Goal: Information Seeking & Learning: Compare options

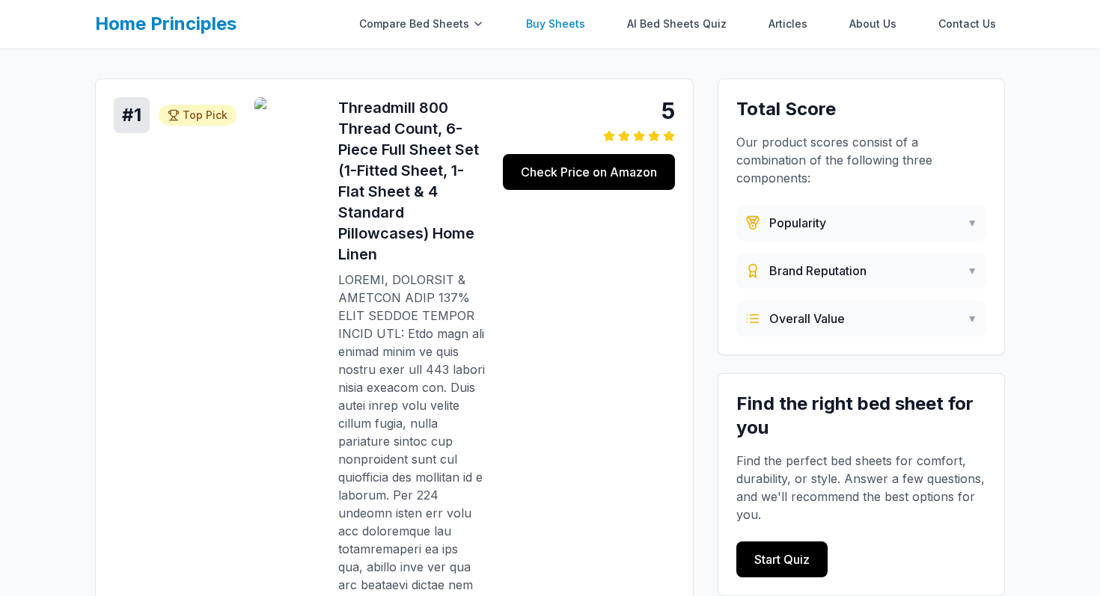
click at [562, 23] on link "Buy Sheets" at bounding box center [555, 24] width 77 height 30
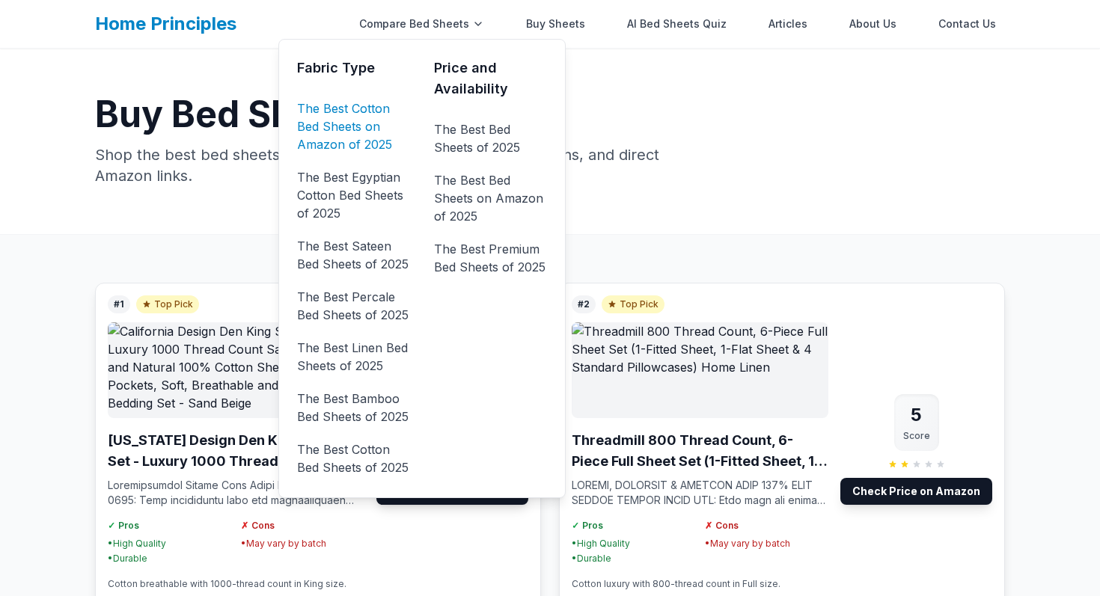
click at [376, 127] on link "The Best Cotton Bed Sheets on Amazon of 2025" at bounding box center [353, 127] width 113 height 60
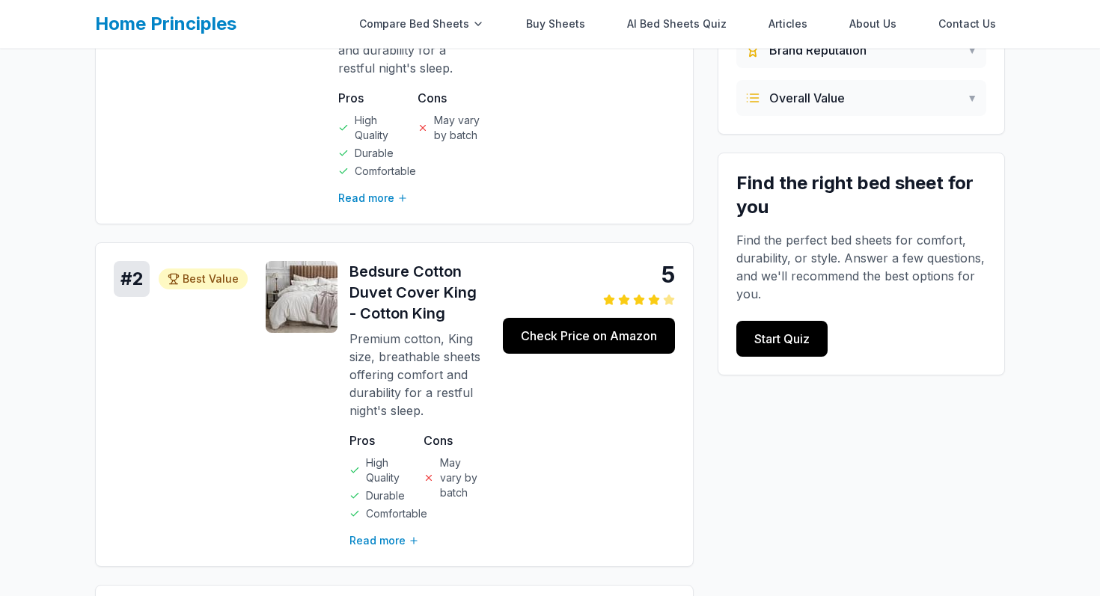
scroll to position [412, 0]
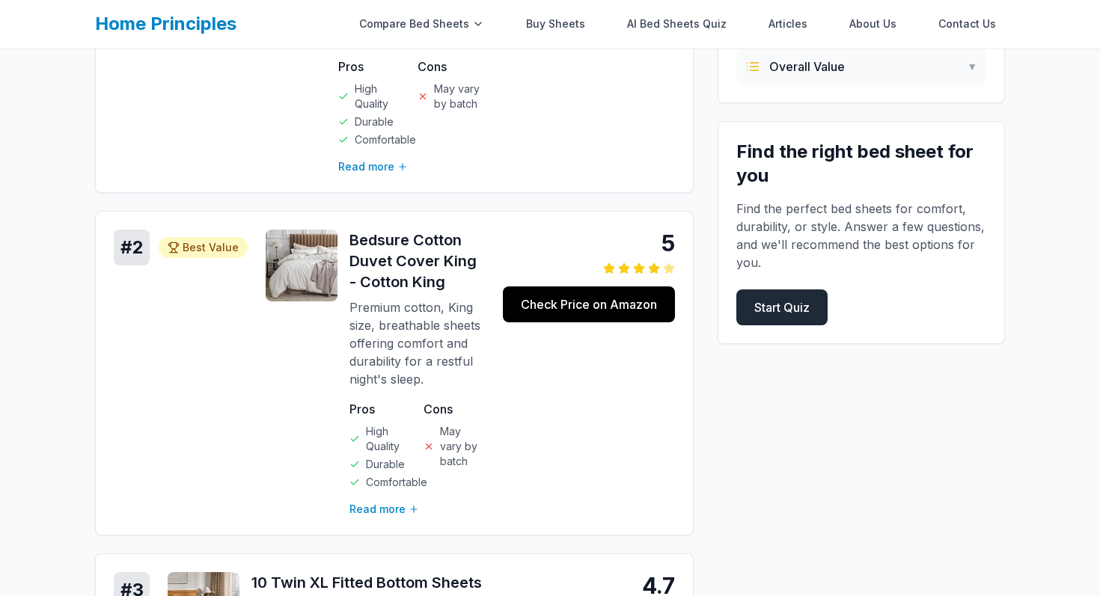
click at [778, 306] on link "Start Quiz" at bounding box center [781, 308] width 91 height 36
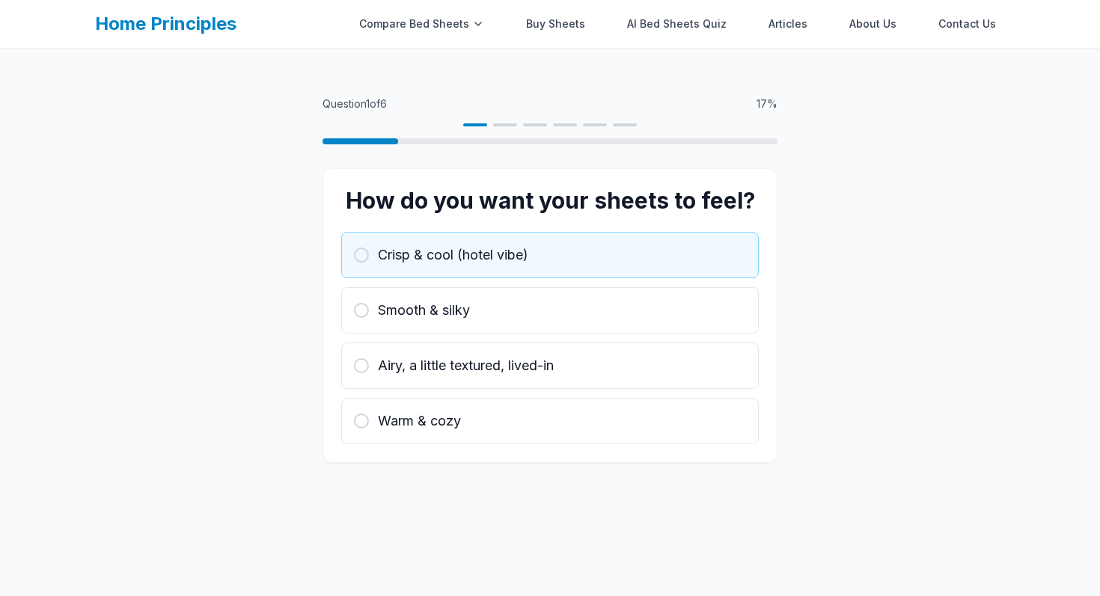
click at [599, 256] on div "Crisp & cool (hotel vibe)" at bounding box center [550, 255] width 392 height 21
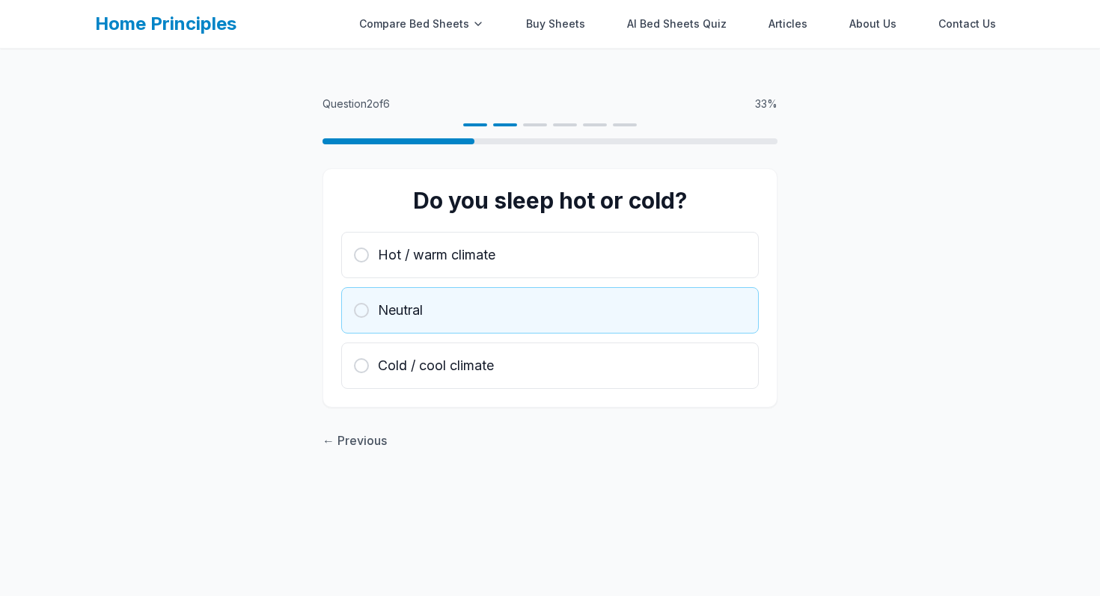
click at [583, 301] on div "Neutral" at bounding box center [550, 310] width 392 height 21
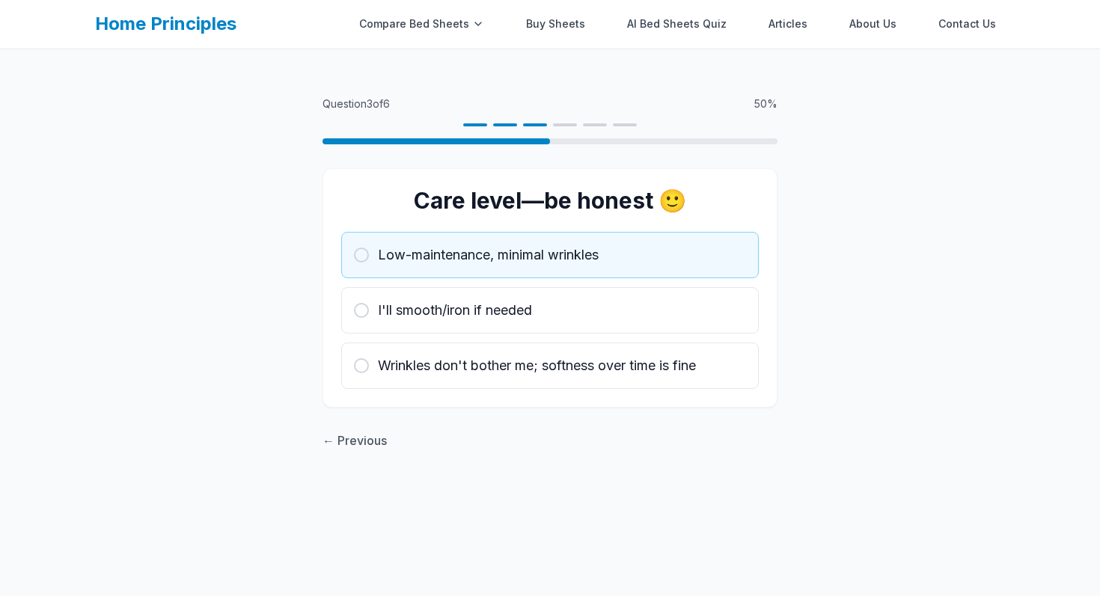
click at [590, 272] on button "Low-maintenance, minimal wrinkles" at bounding box center [550, 255] width 418 height 46
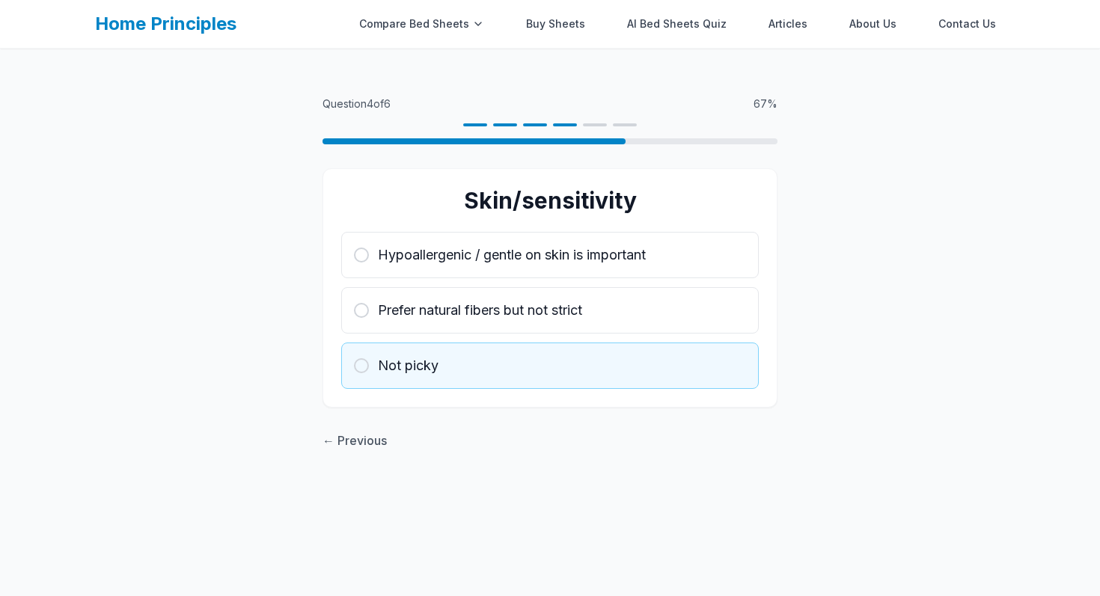
click at [643, 354] on button "Not picky" at bounding box center [550, 366] width 418 height 46
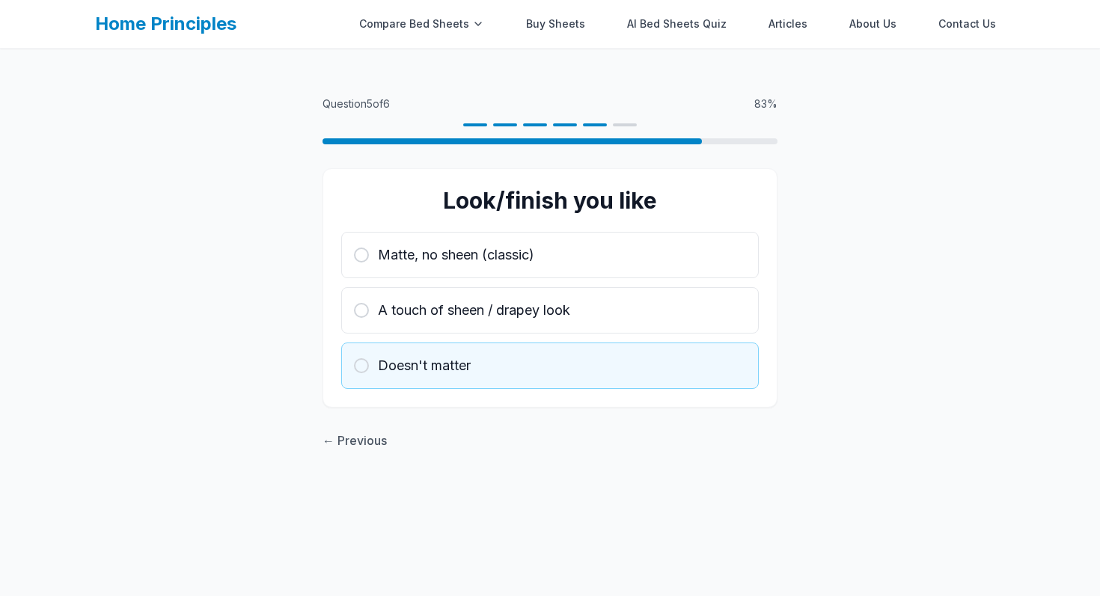
click at [635, 370] on div "Doesn't matter" at bounding box center [550, 365] width 392 height 21
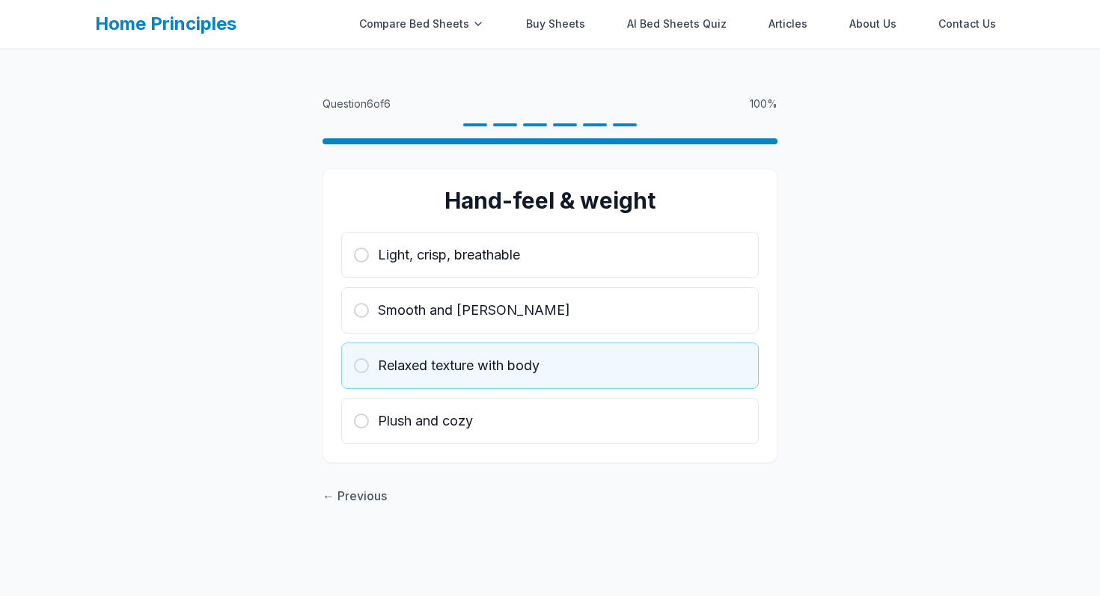
click at [635, 370] on div "Relaxed texture with body" at bounding box center [550, 365] width 392 height 21
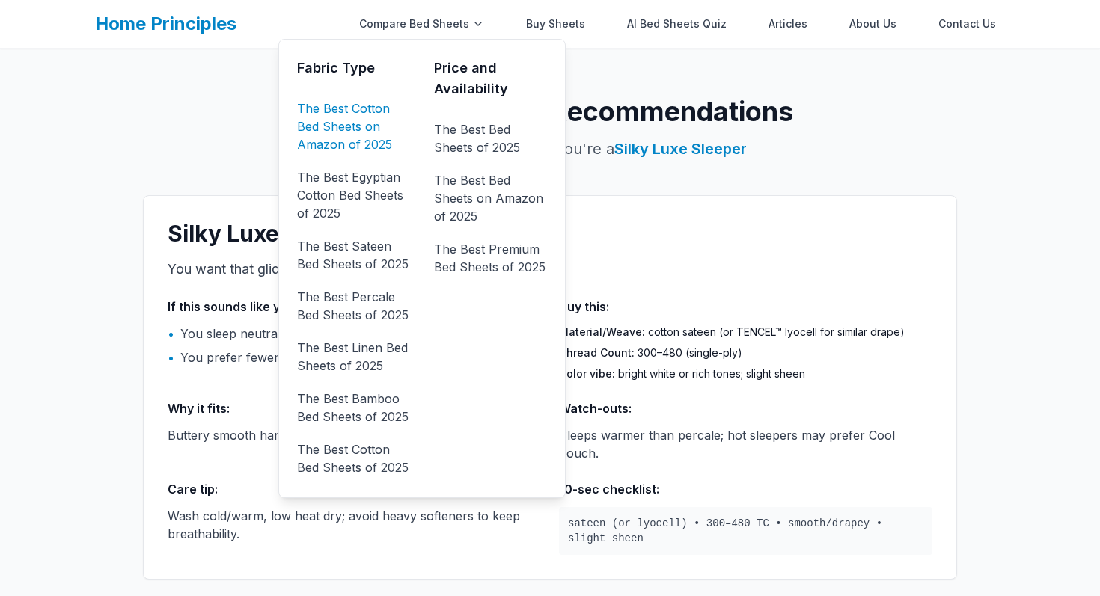
click at [339, 130] on link "The Best Cotton Bed Sheets on Amazon of 2025" at bounding box center [353, 127] width 113 height 60
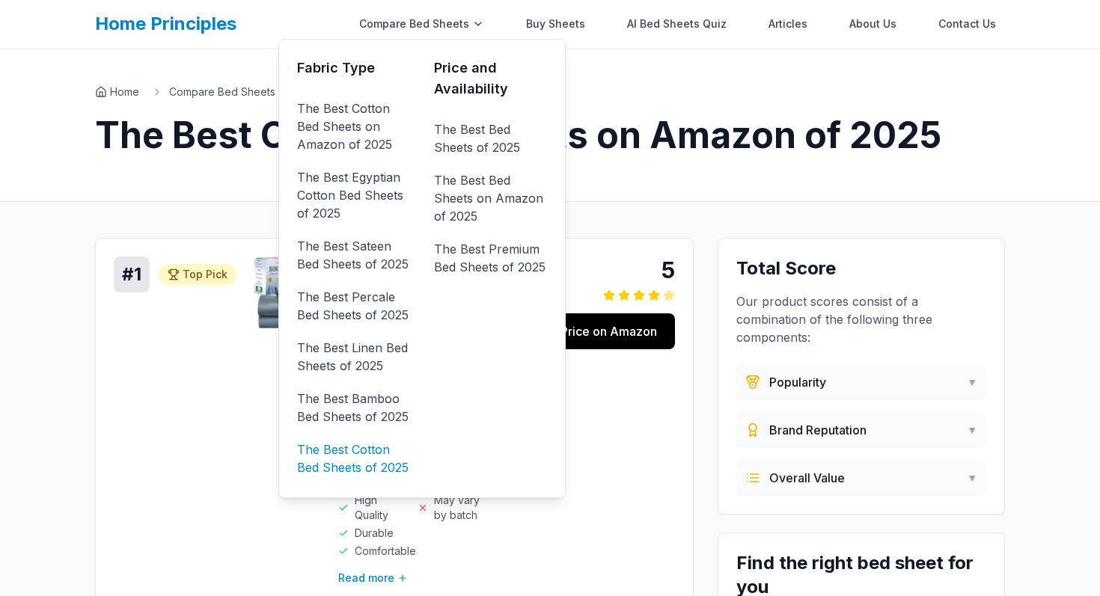
click at [378, 463] on link "The Best Cotton Bed Sheets of 2025" at bounding box center [353, 459] width 113 height 42
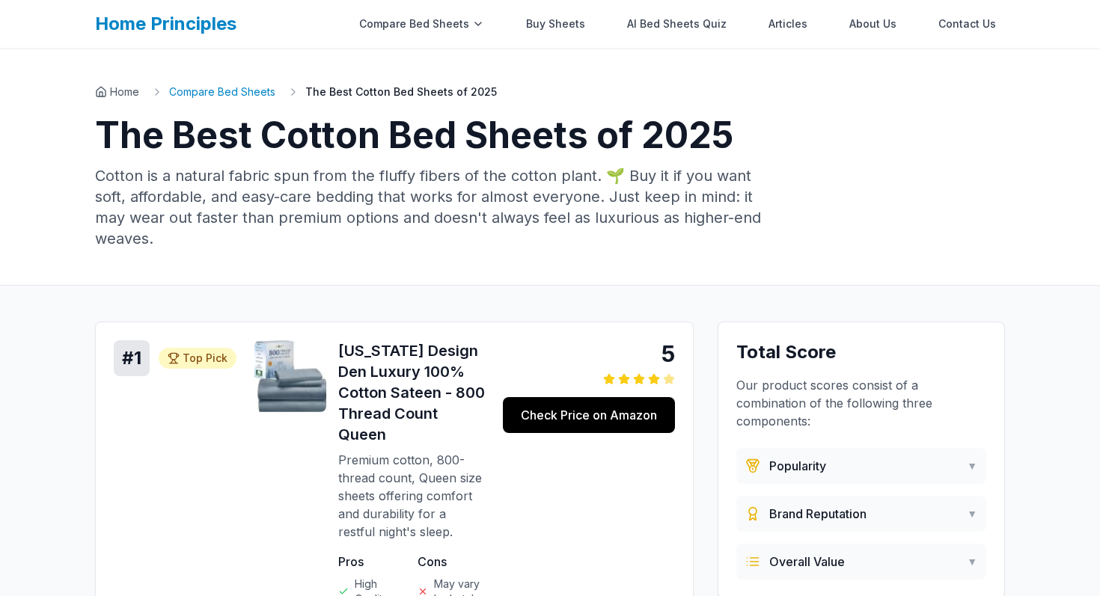
click at [246, 96] on link "Compare Bed Sheets" at bounding box center [222, 92] width 106 height 15
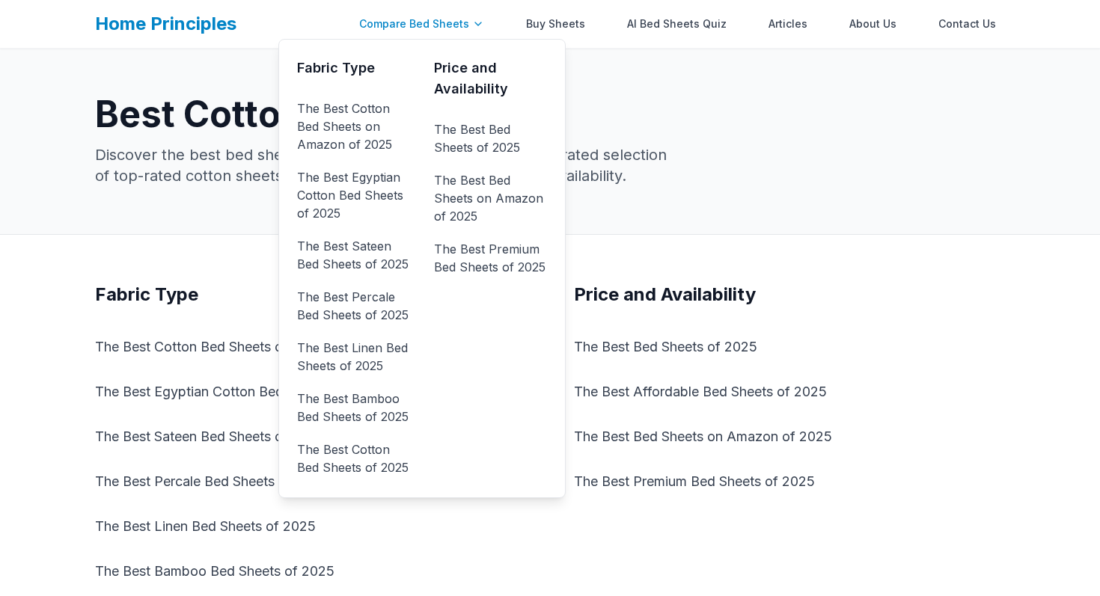
click at [462, 19] on div "Compare Bed Sheets" at bounding box center [421, 24] width 143 height 30
click at [362, 104] on link "The Best Cotton Bed Sheets on Amazon of 2025" at bounding box center [353, 127] width 113 height 60
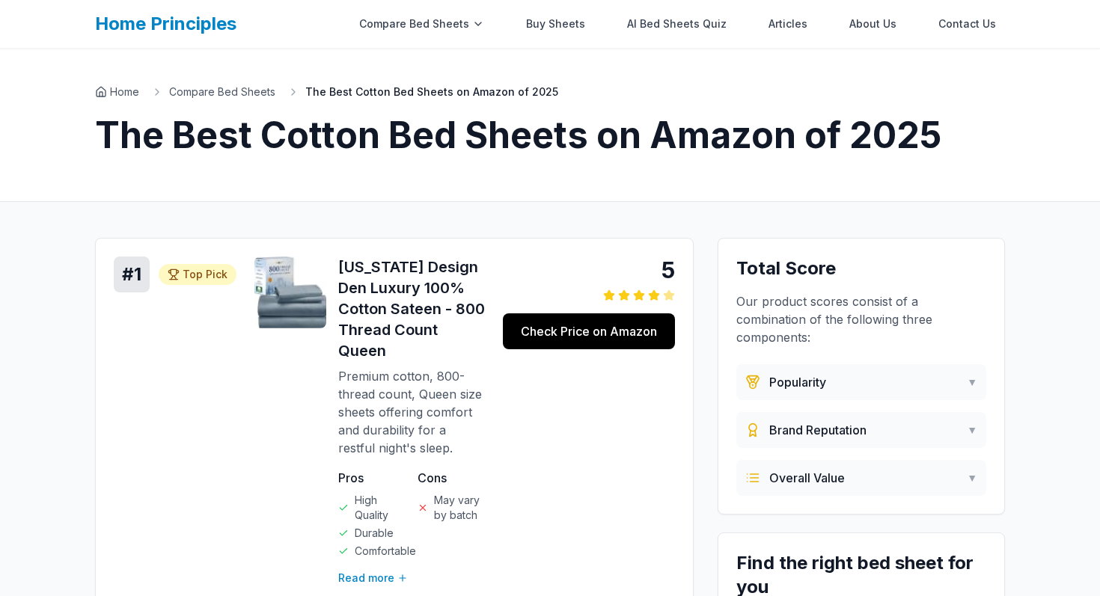
click at [247, 146] on h1 "The Best Cotton Bed Sheets on Amazon of 2025" at bounding box center [550, 135] width 910 height 36
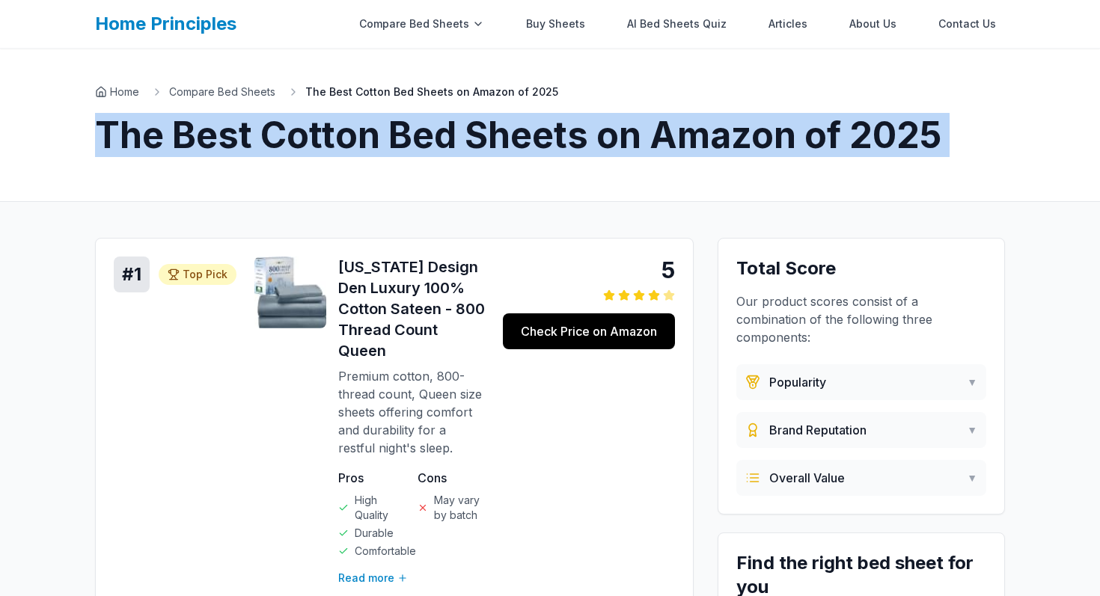
click at [247, 146] on h1 "The Best Cotton Bed Sheets on Amazon of 2025" at bounding box center [550, 135] width 910 height 36
copy h1 "The Best Cotton Bed Sheets on Amazon of 2025"
click at [593, 337] on link "Check Price on Amazon" at bounding box center [589, 332] width 172 height 36
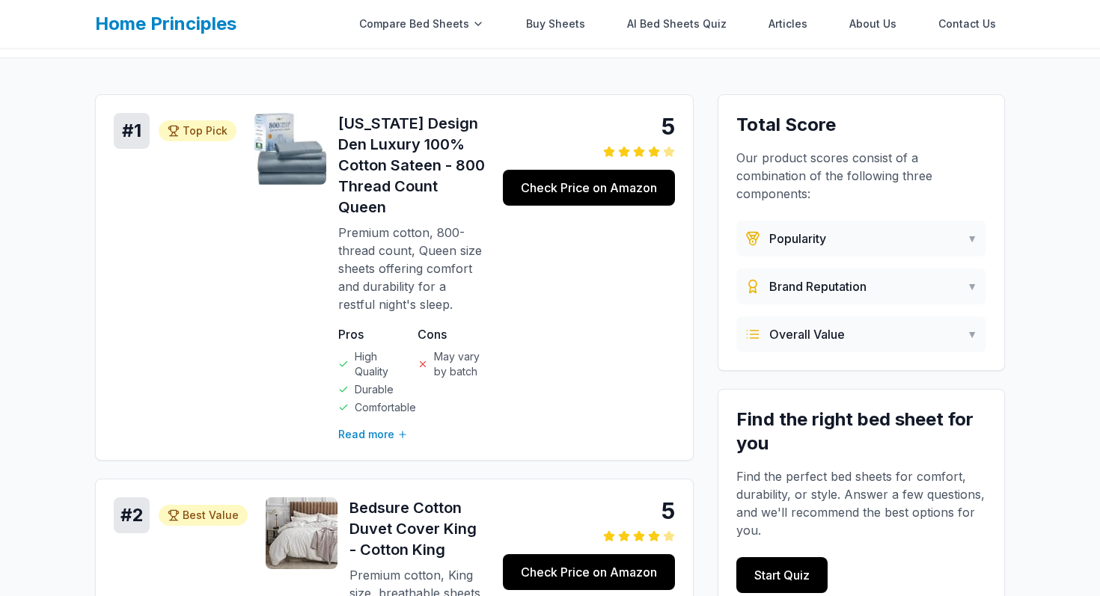
scroll to position [142, 0]
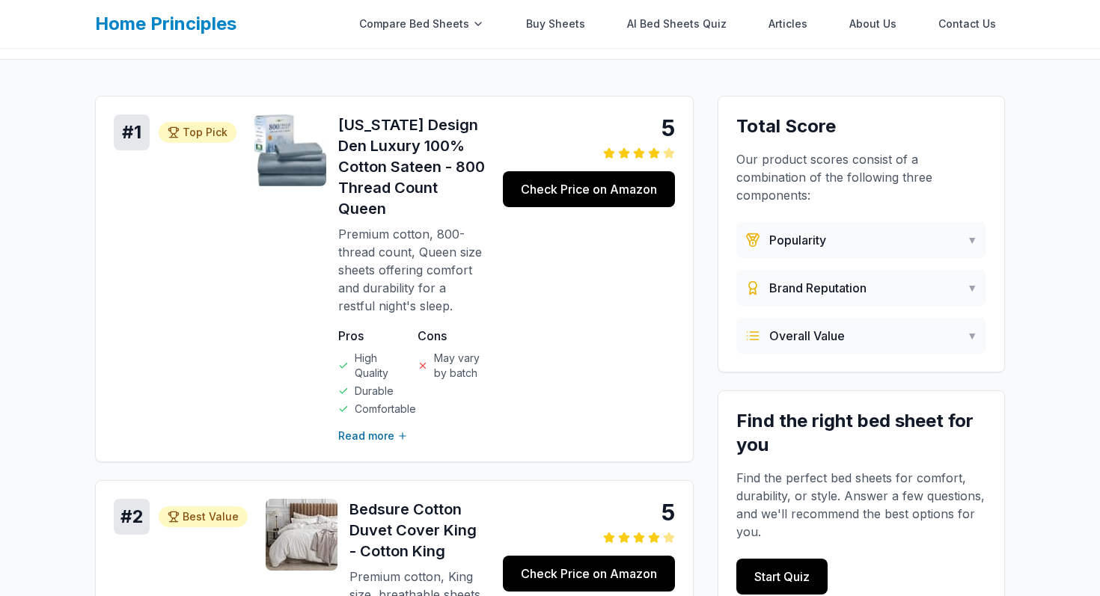
click at [376, 438] on button "Read more" at bounding box center [373, 436] width 70 height 15
click at [375, 438] on button "Read more" at bounding box center [373, 436] width 70 height 15
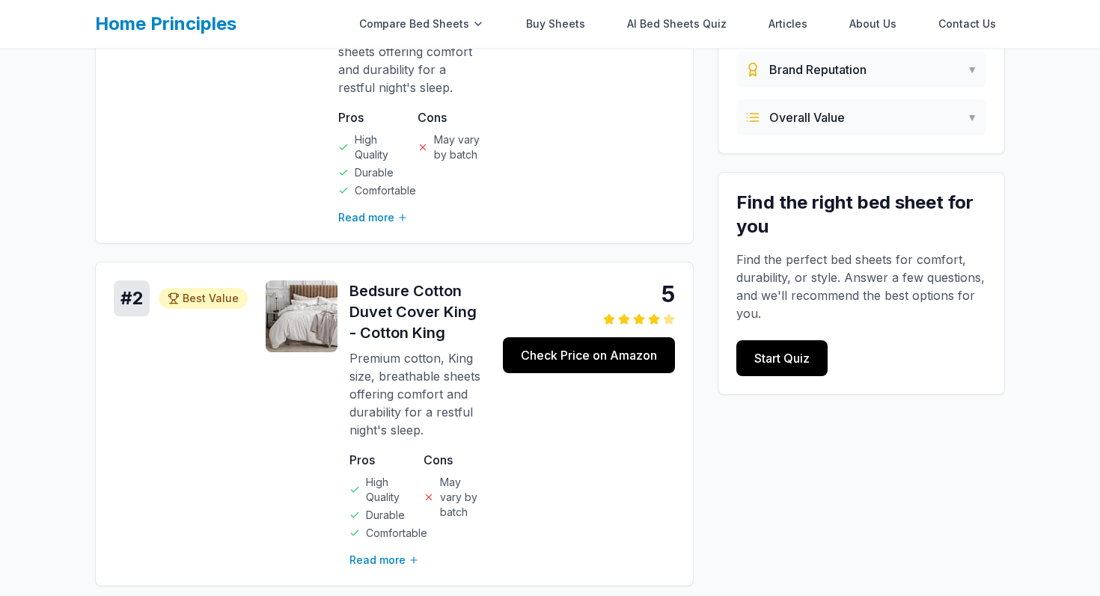
scroll to position [0, 0]
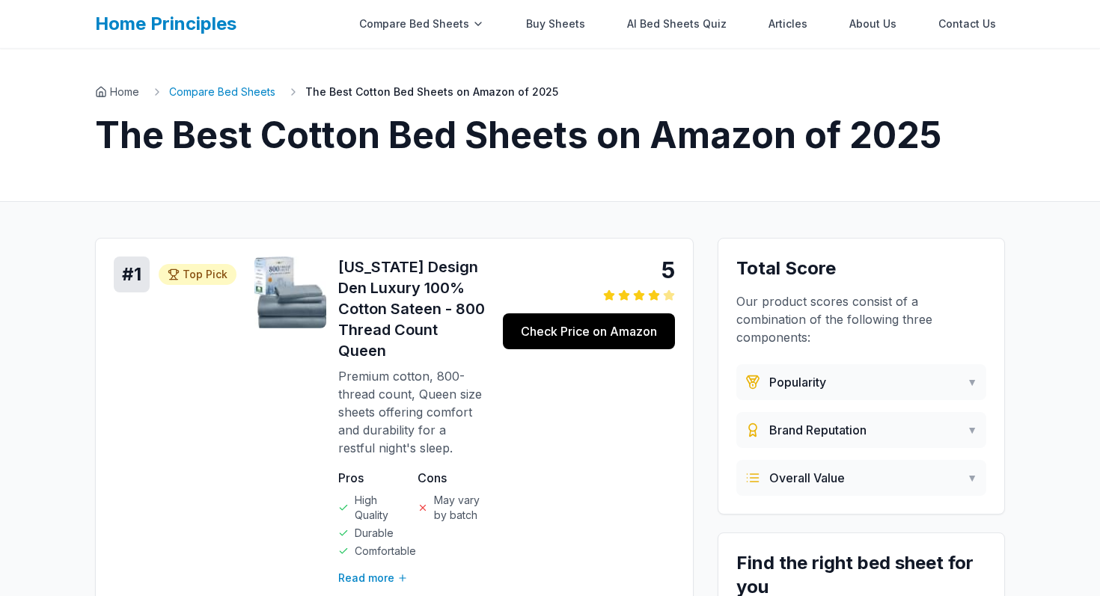
click at [236, 91] on link "Compare Bed Sheets" at bounding box center [222, 92] width 106 height 15
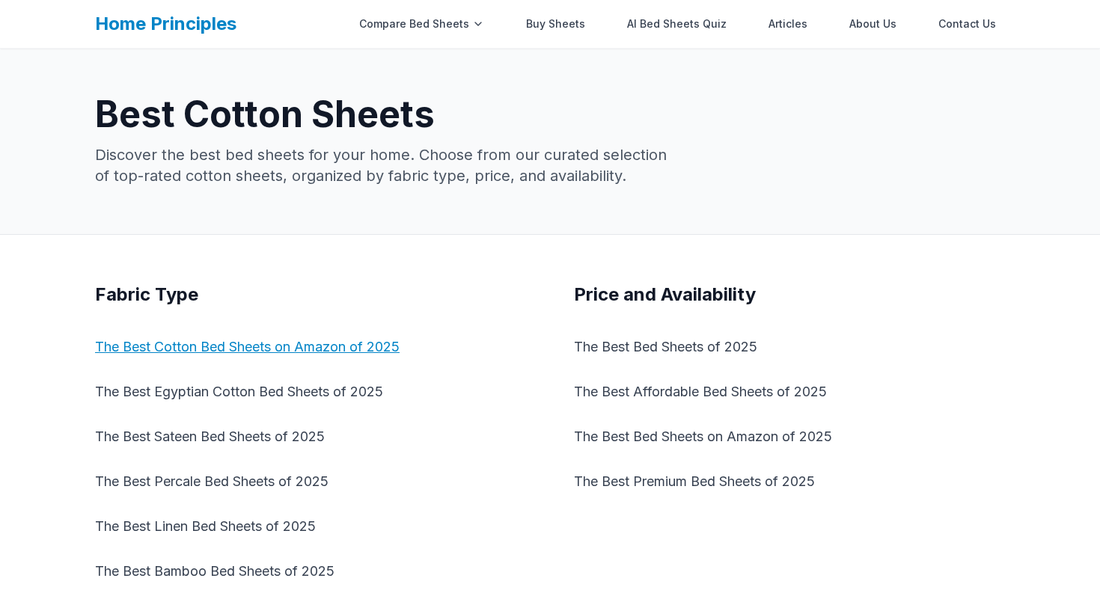
click at [227, 345] on link "The Best Cotton Bed Sheets on Amazon of 2025" at bounding box center [310, 347] width 431 height 33
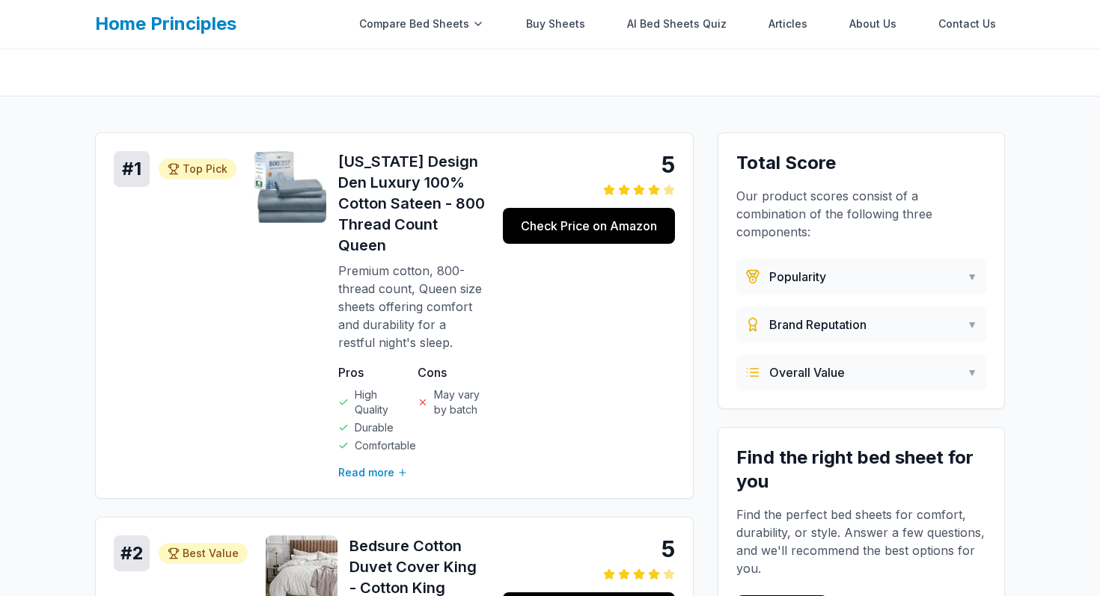
scroll to position [106, 0]
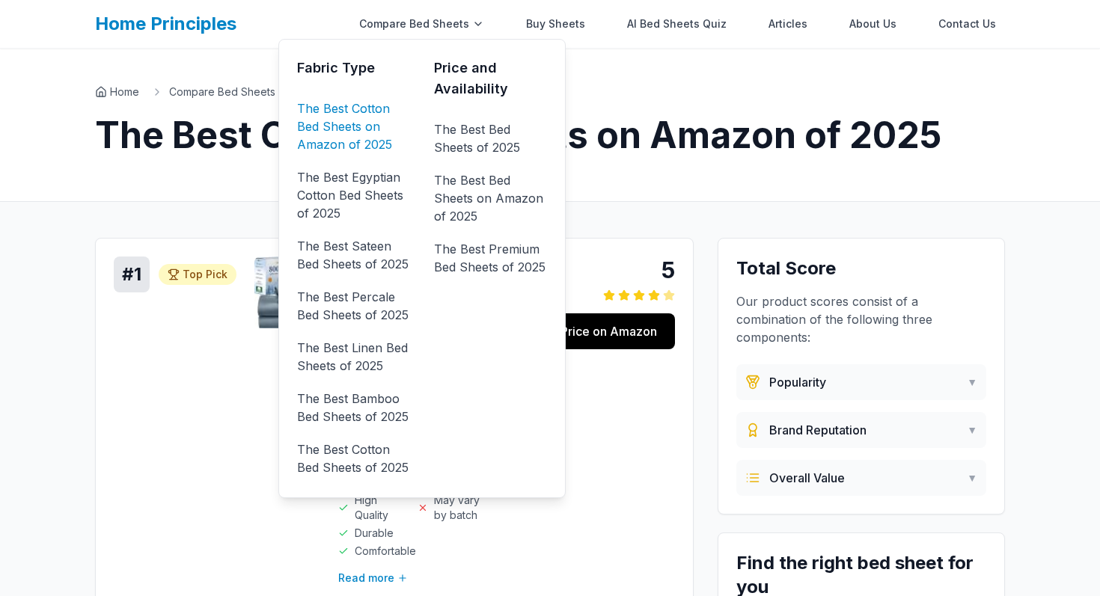
click at [368, 134] on link "The Best Cotton Bed Sheets on Amazon of 2025" at bounding box center [353, 127] width 113 height 60
click at [364, 119] on link "The Best Cotton Bed Sheets on Amazon of 2025" at bounding box center [353, 127] width 113 height 60
click at [481, 125] on link "The Best Bed Sheets of 2025" at bounding box center [490, 138] width 113 height 42
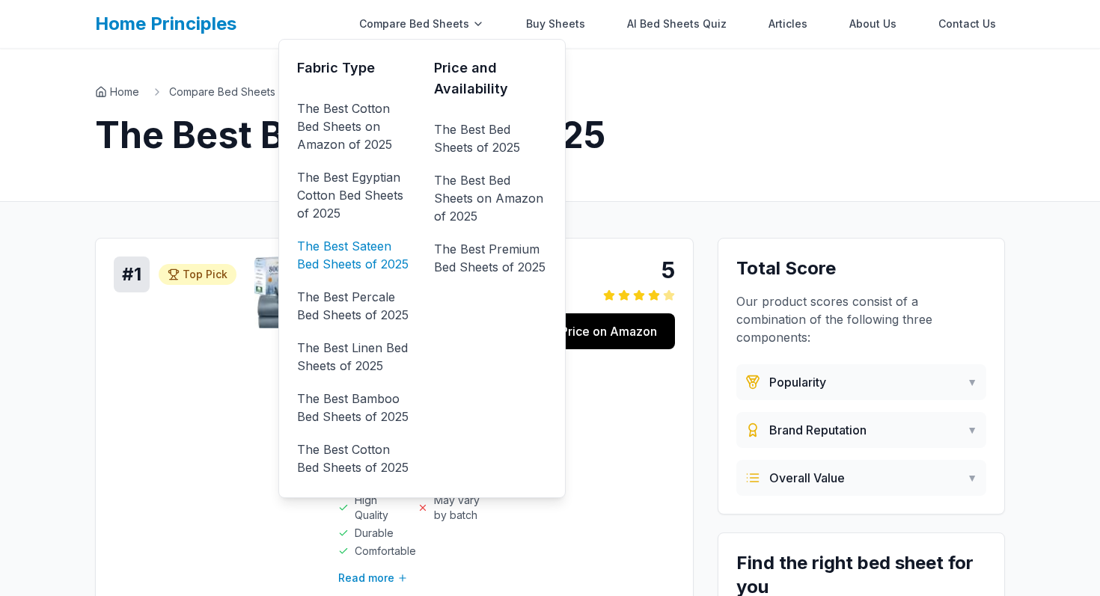
click at [359, 248] on link "The Best Sateen Bed Sheets of 2025" at bounding box center [353, 255] width 113 height 42
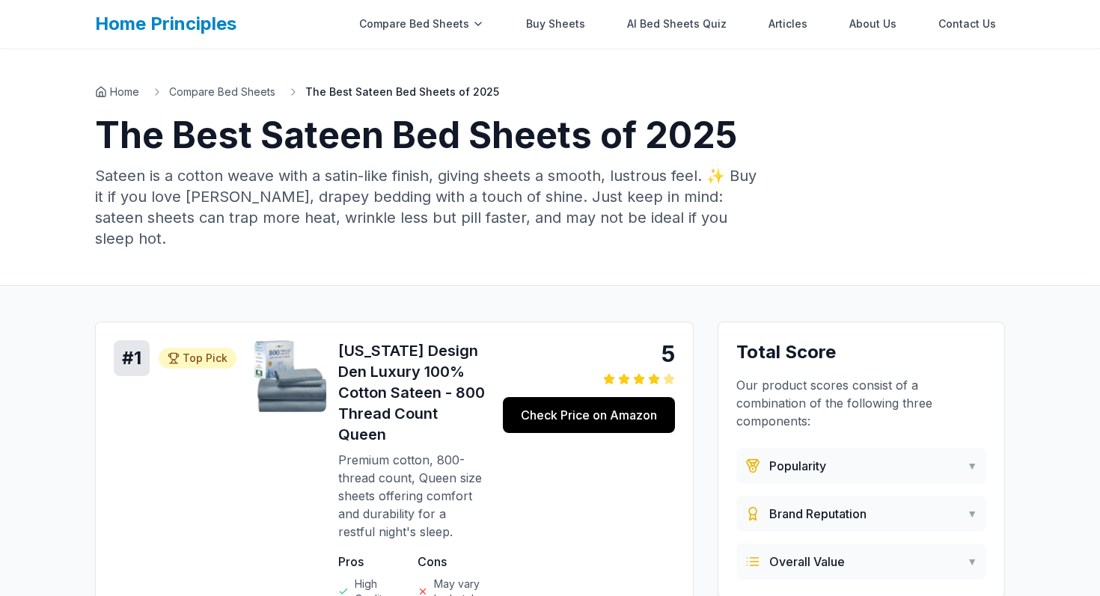
click at [752, 128] on h1 "The Best Sateen Bed Sheets of 2025" at bounding box center [550, 135] width 910 height 36
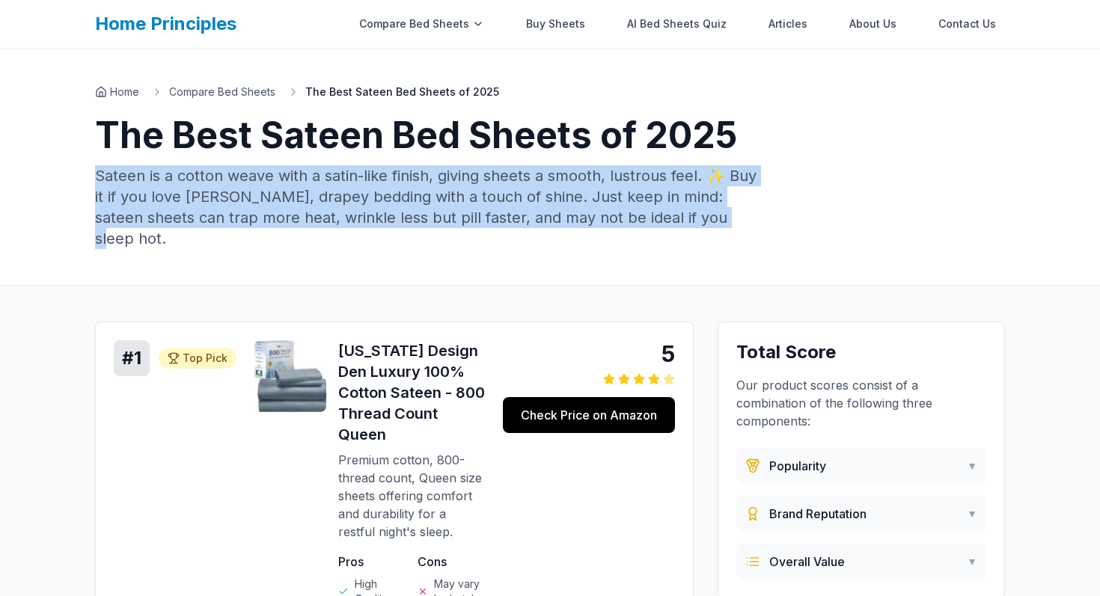
drag, startPoint x: 674, startPoint y: 219, endPoint x: 71, endPoint y: 164, distance: 605.6
click at [71, 164] on div "Home Compare Bed Sheets The Best Sateen Bed Sheets of 2025 The Best Sateen Bed …" at bounding box center [550, 167] width 958 height 236
copy p "Sateen is a cotton weave with a satin-like finish, giving sheets a smooth, lust…"
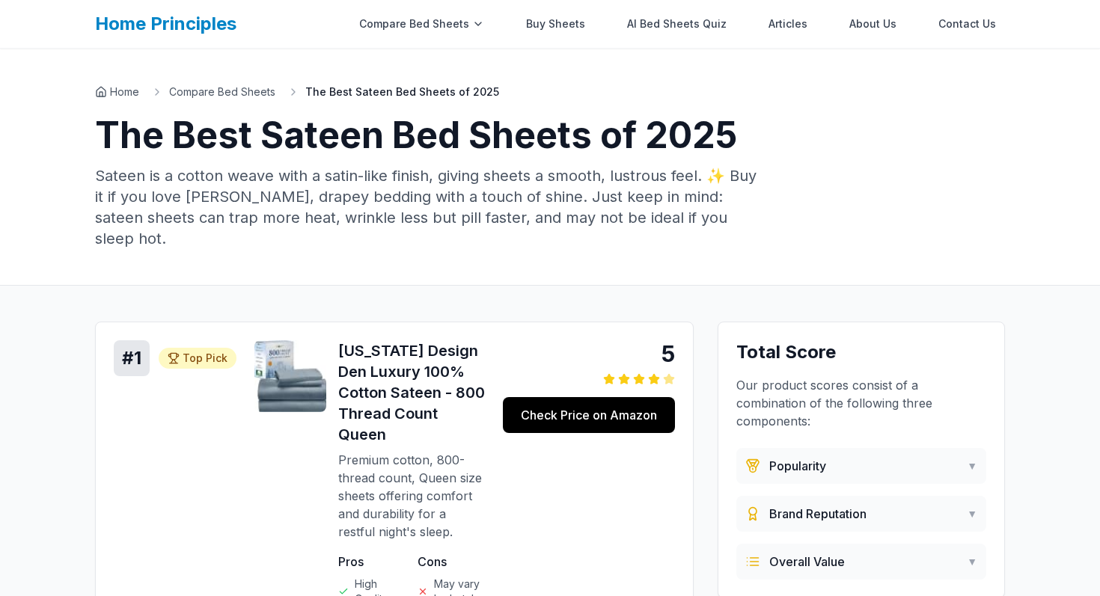
click at [495, 150] on h1 "The Best Sateen Bed Sheets of 2025" at bounding box center [550, 135] width 910 height 36
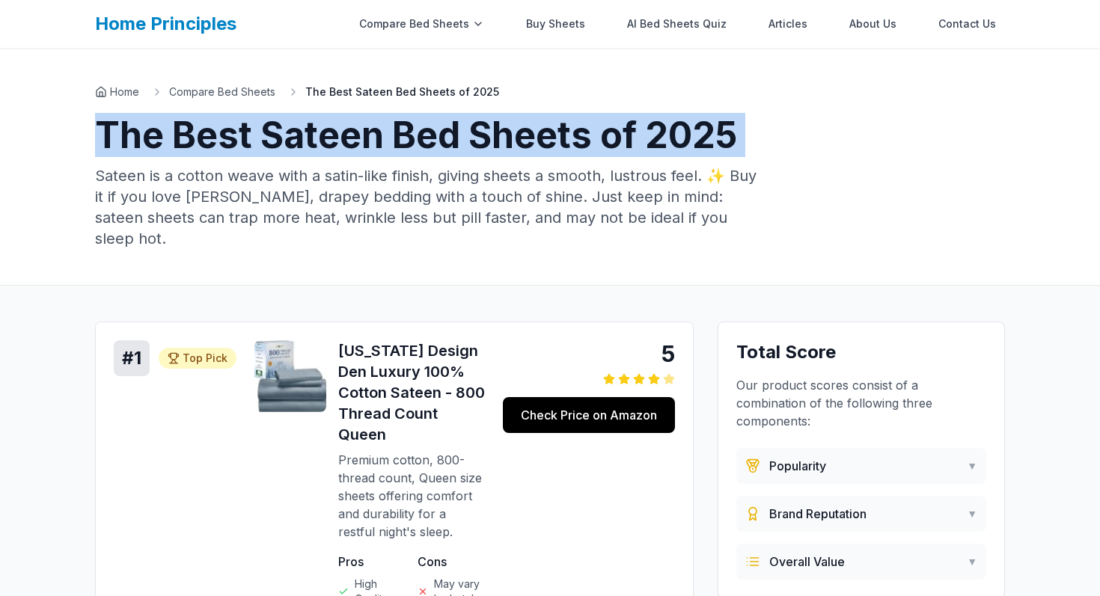
click at [495, 150] on h1 "The Best Sateen Bed Sheets of 2025" at bounding box center [550, 135] width 910 height 36
copy h1 "The Best Sateen Bed Sheets of 2025"
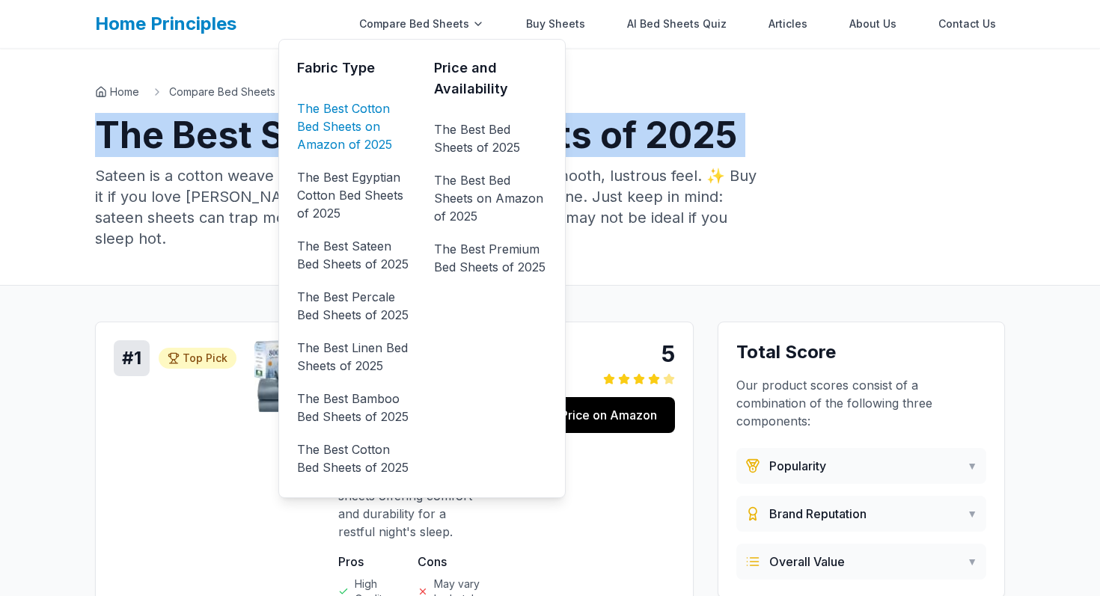
click at [352, 121] on link "The Best Cotton Bed Sheets on Amazon of 2025" at bounding box center [353, 127] width 113 height 60
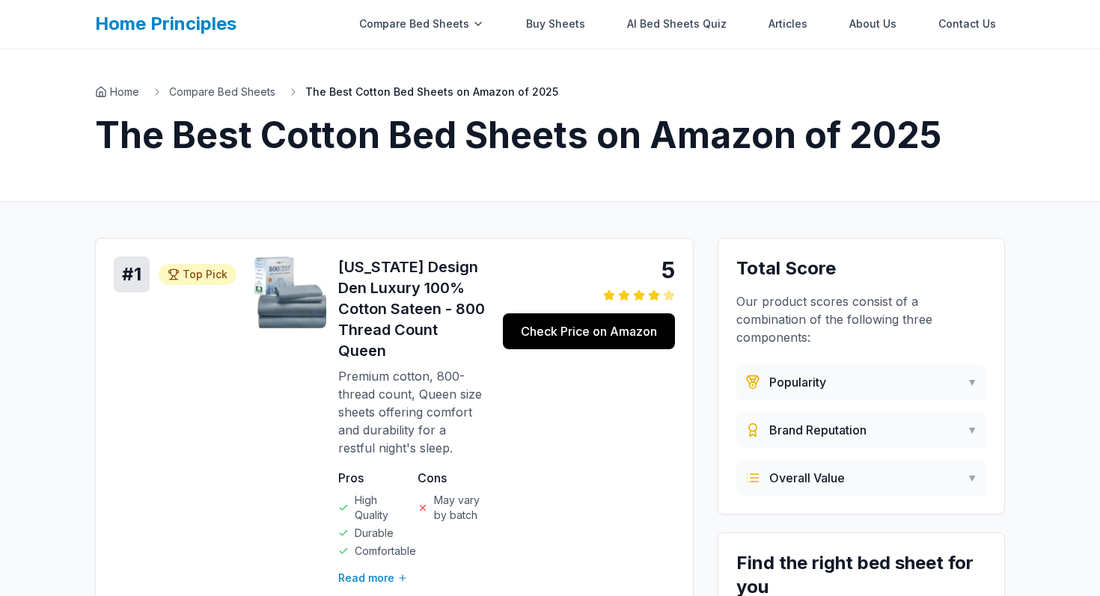
click at [234, 128] on h1 "The Best Cotton Bed Sheets on Amazon of 2025" at bounding box center [550, 135] width 910 height 36
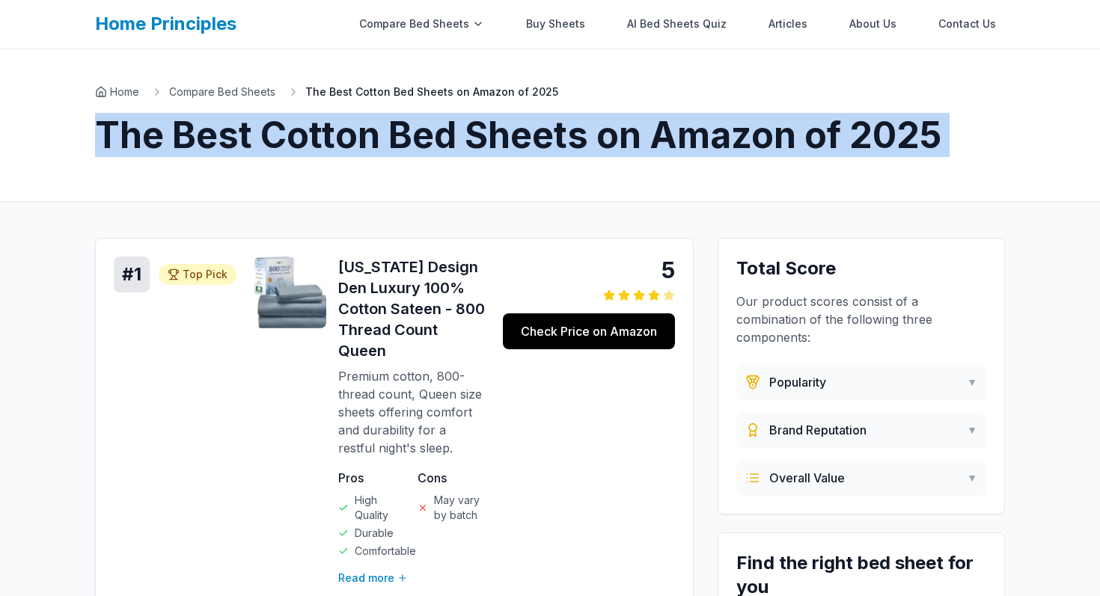
click at [234, 128] on h1 "The Best Cotton Bed Sheets on Amazon of 2025" at bounding box center [550, 135] width 910 height 36
copy h1 "The Best Cotton Bed Sheets on Amazon of 2025"
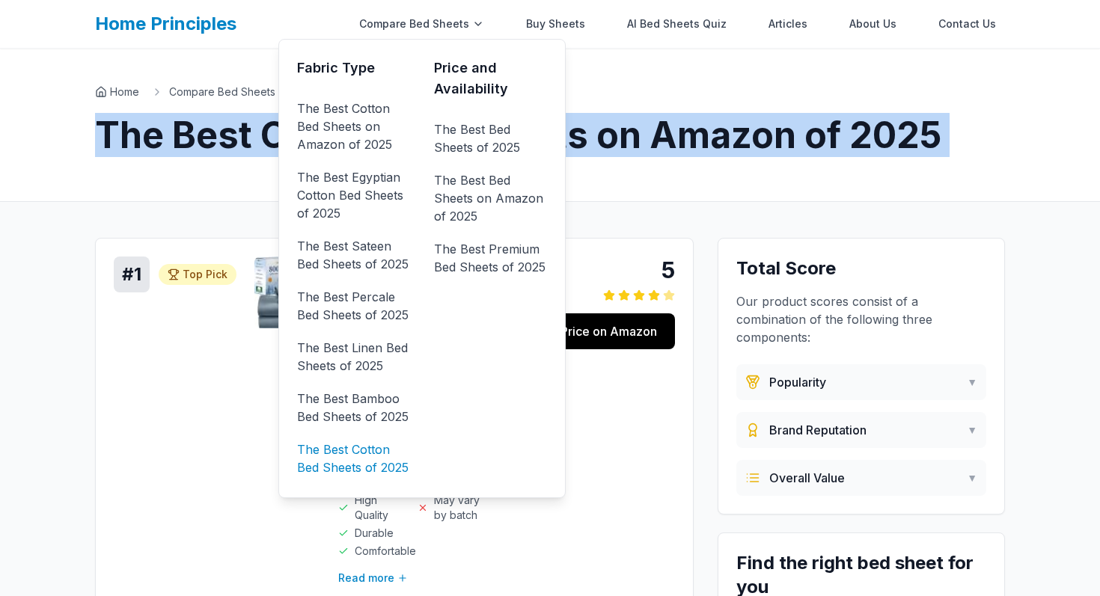
click at [367, 473] on link "The Best Cotton Bed Sheets of 2025" at bounding box center [353, 459] width 113 height 42
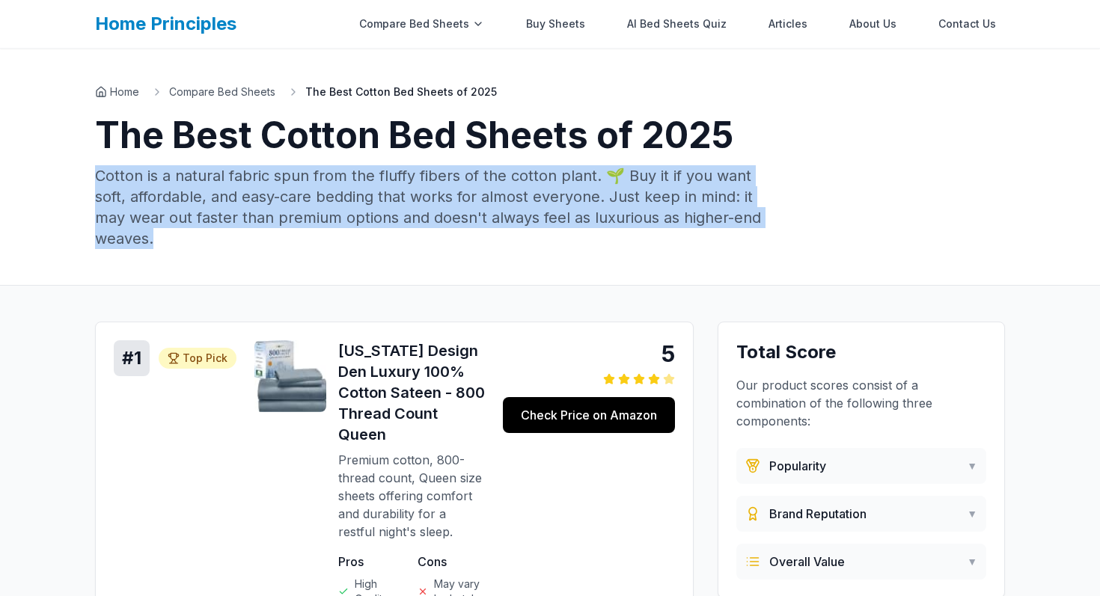
drag, startPoint x: 178, startPoint y: 243, endPoint x: 77, endPoint y: 176, distance: 121.4
click at [76, 177] on div "Home Compare Bed Sheets The Best Cotton Bed Sheets of 2025 The Best Cotton Bed …" at bounding box center [550, 167] width 958 height 236
copy p "Cotton is a natural fabric spun from the fluffy fibers of the cotton plant. 🌱 B…"
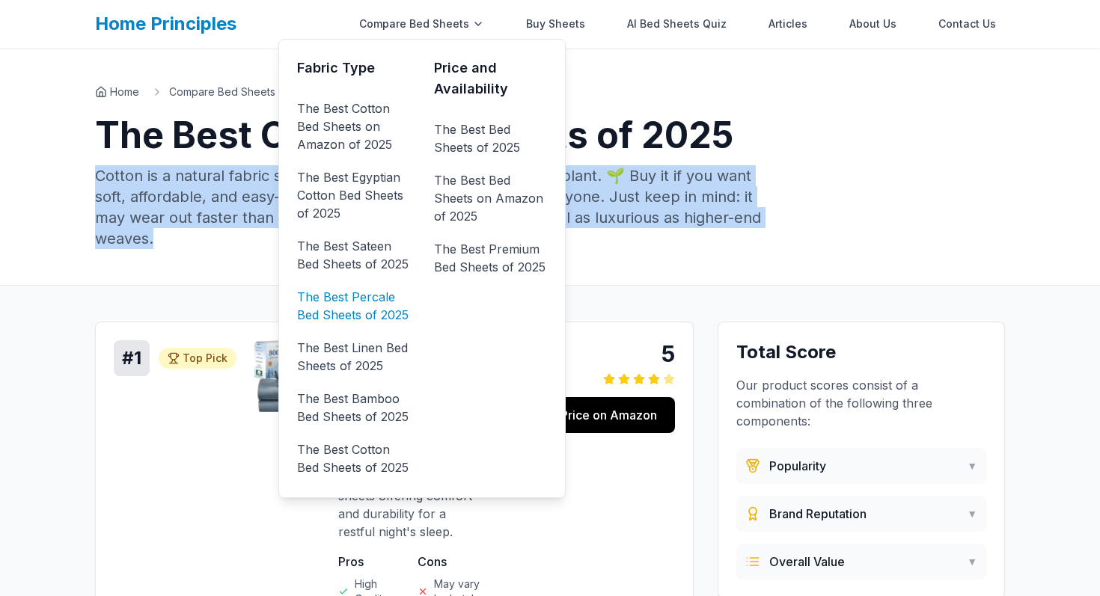
click at [361, 314] on link "The Best Percale Bed Sheets of 2025" at bounding box center [353, 306] width 113 height 42
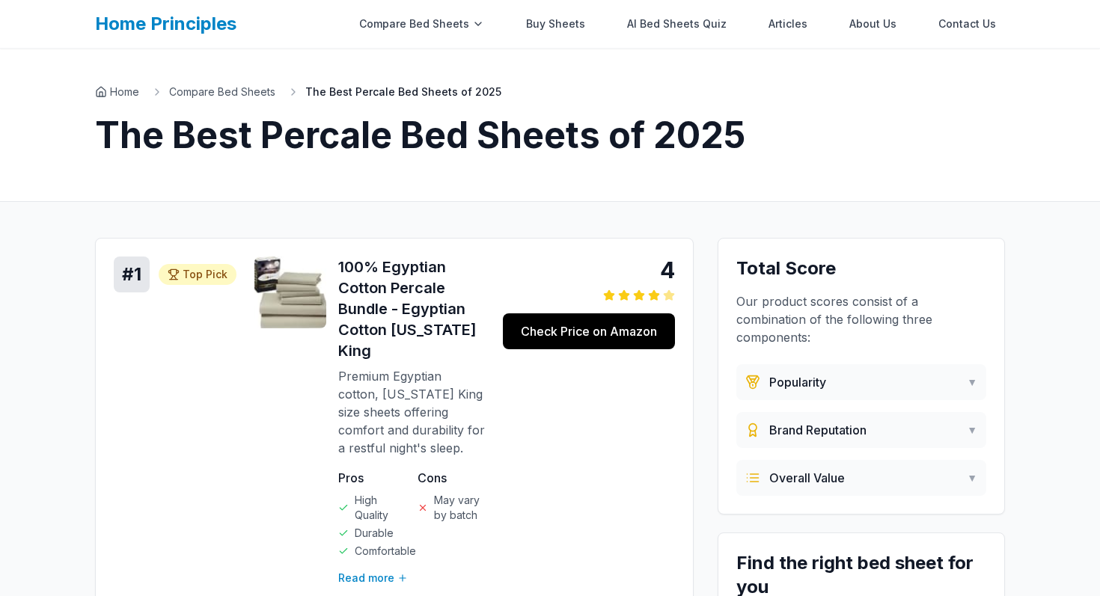
click at [322, 138] on h1 "The Best Percale Bed Sheets of 2025" at bounding box center [550, 135] width 910 height 36
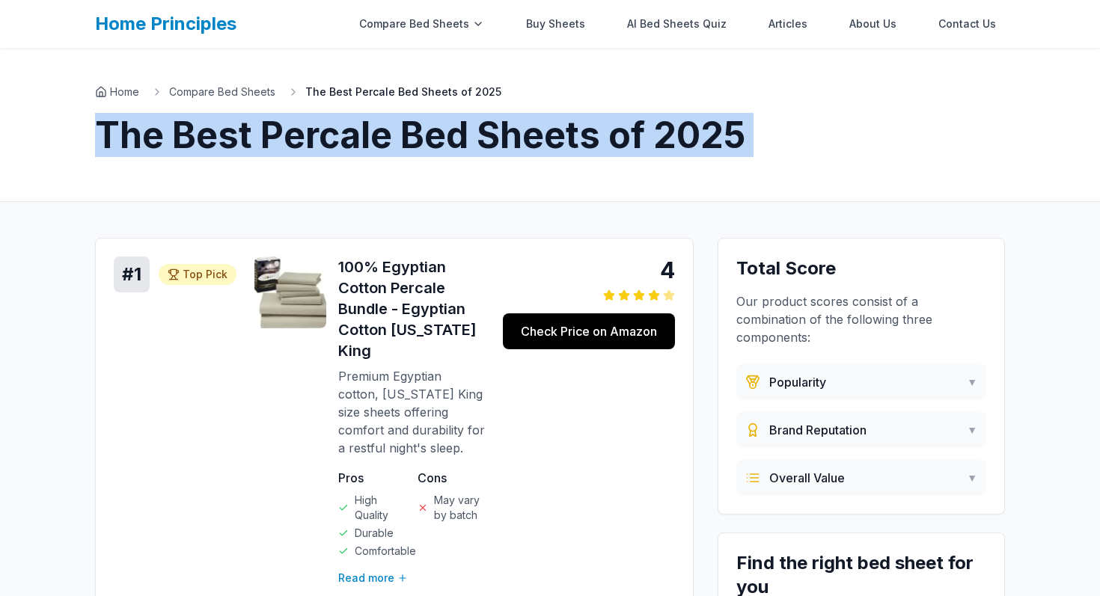
click at [322, 138] on h1 "The Best Percale Bed Sheets of 2025" at bounding box center [550, 135] width 910 height 36
copy h1 "The Best Percale Bed Sheets of 2025"
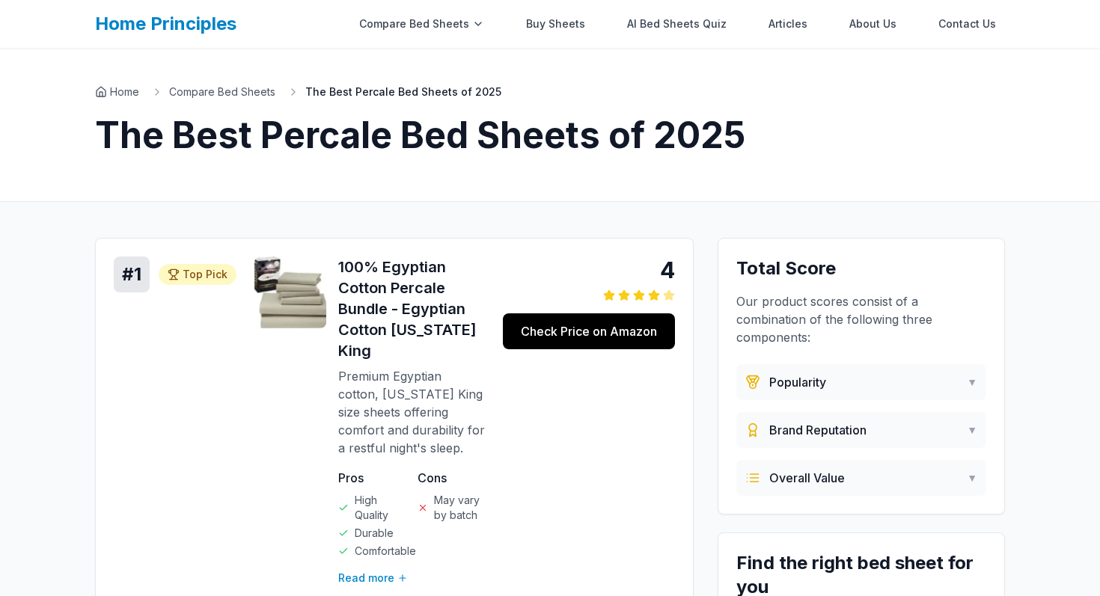
click at [400, 132] on h1 "The Best Percale Bed Sheets of 2025" at bounding box center [550, 135] width 910 height 36
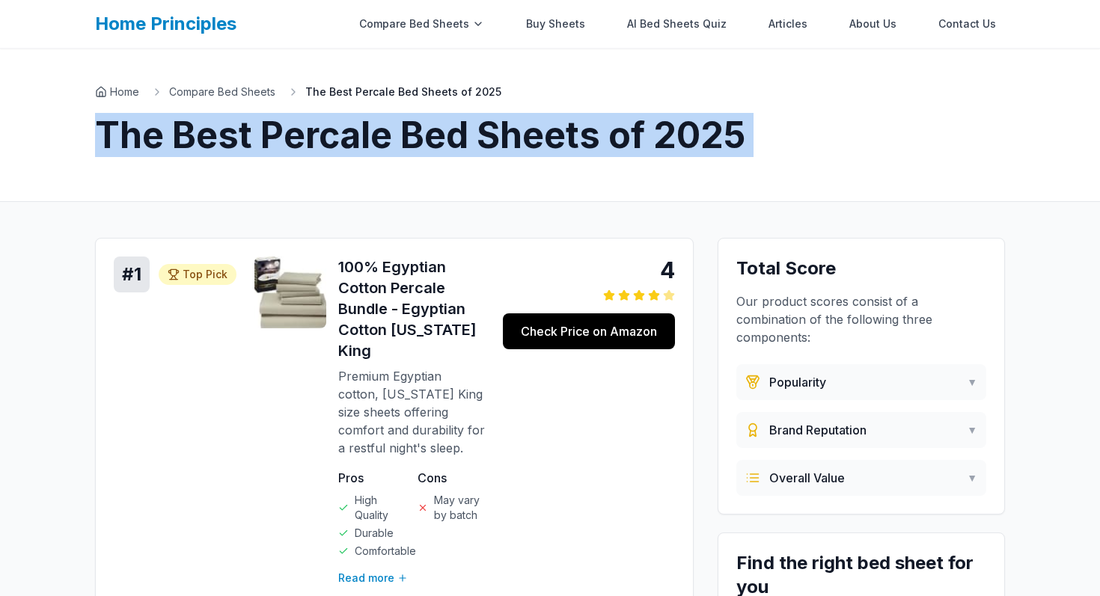
click at [400, 132] on h1 "The Best Percale Bed Sheets of 2025" at bounding box center [550, 135] width 910 height 36
copy h1 "The Best Percale Bed Sheets of 2025"
click at [233, 91] on link "Compare Bed Sheets" at bounding box center [222, 92] width 106 height 15
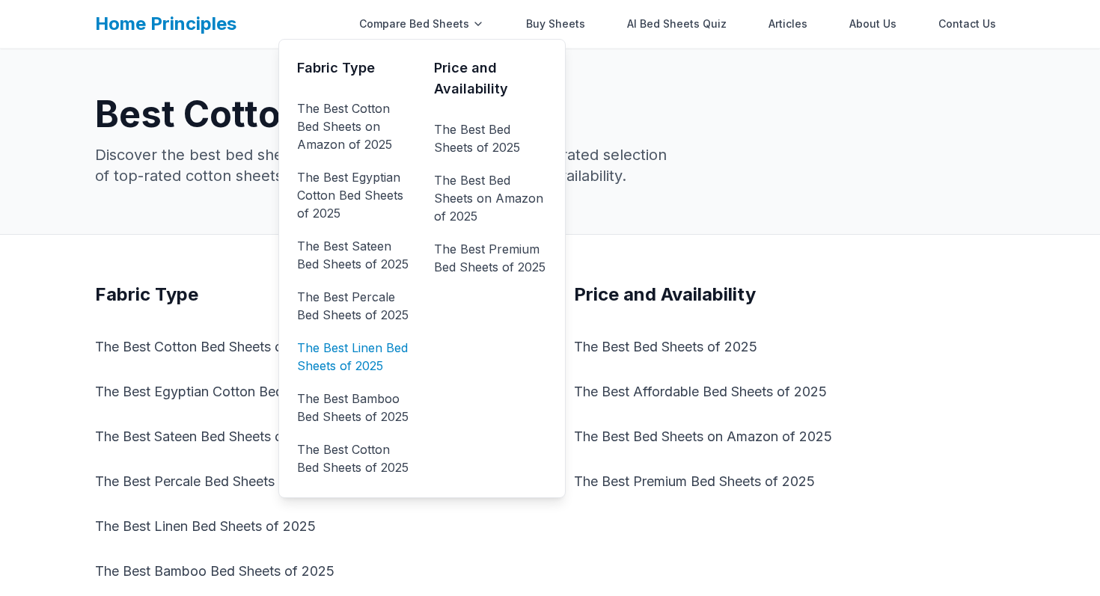
click at [356, 354] on link "The Best Linen Bed Sheets of 2025" at bounding box center [353, 357] width 113 height 42
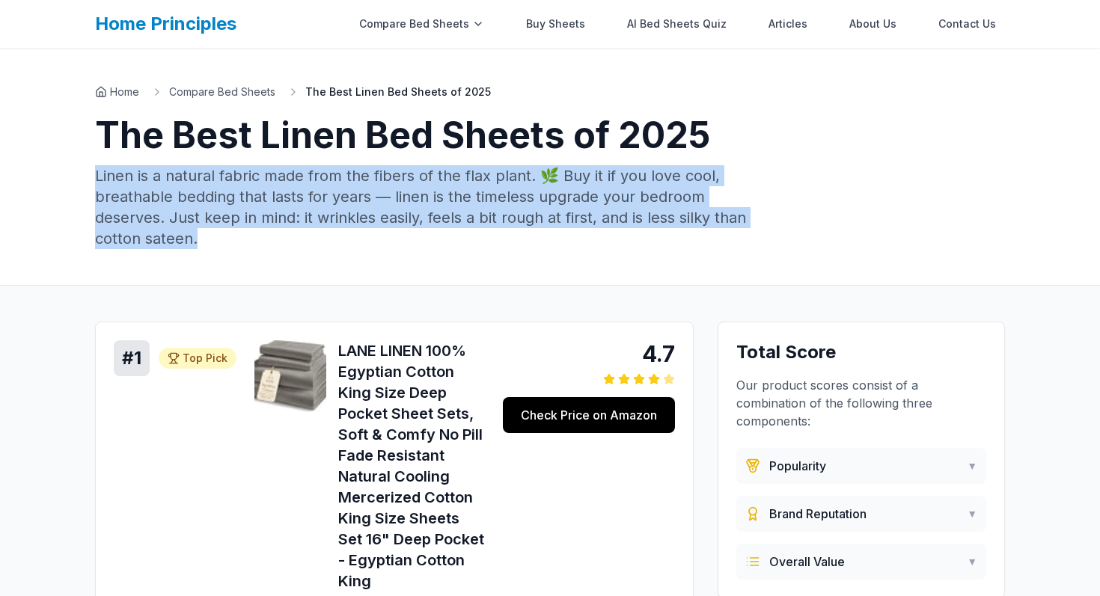
drag, startPoint x: 211, startPoint y: 240, endPoint x: 86, endPoint y: 172, distance: 142.3
click at [86, 172] on div "Home Compare Bed Sheets The Best Linen Bed Sheets of 2025 The Best Linen Bed Sh…" at bounding box center [550, 167] width 958 height 236
copy p "Linen is a natural fabric made from the fibers of the flax plant. 🌿 Buy it if y…"
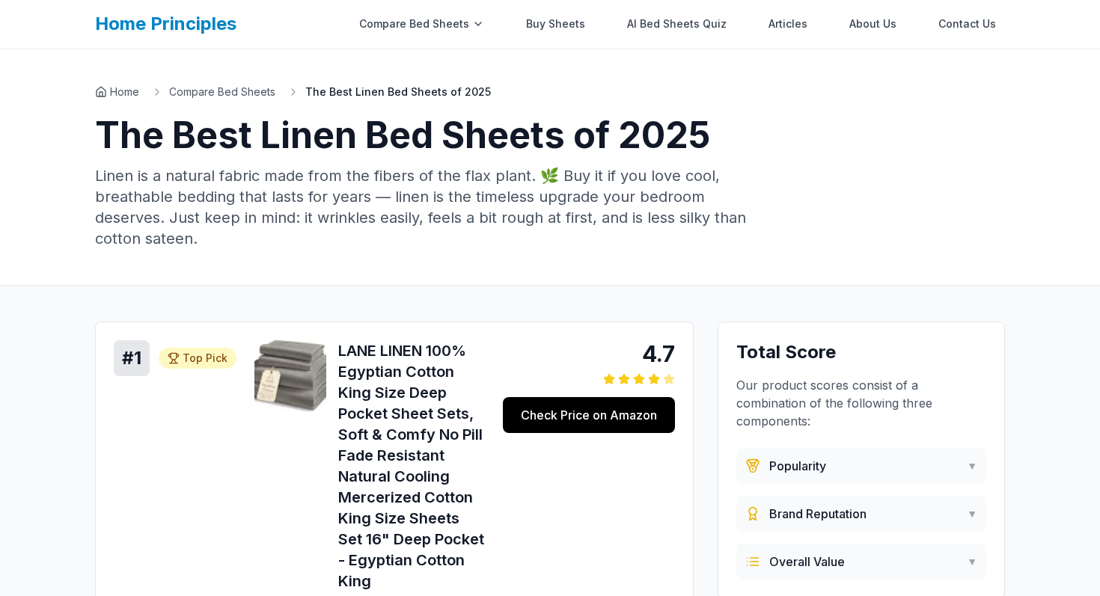
click at [533, 135] on h1 "The Best Linen Bed Sheets of 2025" at bounding box center [550, 135] width 910 height 36
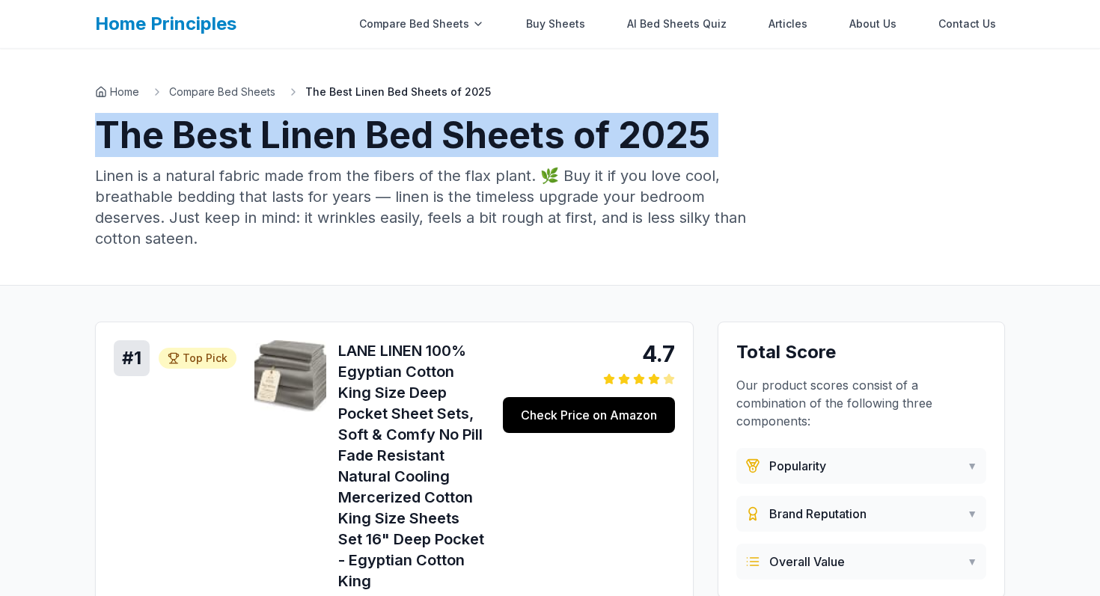
click at [533, 135] on h1 "The Best Linen Bed Sheets of 2025" at bounding box center [550, 135] width 910 height 36
copy h1 "The Best Linen Bed Sheets of 2025"
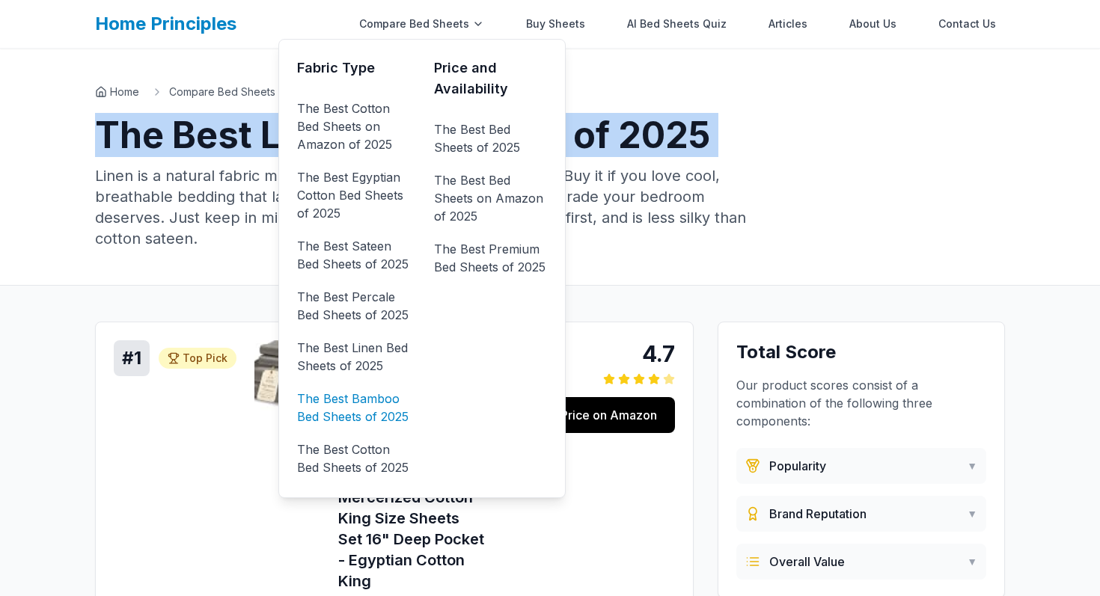
click at [375, 397] on link "The Best Bamboo Bed Sheets of 2025" at bounding box center [353, 408] width 113 height 42
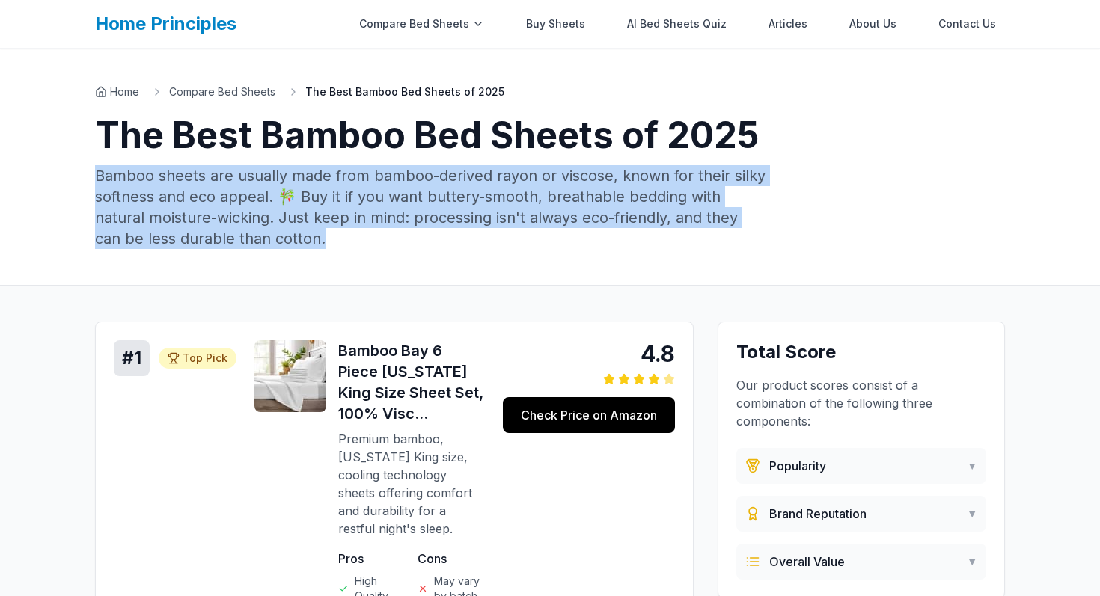
drag, startPoint x: 275, startPoint y: 244, endPoint x: 78, endPoint y: 175, distance: 208.5
click at [78, 175] on div "Home Compare Bed Sheets The Best Bamboo Bed Sheets of 2025 The Best Bamboo Bed …" at bounding box center [550, 167] width 958 height 236
copy p "Bamboo sheets are usually made from bamboo-derived rayon or viscose, known for …"
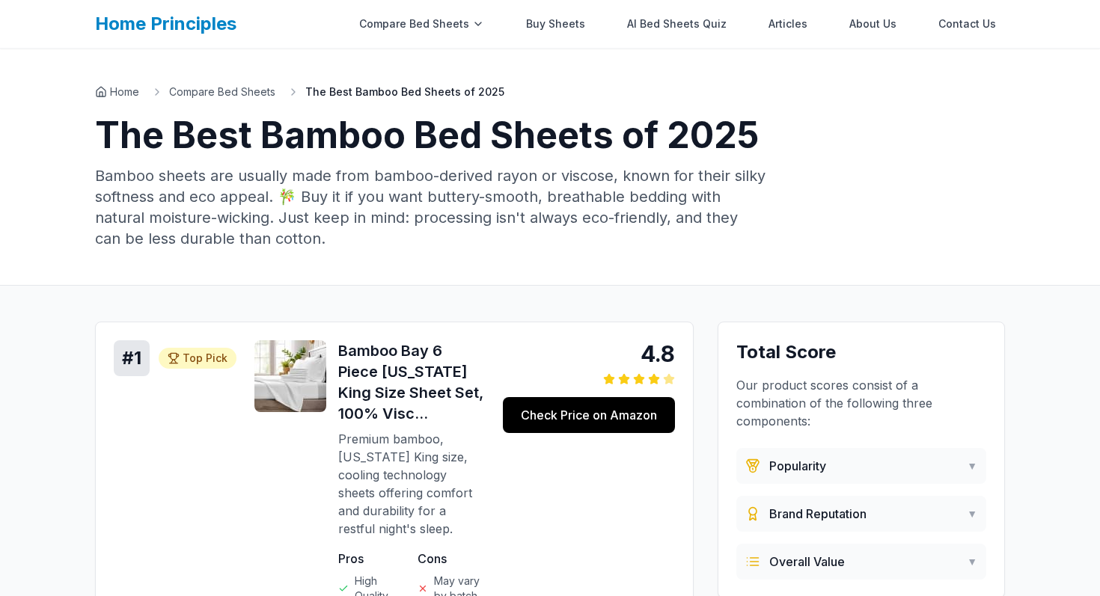
click at [447, 141] on h1 "The Best Bamboo Bed Sheets of 2025" at bounding box center [550, 135] width 910 height 36
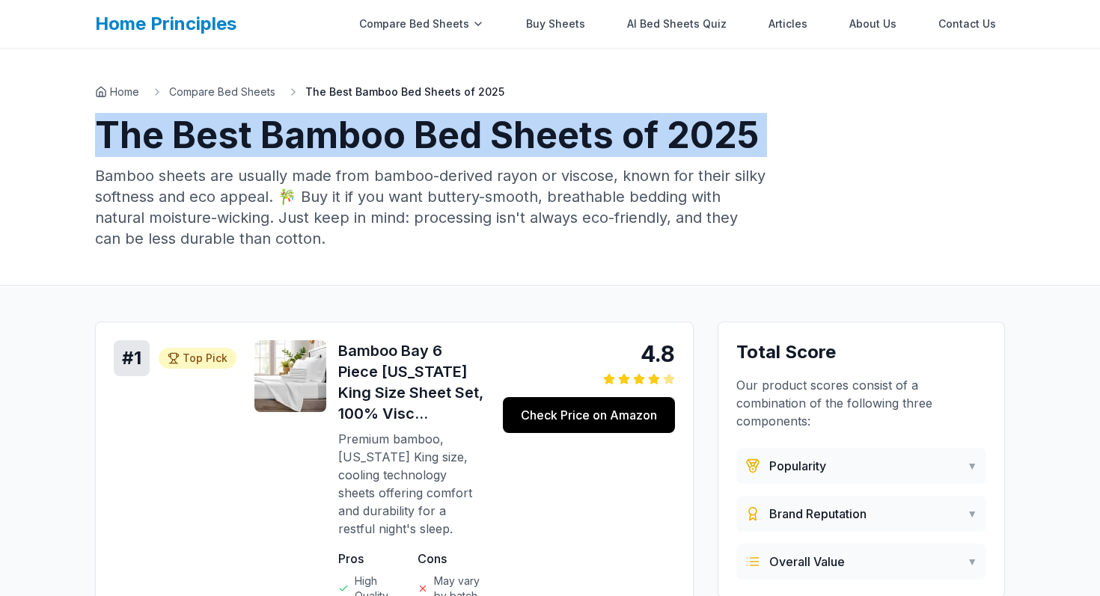
click at [447, 141] on h1 "The Best Bamboo Bed Sheets of 2025" at bounding box center [550, 135] width 910 height 36
copy h1 "The Best Bamboo Bed Sheets of 2025"
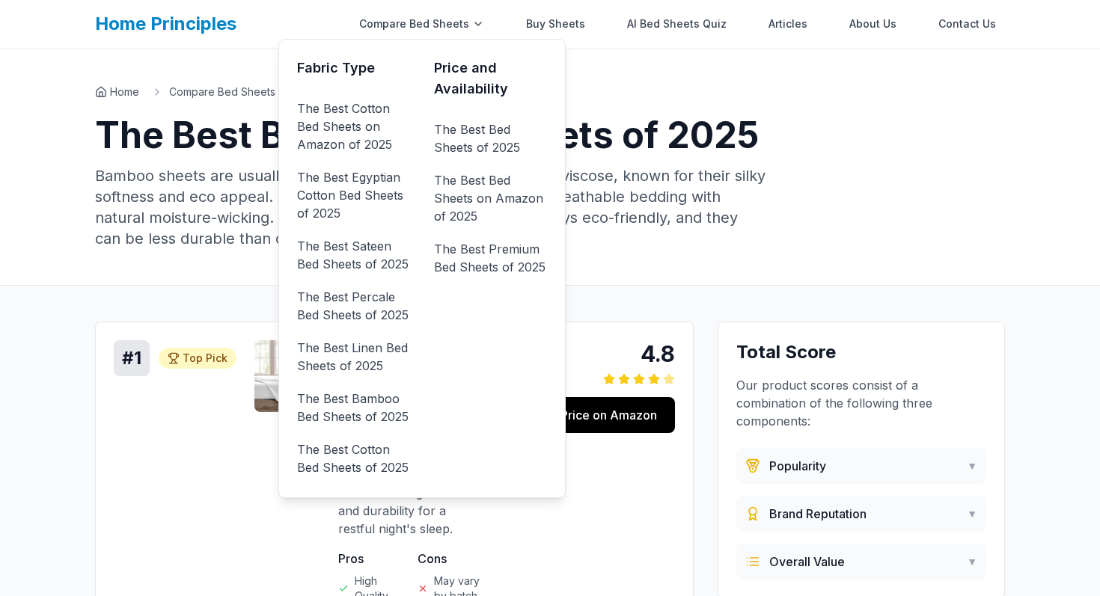
click at [389, 163] on ul "The Best Cotton Bed Sheets on Amazon of 2025 The Best Egyptian Cotton Bed Sheet…" at bounding box center [353, 288] width 113 height 383
click at [386, 181] on link "The Best Egyptian Cotton Bed Sheets of 2025" at bounding box center [353, 195] width 113 height 60
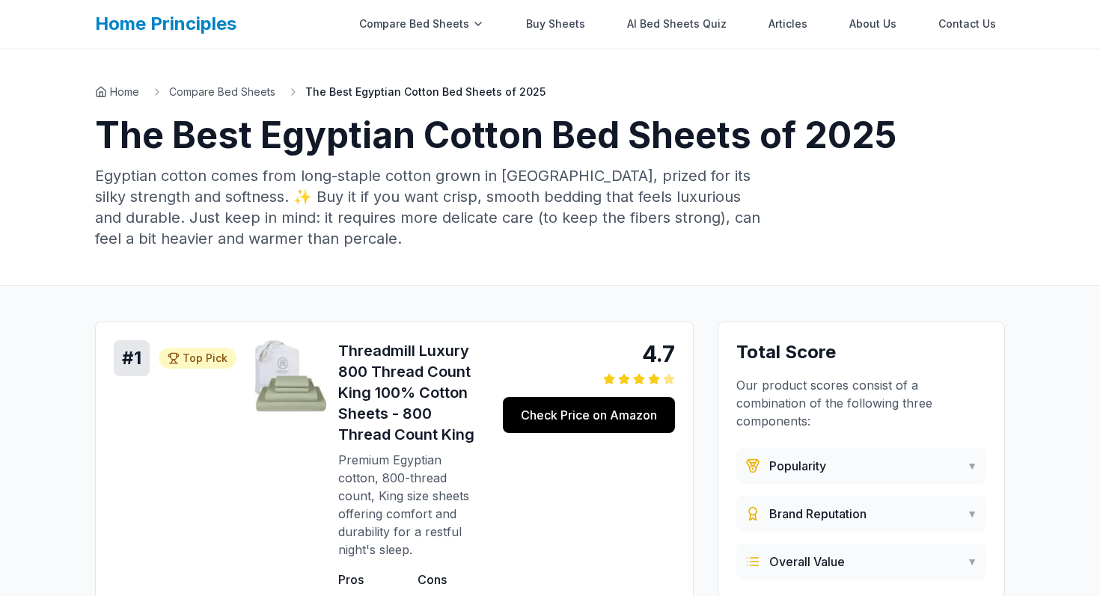
click at [644, 146] on h1 "The Best Egyptian Cotton Bed Sheets of 2025" at bounding box center [550, 135] width 910 height 36
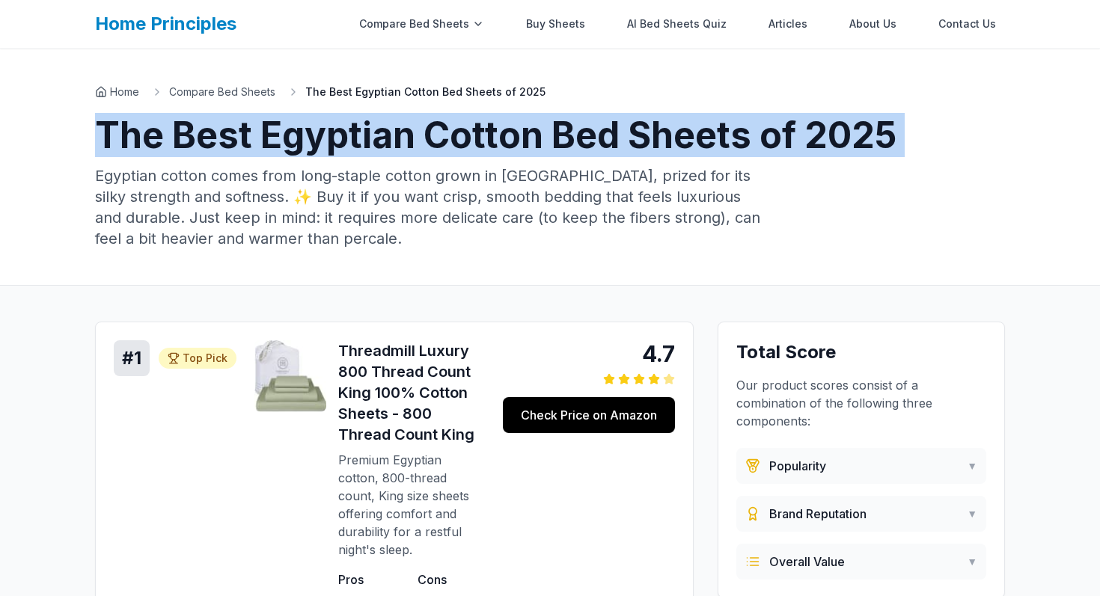
click at [644, 146] on h1 "The Best Egyptian Cotton Bed Sheets of 2025" at bounding box center [550, 135] width 910 height 36
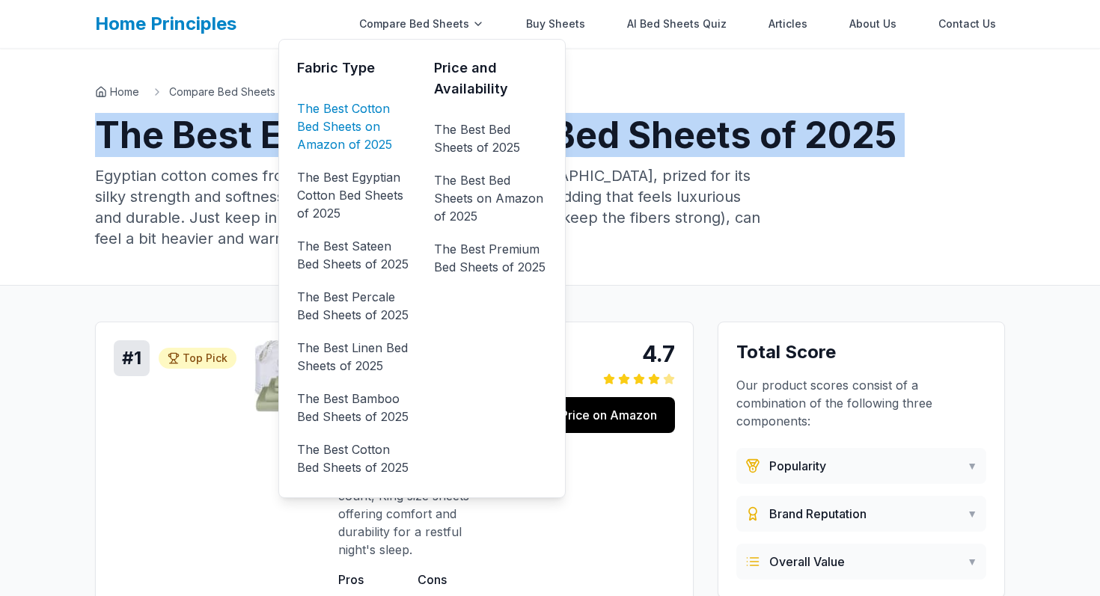
click at [385, 113] on link "The Best Cotton Bed Sheets on Amazon of 2025" at bounding box center [353, 127] width 113 height 60
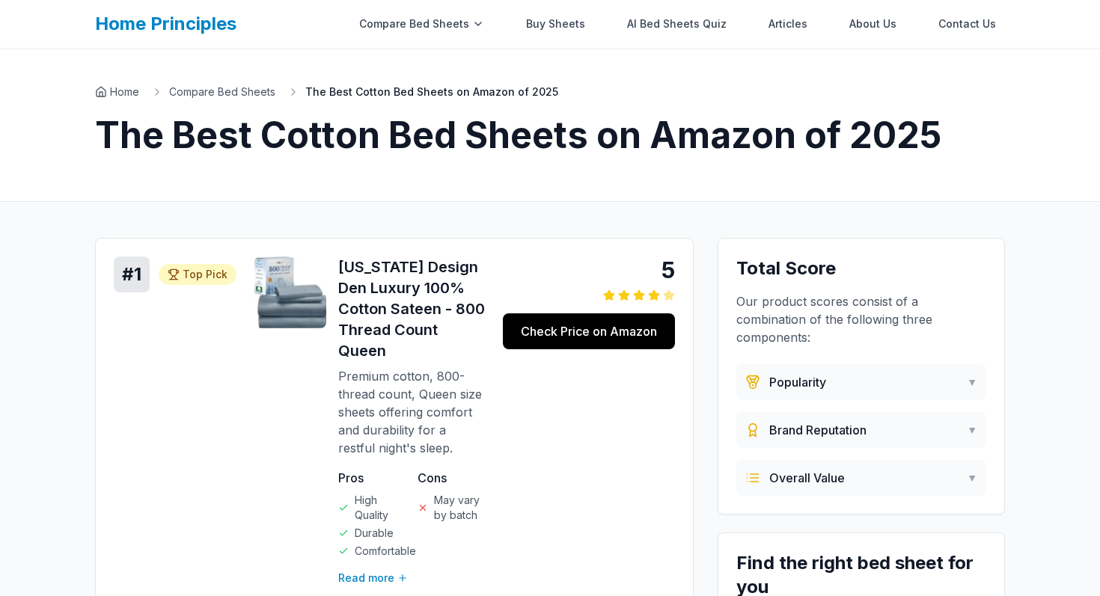
click at [585, 133] on h1 "The Best Cotton Bed Sheets on Amazon of 2025" at bounding box center [550, 135] width 910 height 36
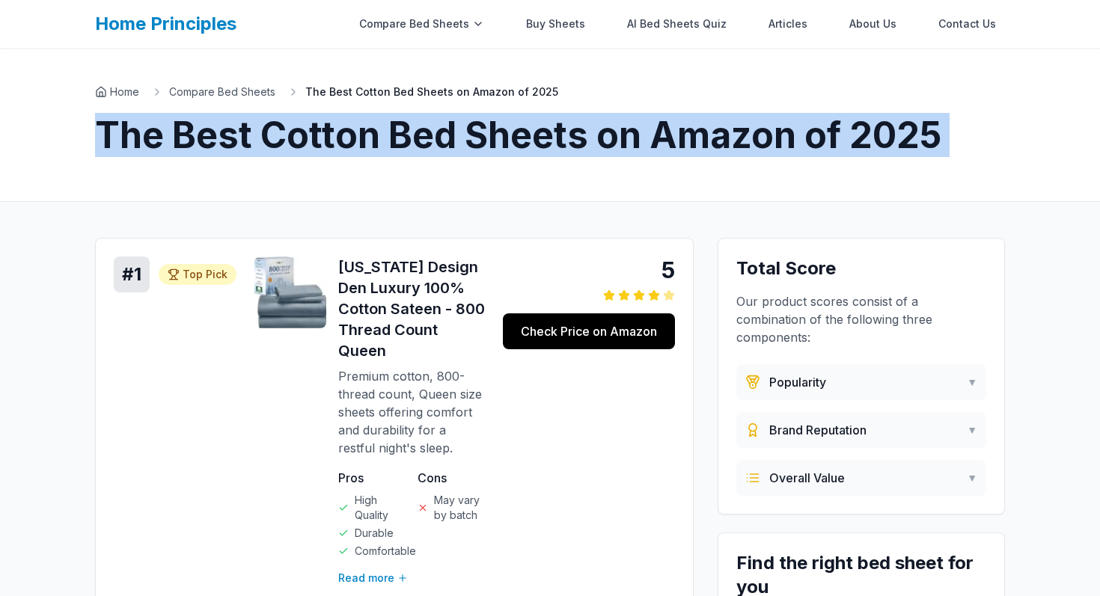
click at [585, 133] on h1 "The Best Cotton Bed Sheets on Amazon of 2025" at bounding box center [550, 135] width 910 height 36
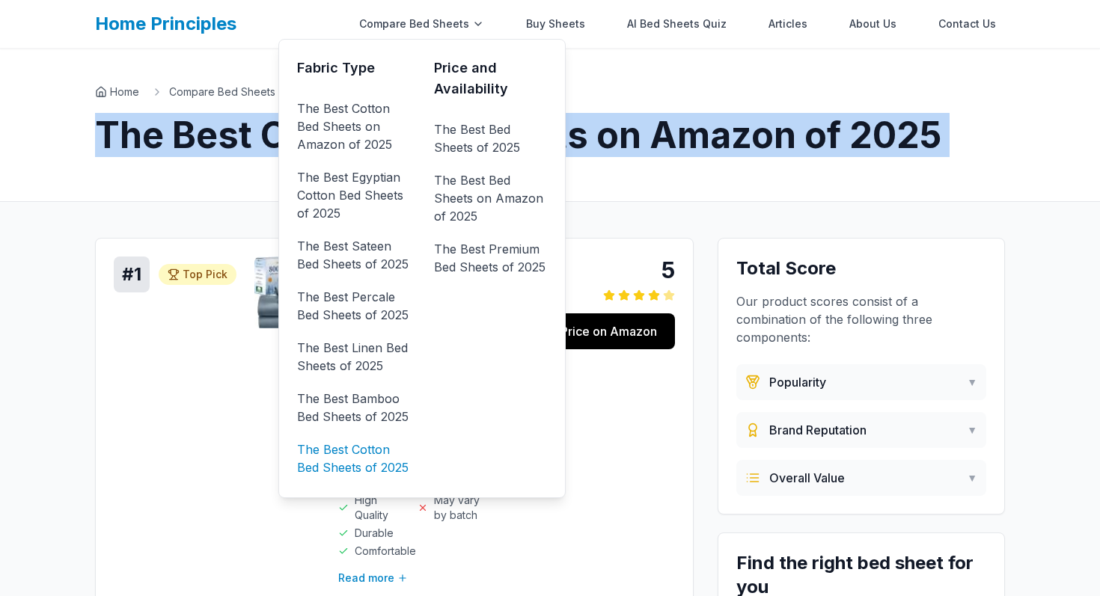
click at [358, 461] on link "The Best Cotton Bed Sheets of 2025" at bounding box center [353, 459] width 113 height 42
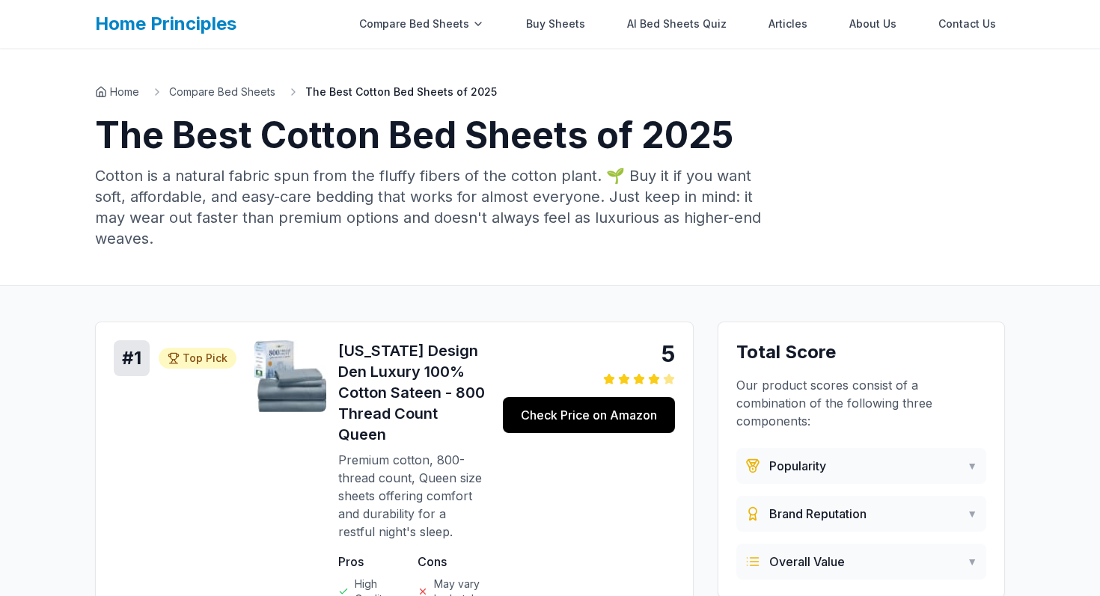
click at [355, 138] on h1 "The Best Cotton Bed Sheets of 2025" at bounding box center [550, 135] width 910 height 36
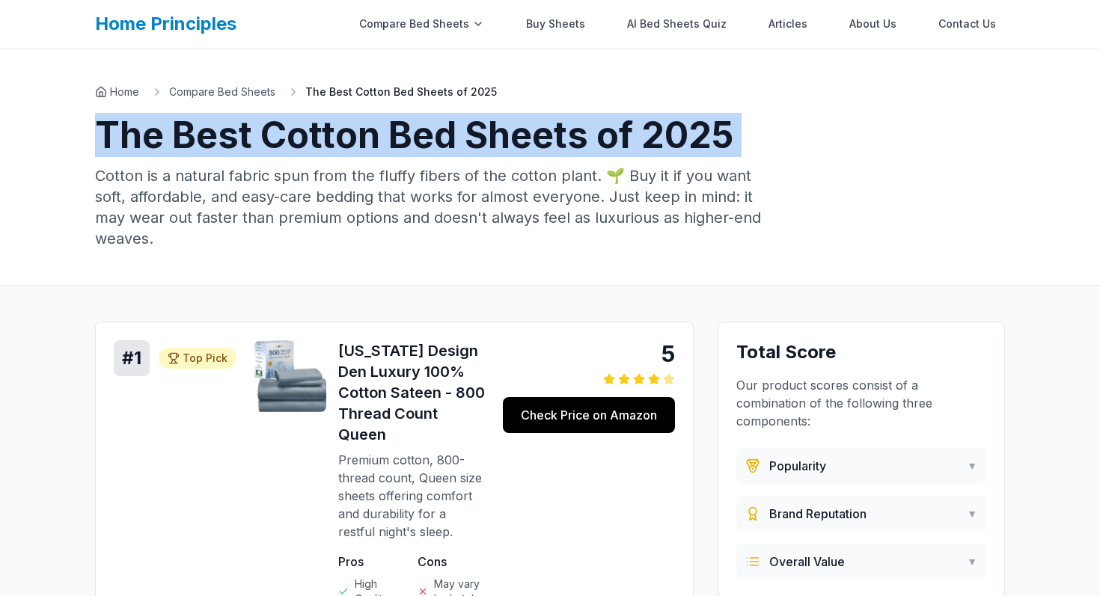
click at [355, 138] on h1 "The Best Cotton Bed Sheets of 2025" at bounding box center [550, 135] width 910 height 36
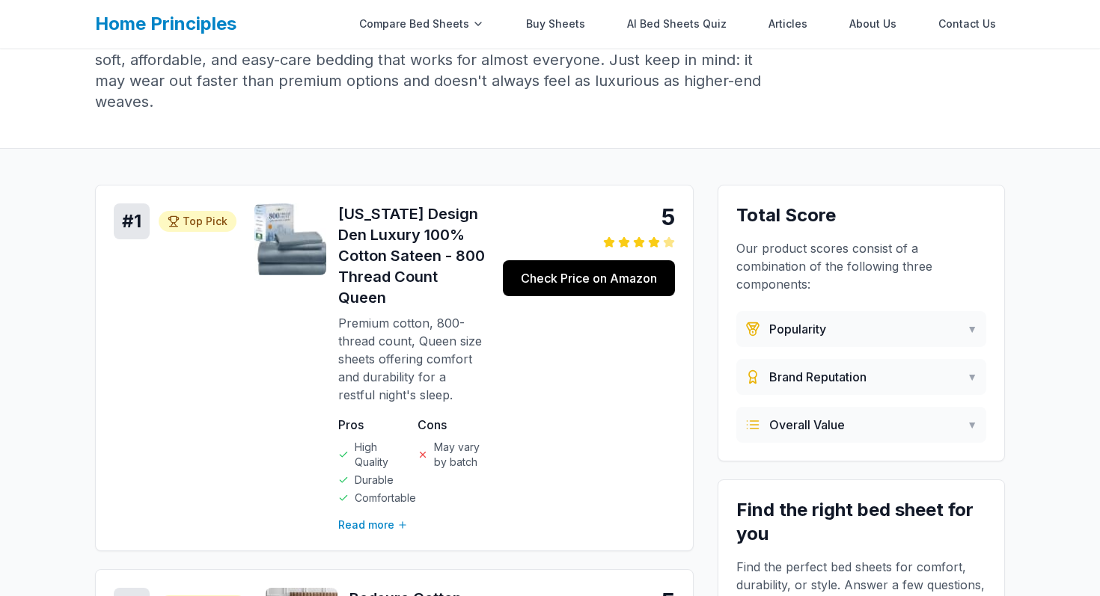
scroll to position [135, 0]
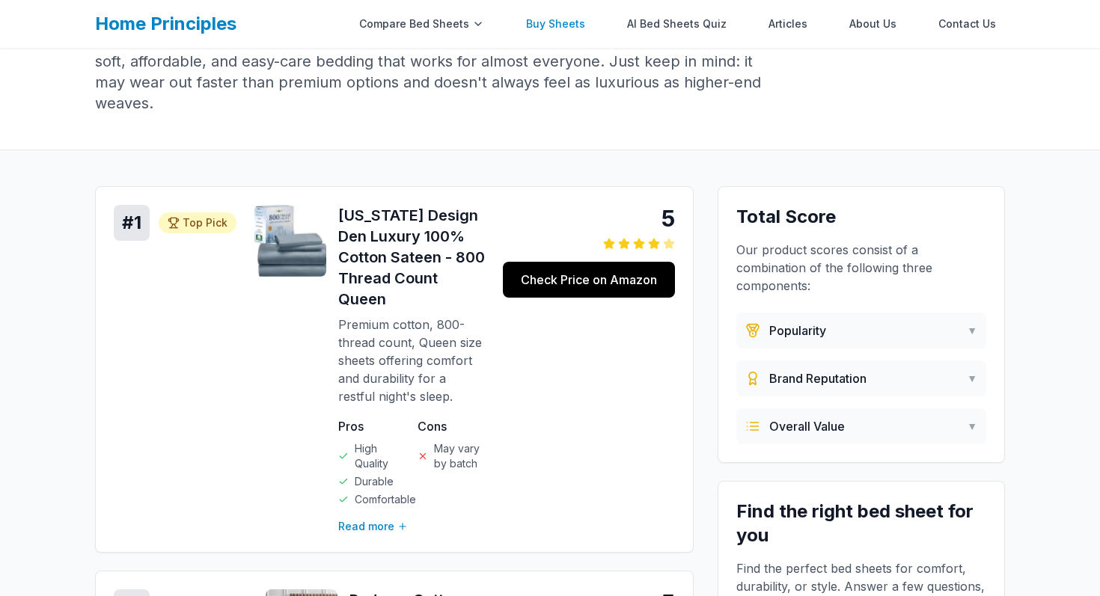
click at [574, 24] on link "Buy Sheets" at bounding box center [555, 24] width 77 height 30
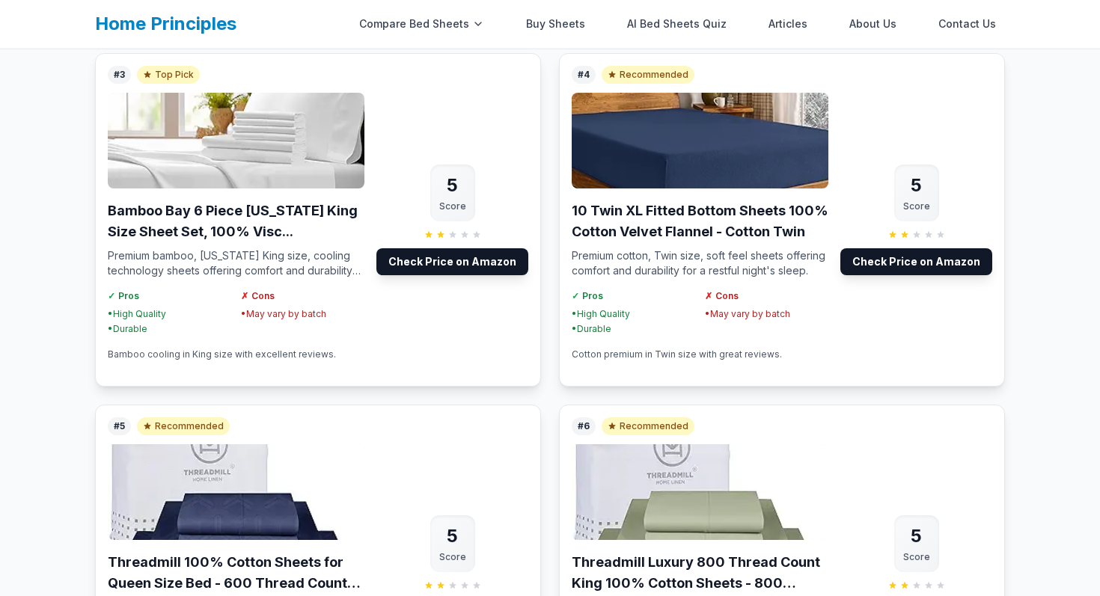
scroll to position [597, 0]
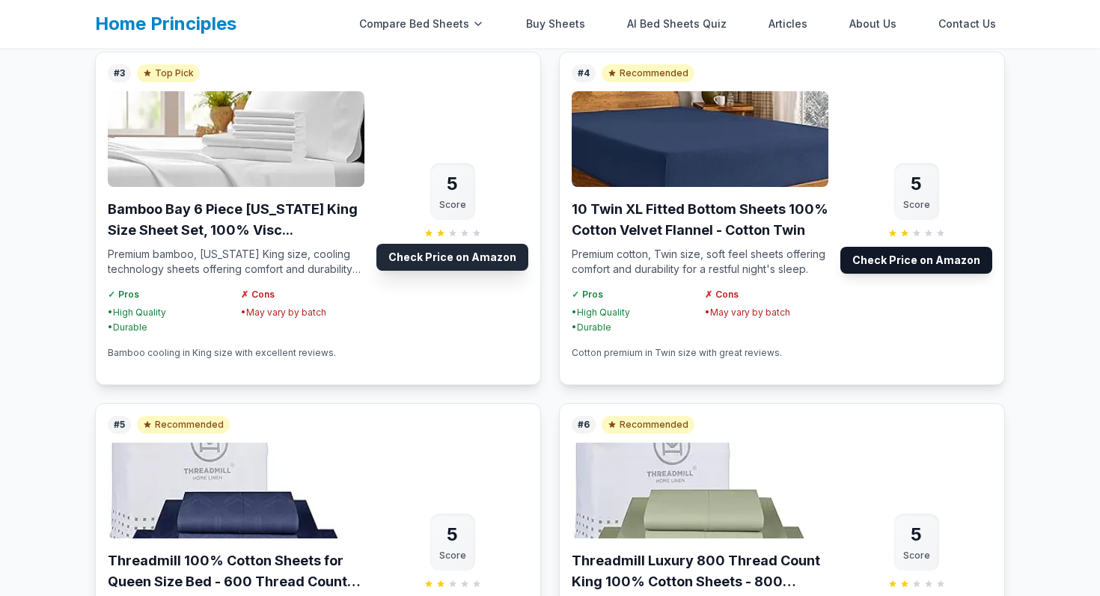
click at [420, 251] on link "Check Price on Amazon" at bounding box center [452, 257] width 152 height 27
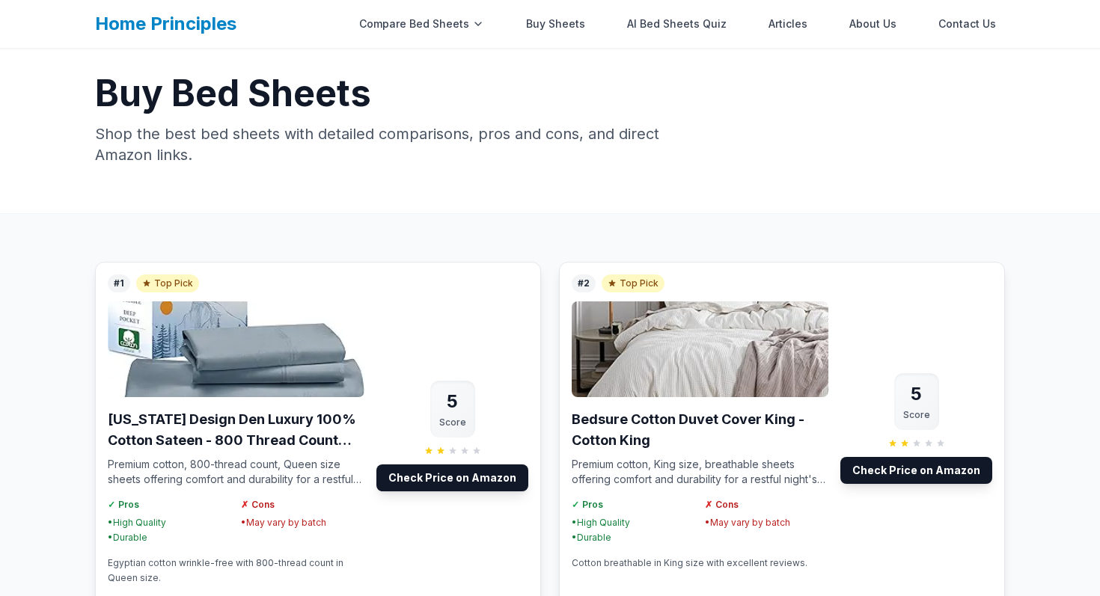
scroll to position [75, 0]
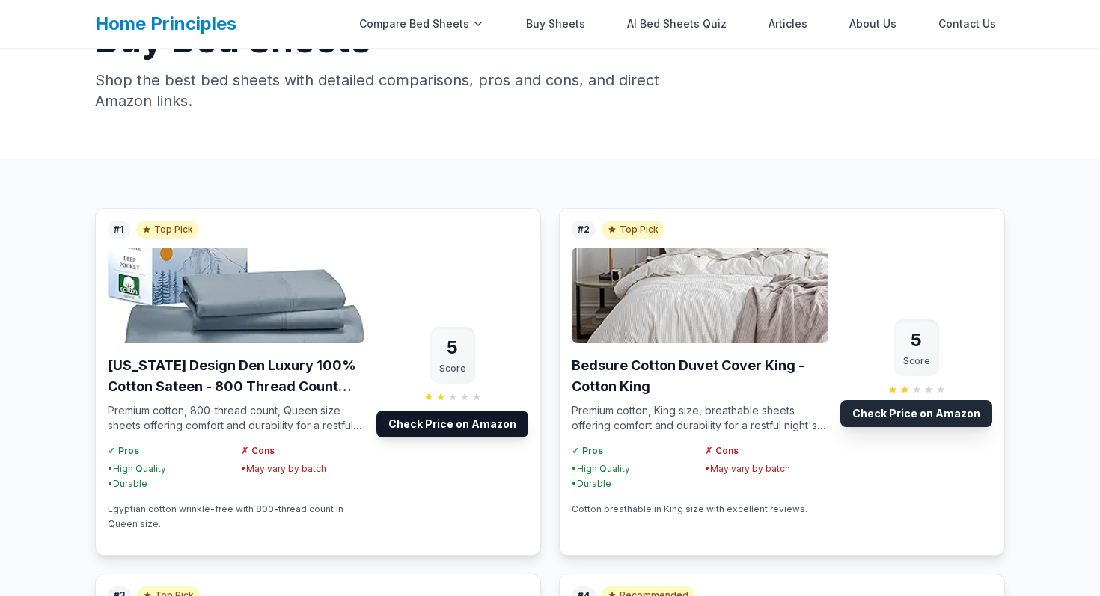
click at [924, 418] on link "Check Price on Amazon" at bounding box center [916, 413] width 152 height 27
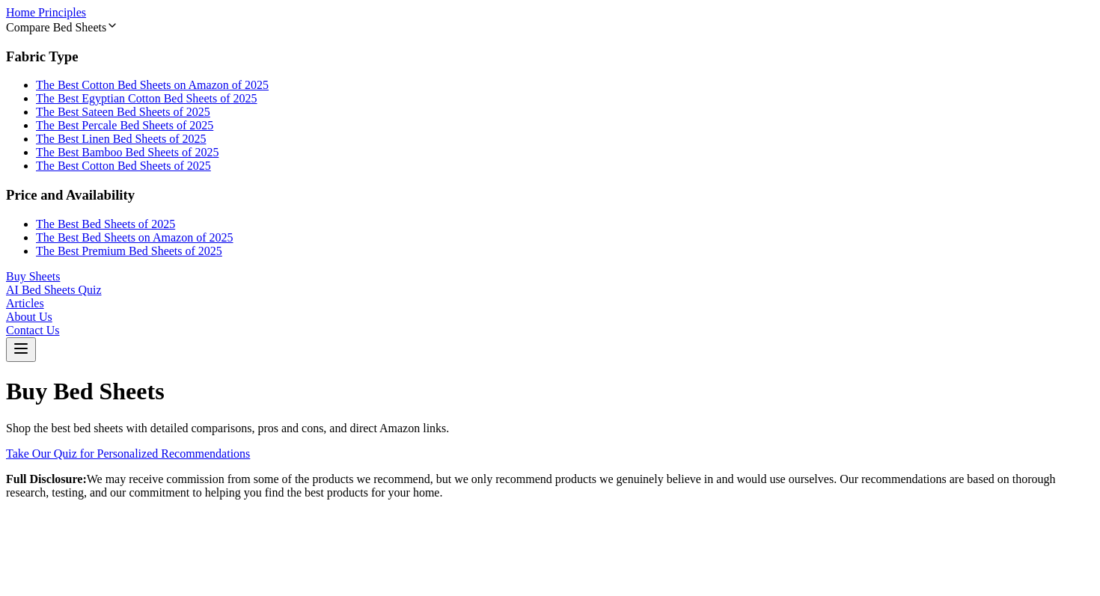
click at [421, 30] on div "Compare Bed Sheets" at bounding box center [550, 26] width 1088 height 15
click at [269, 91] on link "The Best Cotton Bed Sheets on Amazon of 2025" at bounding box center [152, 85] width 233 height 13
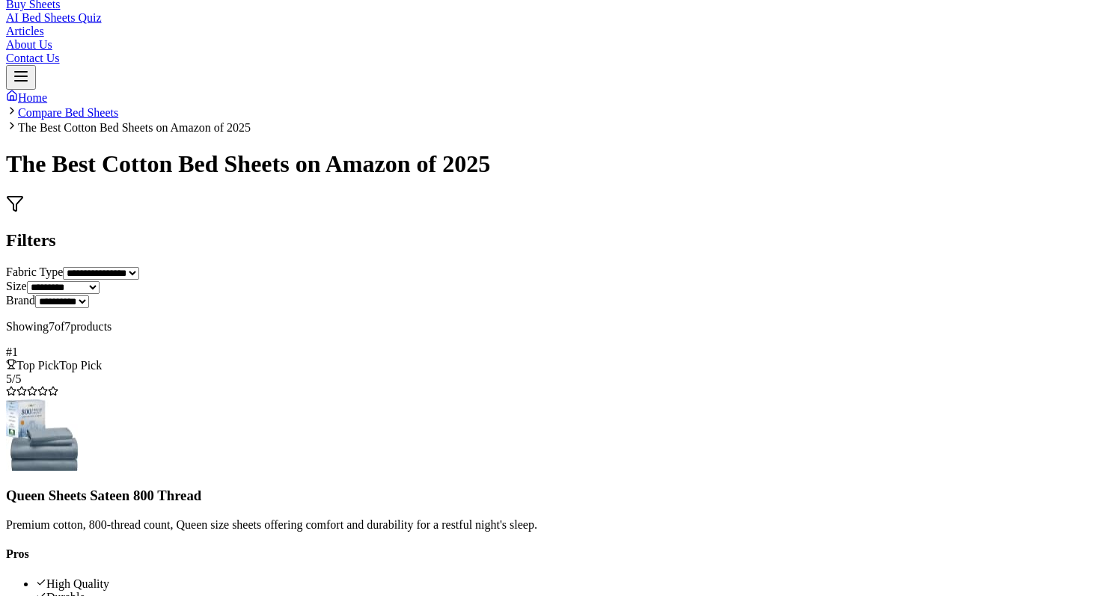
scroll to position [37, 0]
click at [60, 10] on link "Buy Sheets" at bounding box center [33, 3] width 54 height 13
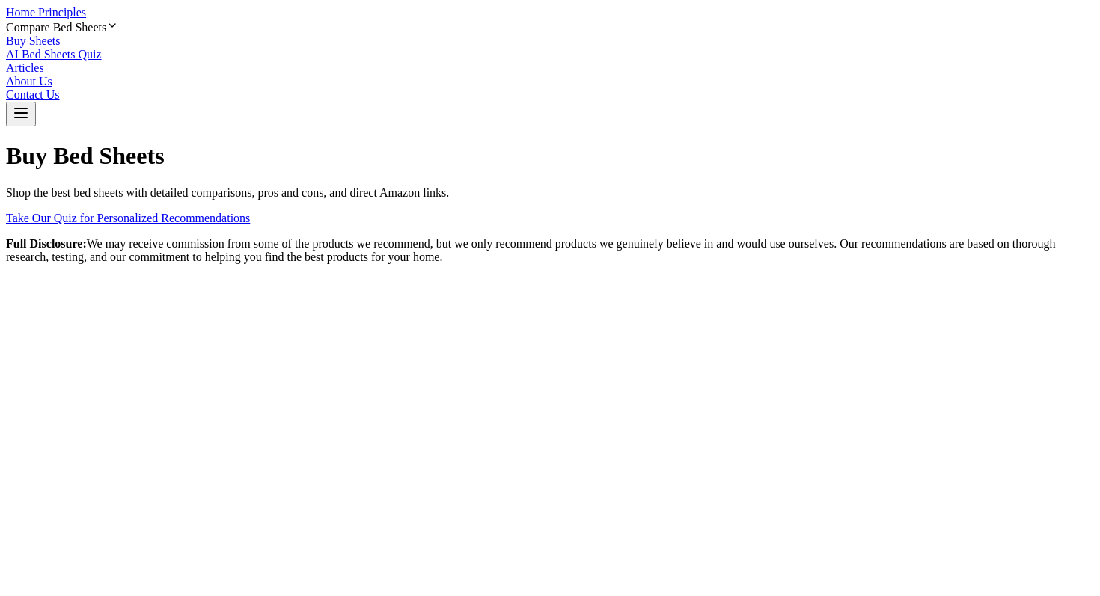
click at [342, 186] on p "Shop the best bed sheets with detailed comparisons, pros and cons, and direct A…" at bounding box center [550, 192] width 1088 height 13
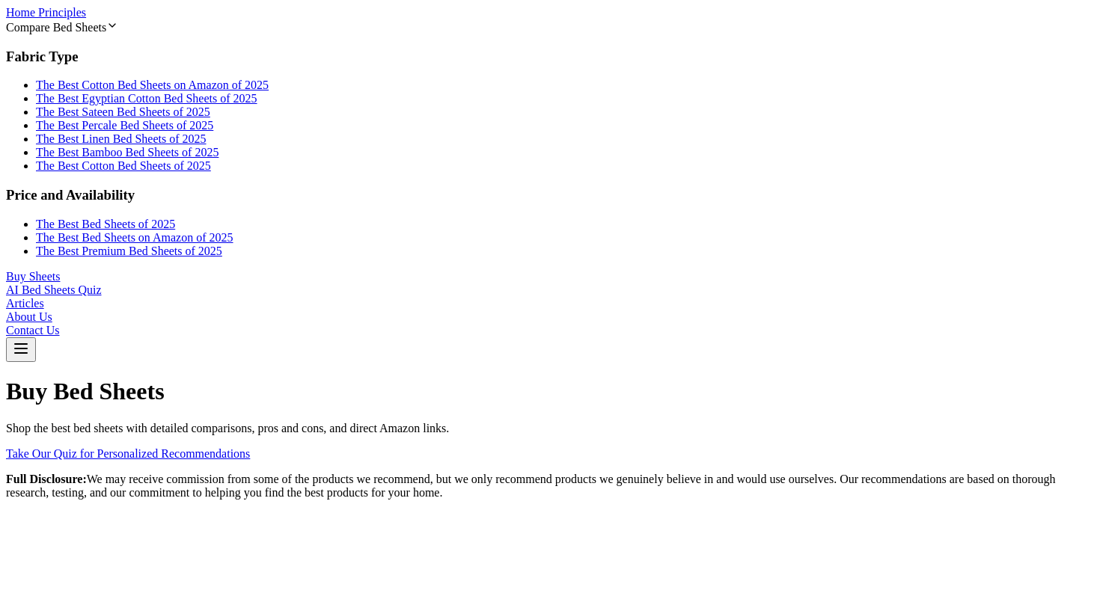
click at [269, 91] on link "The Best Cotton Bed Sheets on Amazon of 2025" at bounding box center [152, 85] width 233 height 13
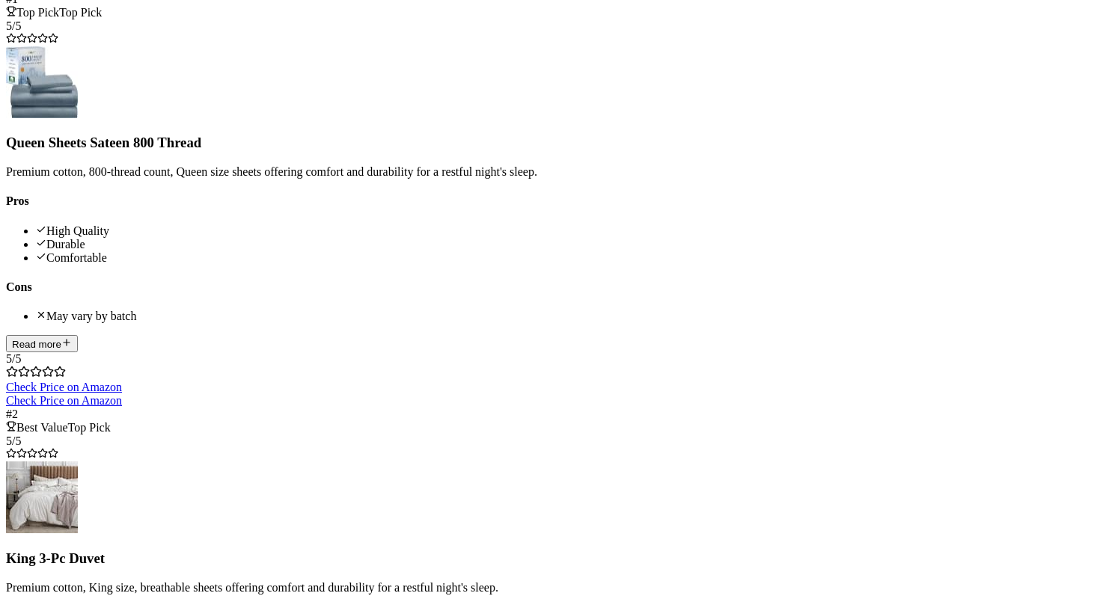
scroll to position [378, 0]
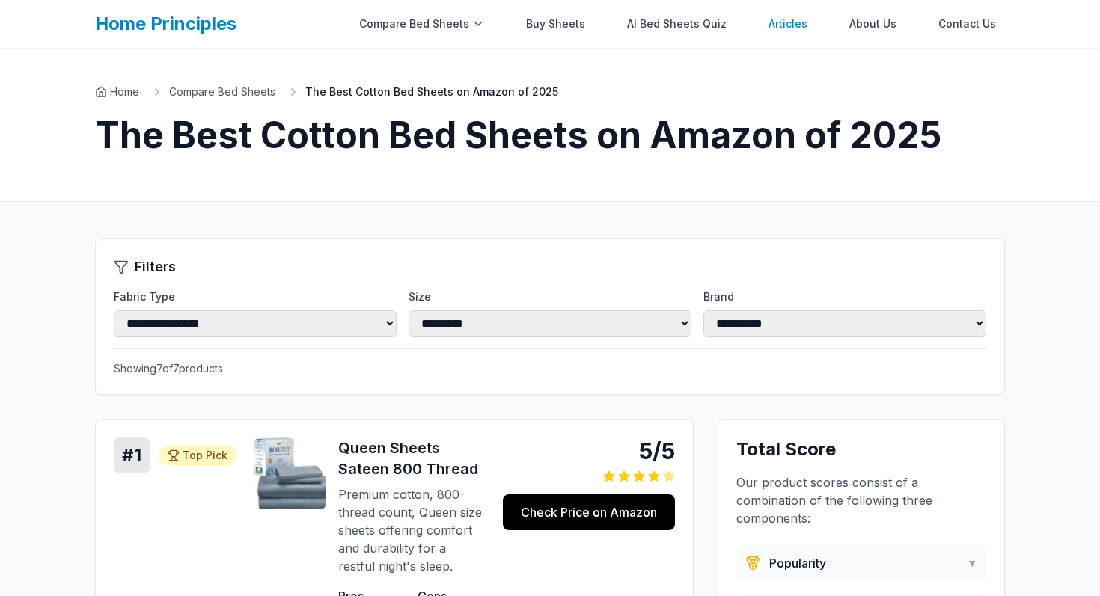
click at [769, 19] on link "Articles" at bounding box center [787, 24] width 57 height 30
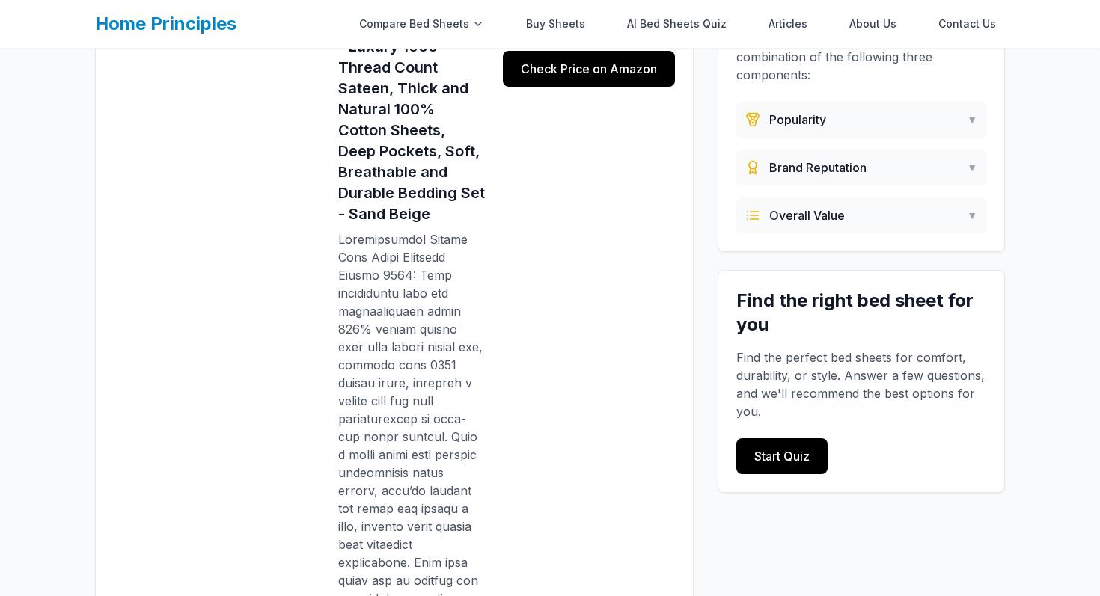
click at [212, 24] on link "Home Principles" at bounding box center [165, 24] width 141 height 22
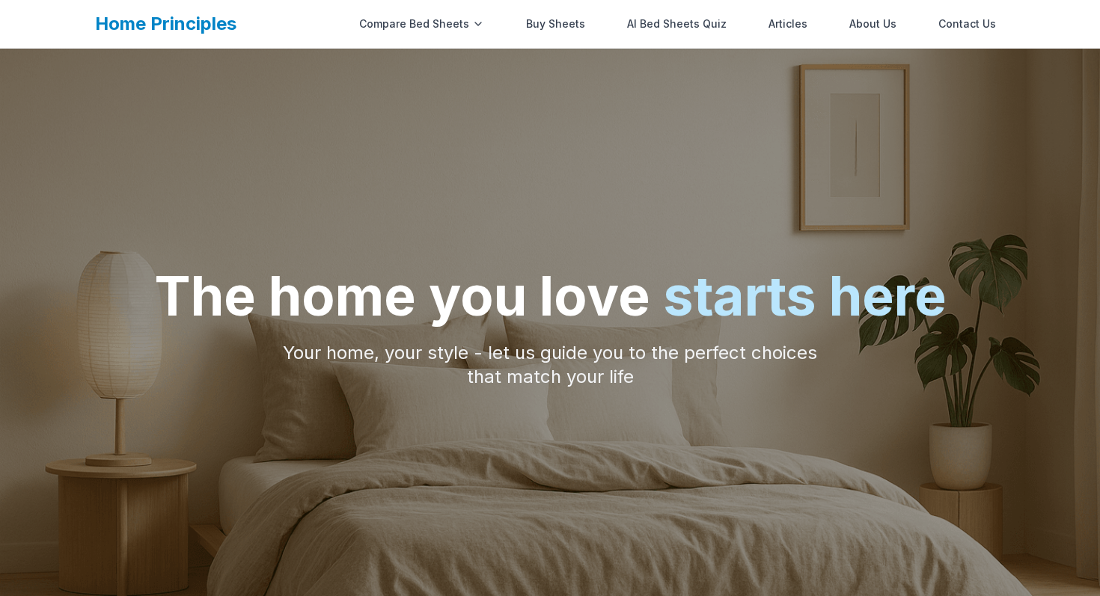
click at [212, 24] on link "Home Principles" at bounding box center [165, 24] width 141 height 22
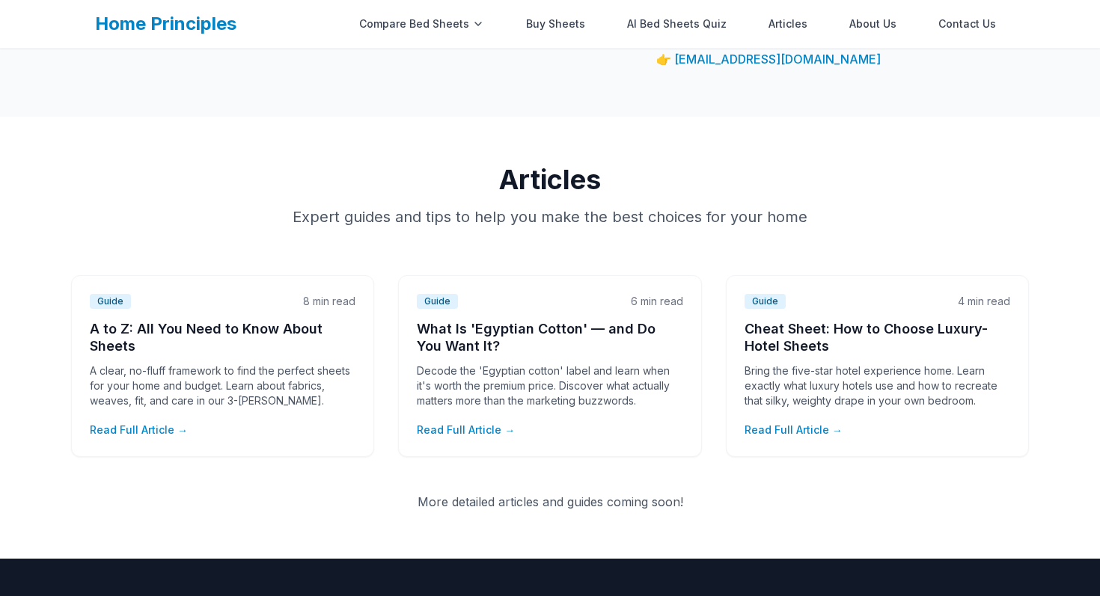
scroll to position [415, 0]
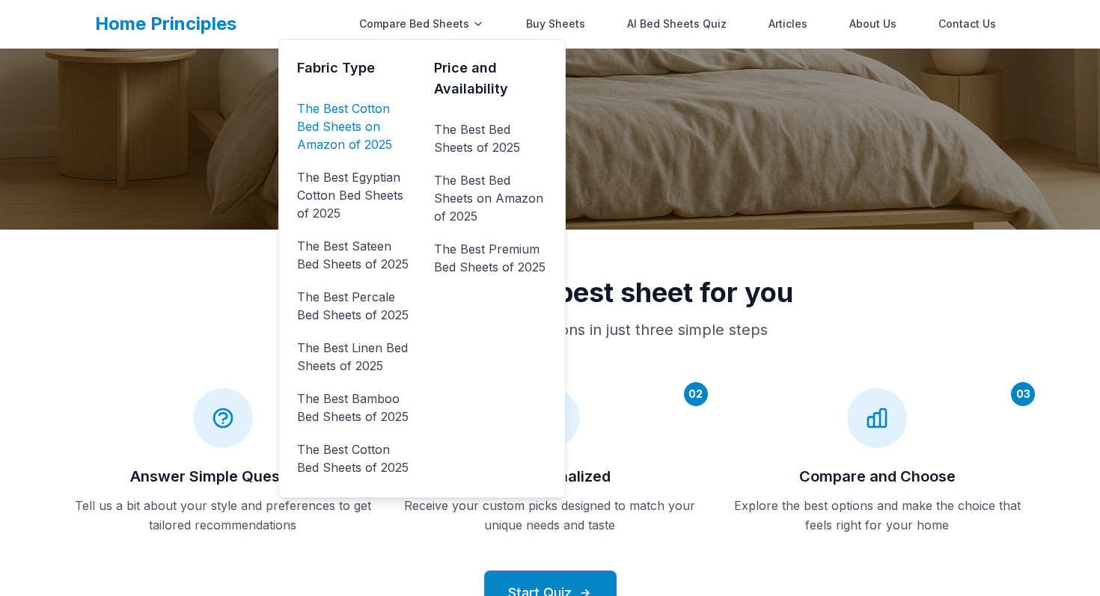
click at [327, 124] on link "The Best Cotton Bed Sheets on Amazon of 2025" at bounding box center [353, 127] width 113 height 60
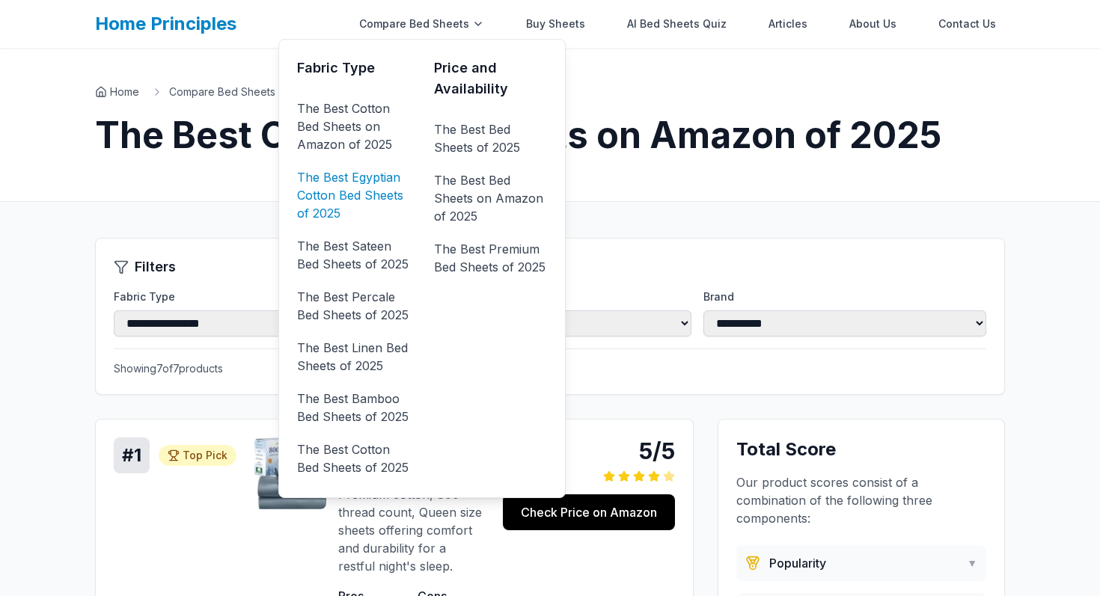
click at [362, 170] on link "The Best Egyptian Cotton Bed Sheets of 2025" at bounding box center [353, 195] width 113 height 60
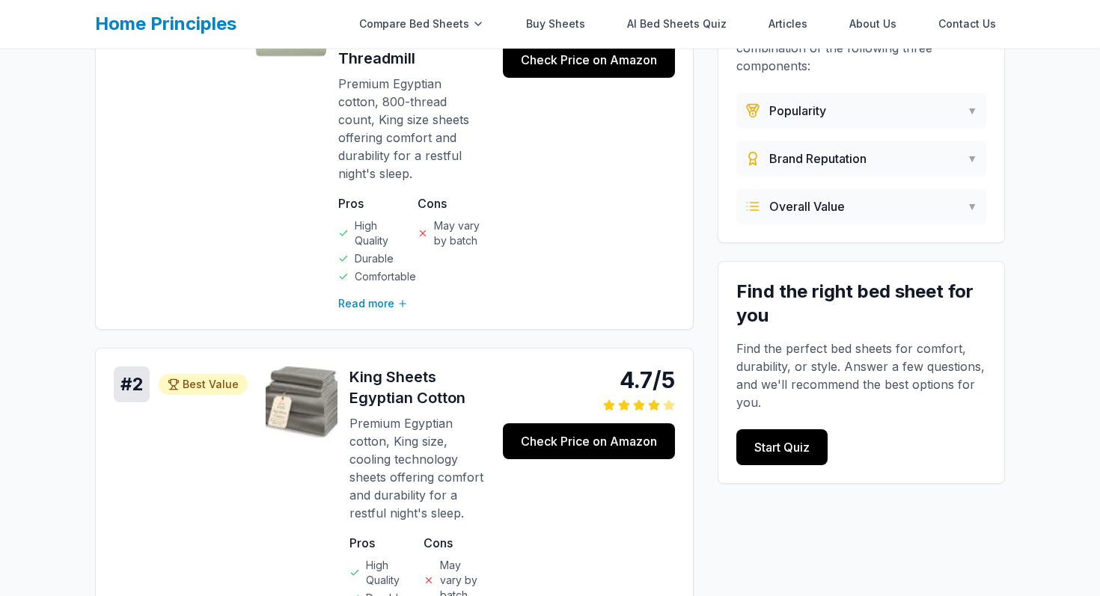
scroll to position [534, 0]
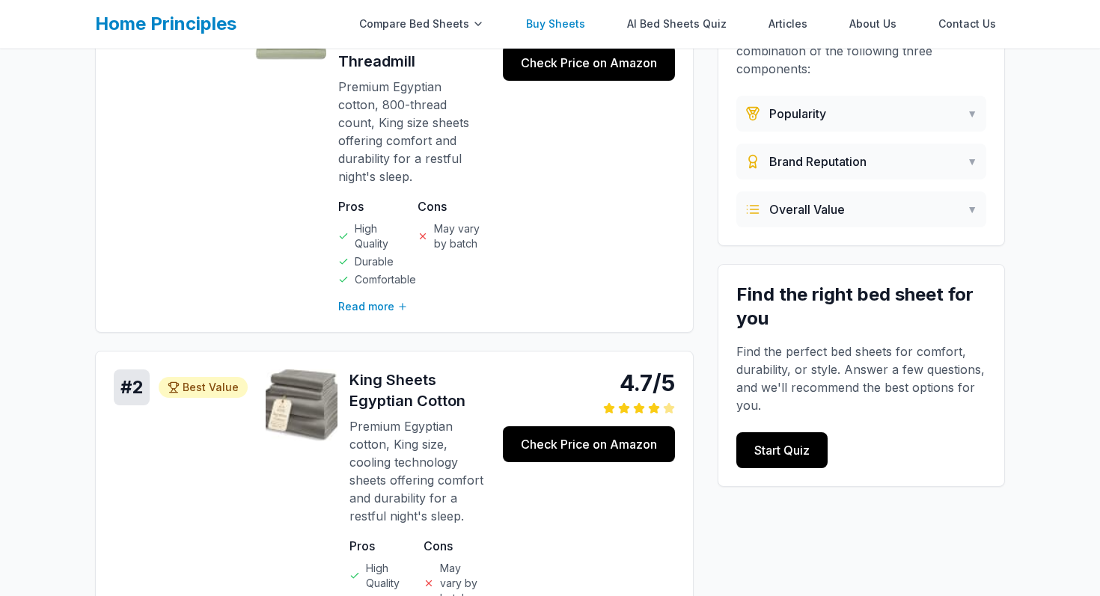
click at [551, 20] on link "Buy Sheets" at bounding box center [555, 24] width 77 height 30
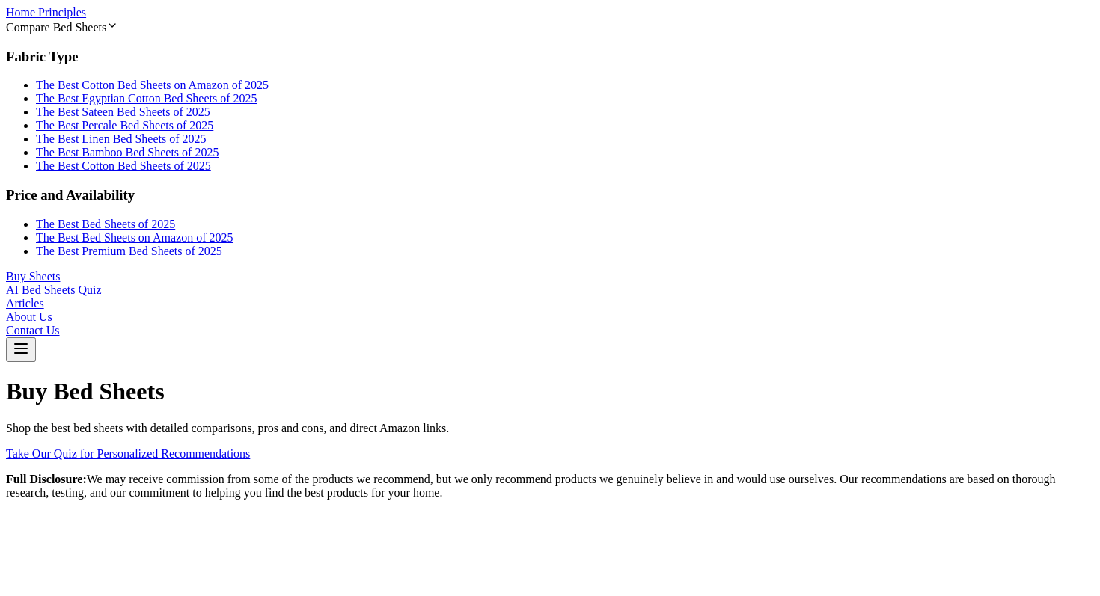
click at [210, 118] on link "The Best Sateen Bed Sheets of 2025" at bounding box center [123, 112] width 174 height 13
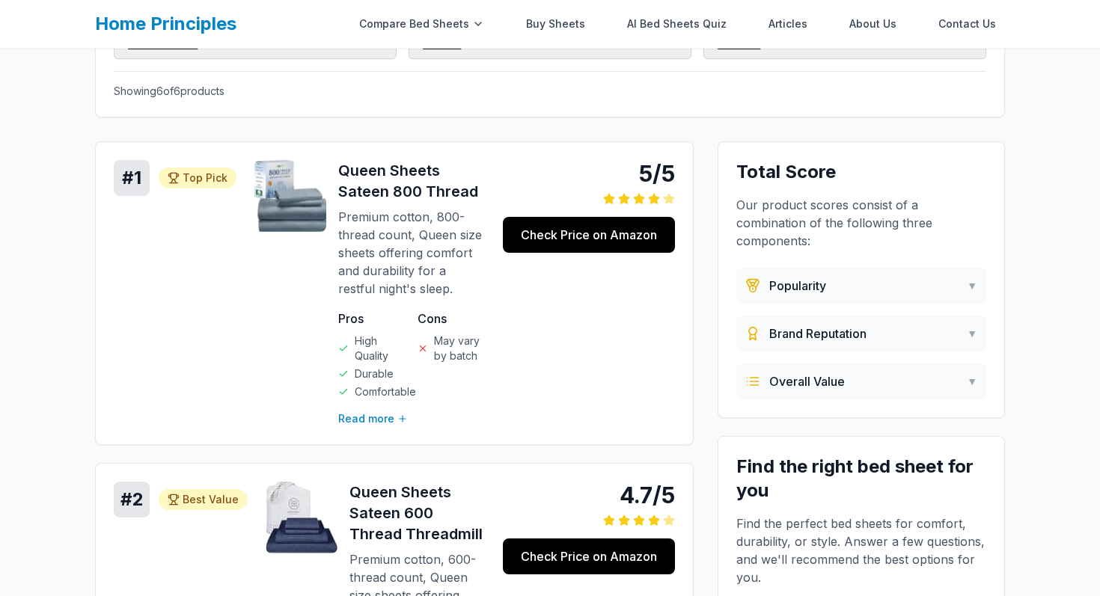
scroll to position [362, 0]
click at [789, 20] on link "Articles" at bounding box center [787, 24] width 57 height 30
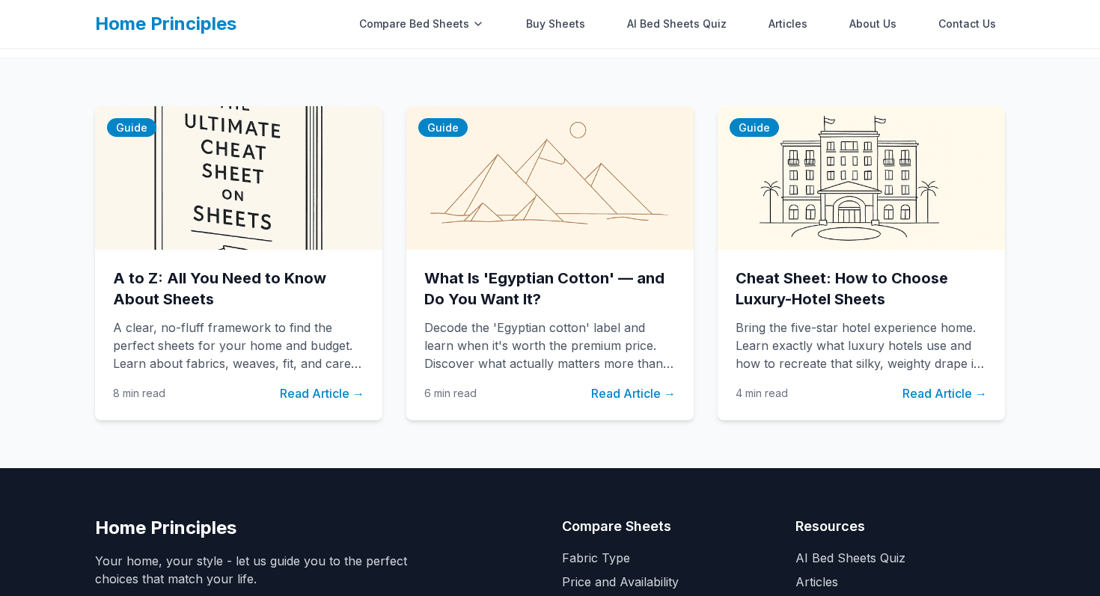
scroll to position [215, 0]
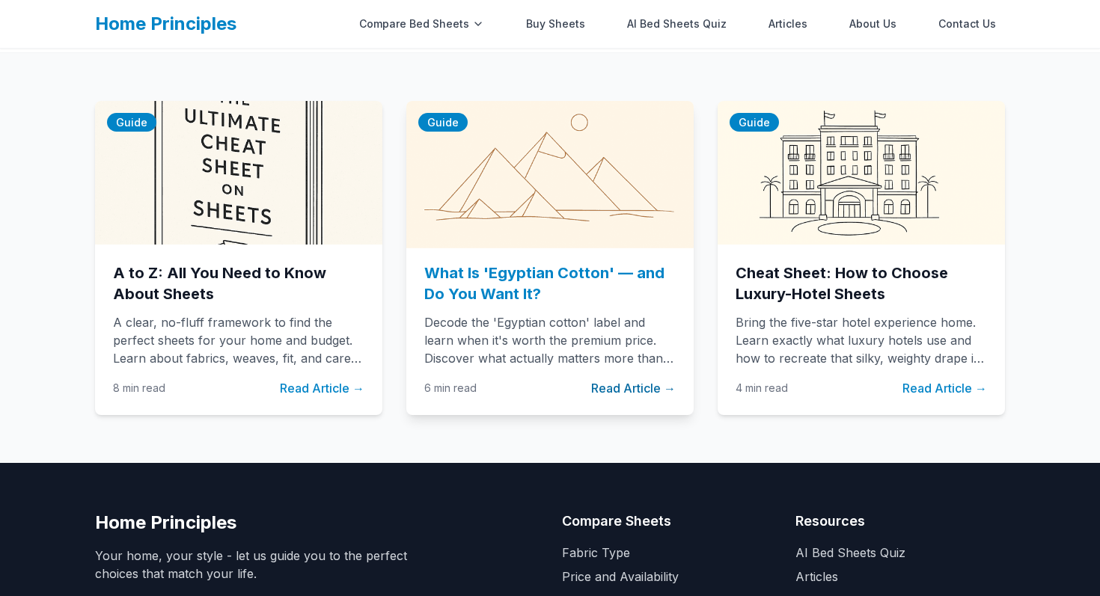
click at [617, 207] on img at bounding box center [550, 172] width 302 height 151
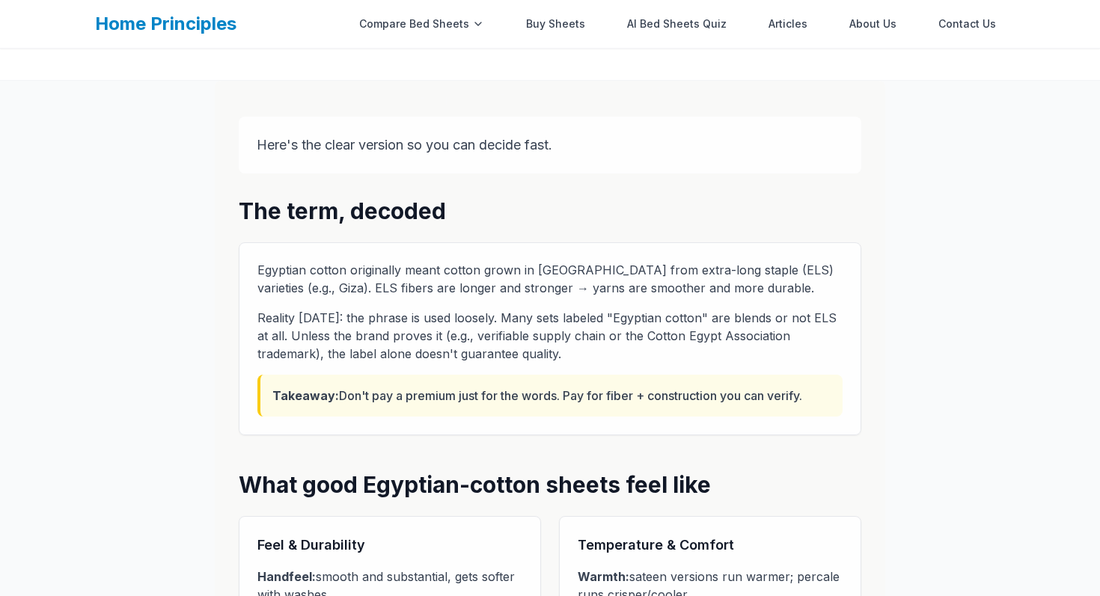
scroll to position [606, 0]
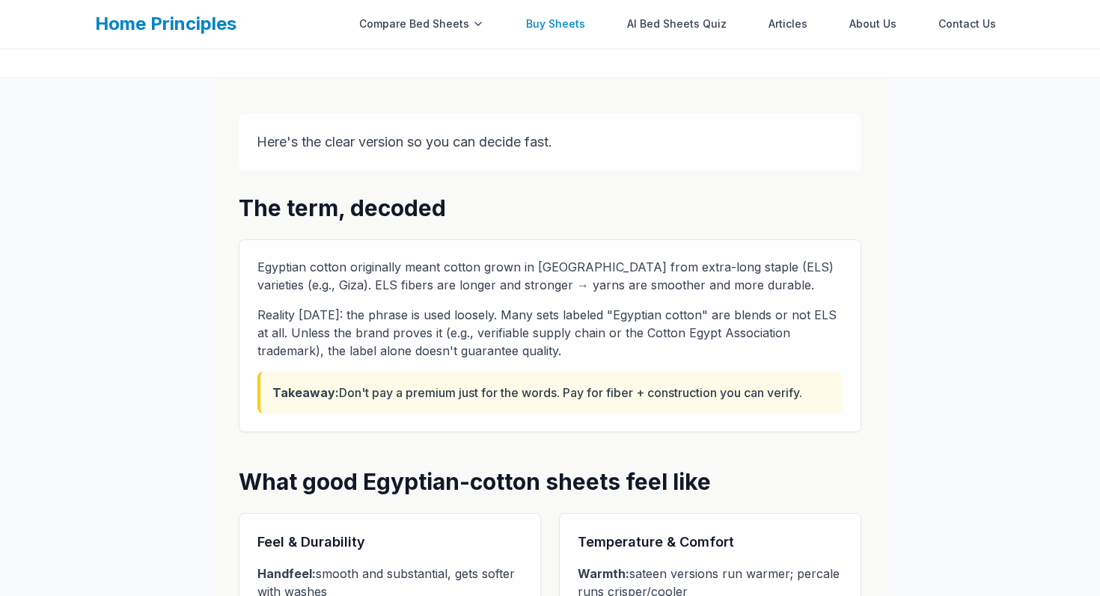
click at [553, 13] on link "Buy Sheets" at bounding box center [555, 24] width 77 height 30
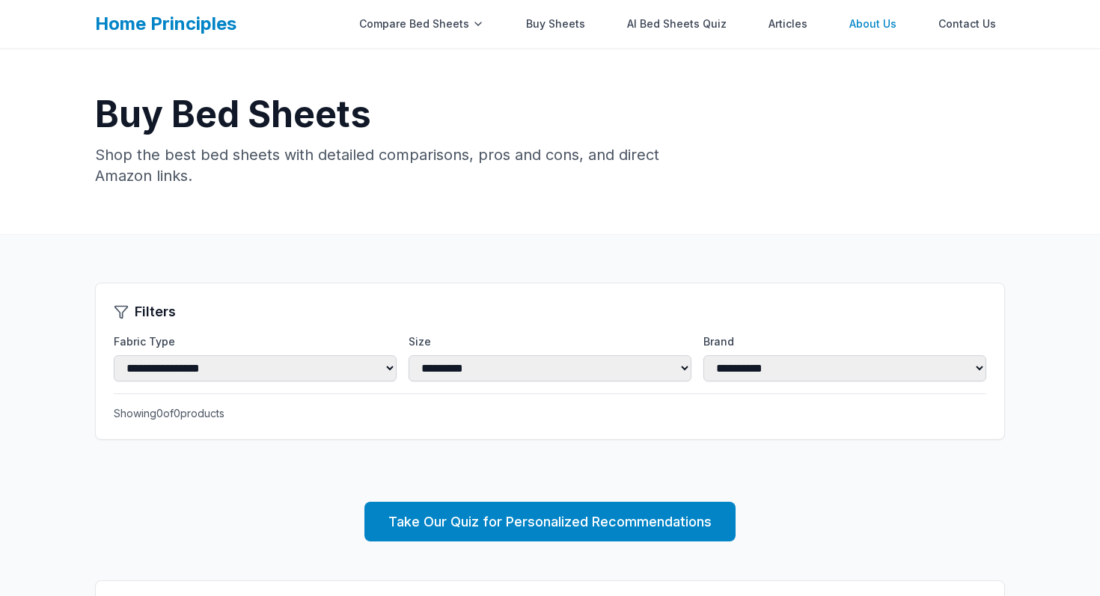
click at [890, 19] on link "About Us" at bounding box center [872, 24] width 65 height 30
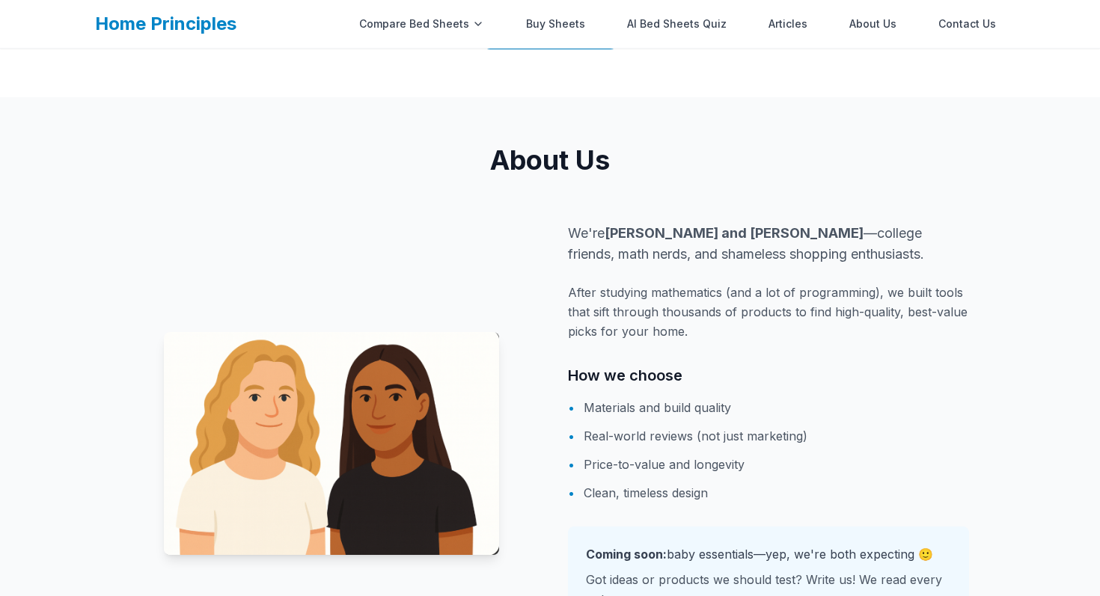
scroll to position [1069, 0]
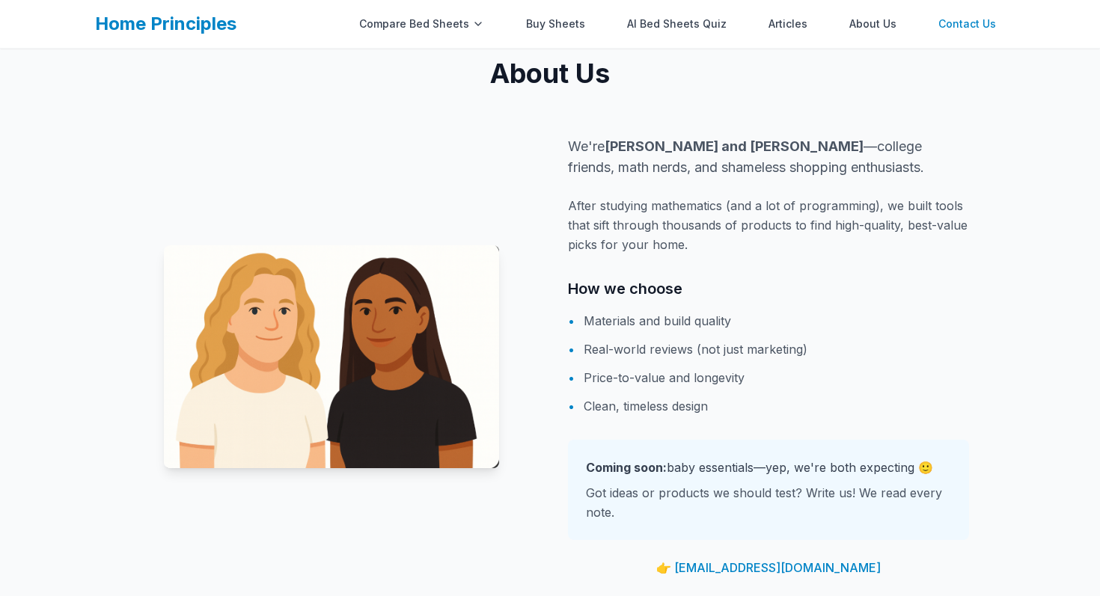
click at [959, 24] on link "Contact Us" at bounding box center [967, 24] width 76 height 30
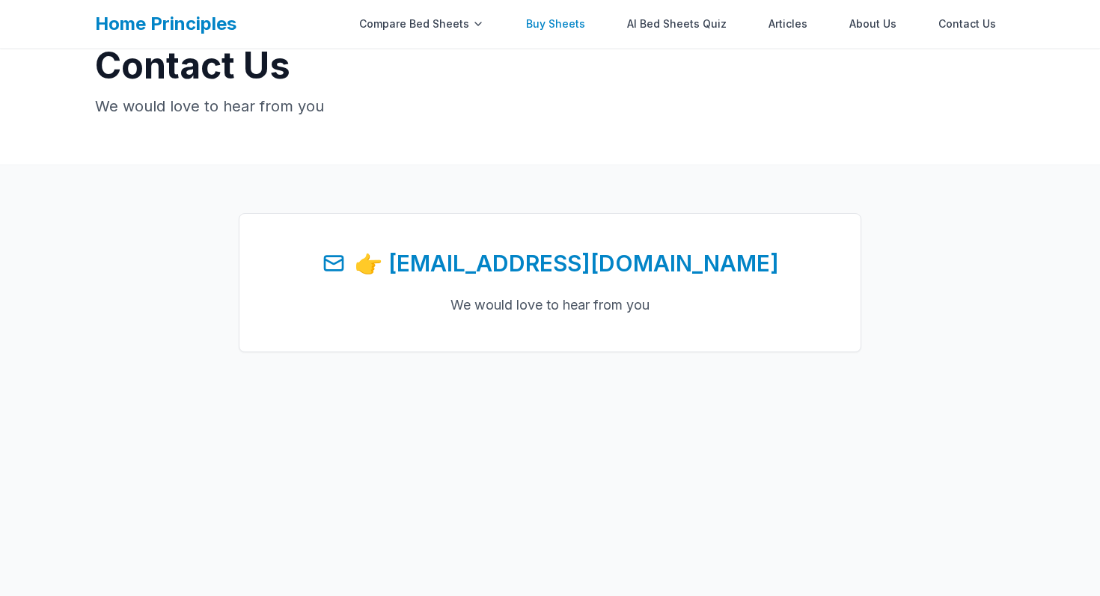
click at [554, 31] on link "Buy Sheets" at bounding box center [555, 24] width 77 height 30
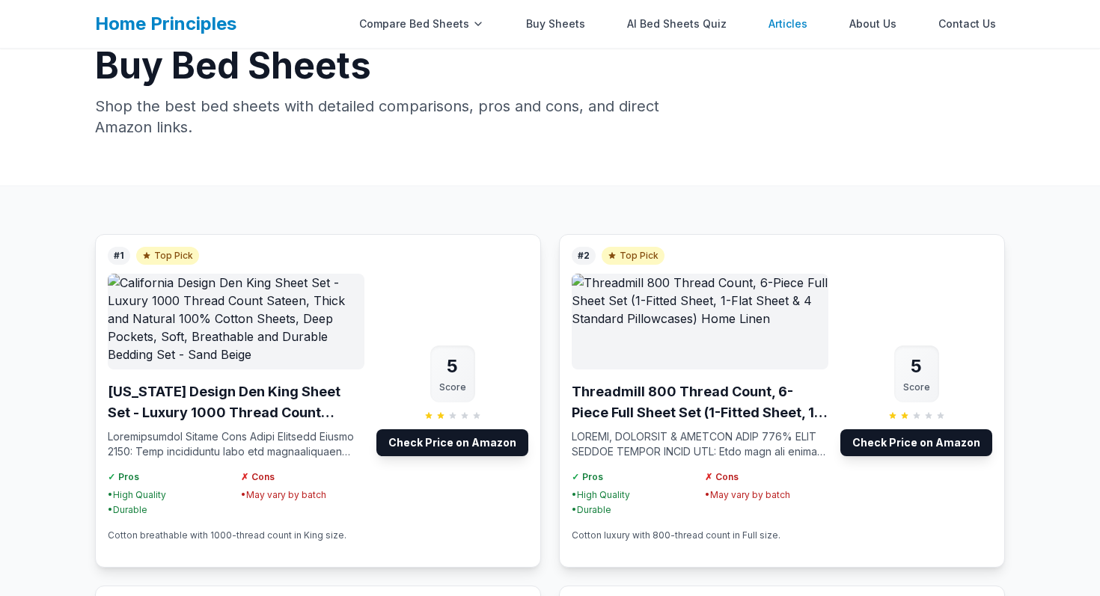
click at [794, 28] on link "Articles" at bounding box center [787, 24] width 57 height 30
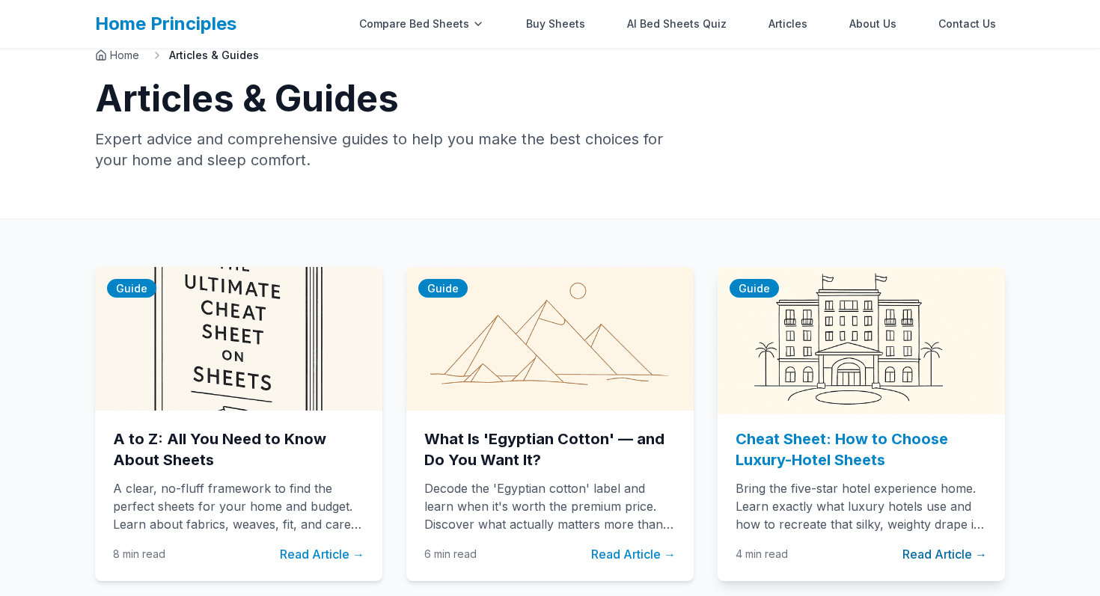
click at [746, 343] on img at bounding box center [861, 338] width 302 height 151
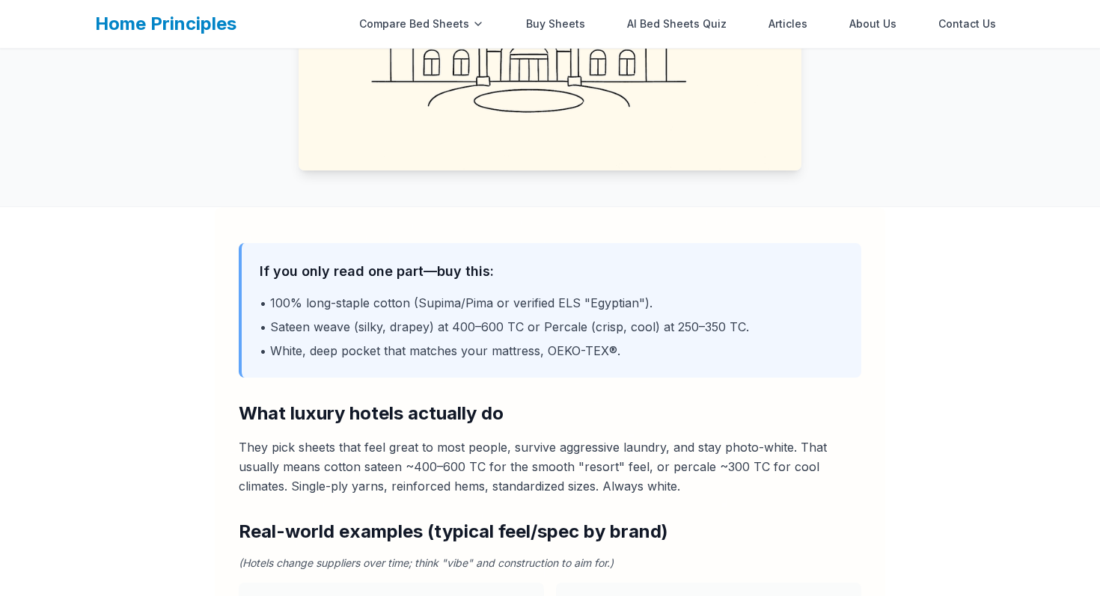
scroll to position [474, 0]
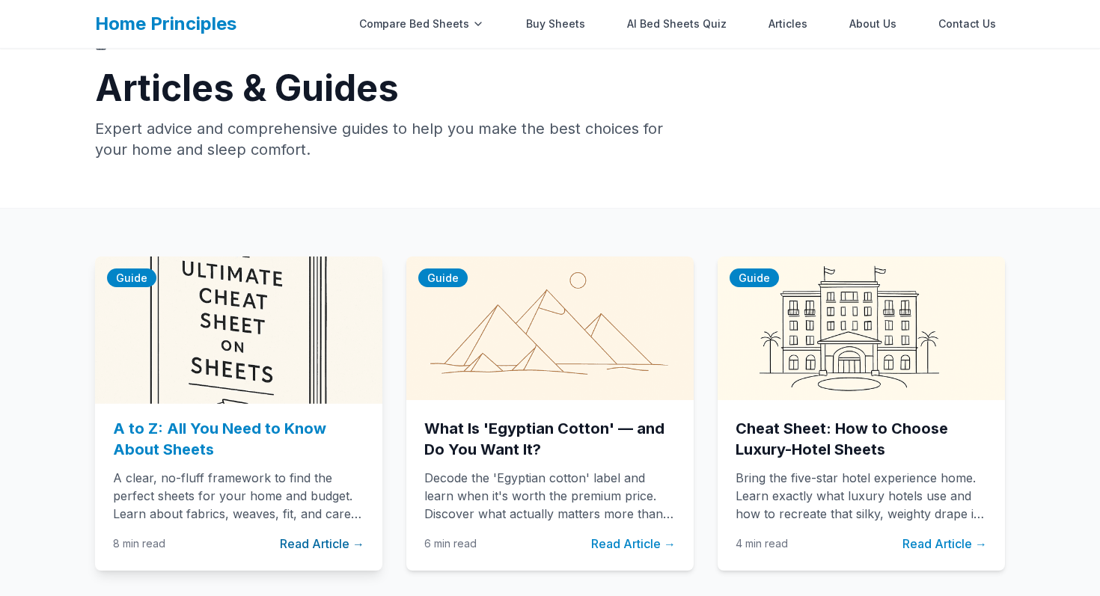
scroll to position [98, 0]
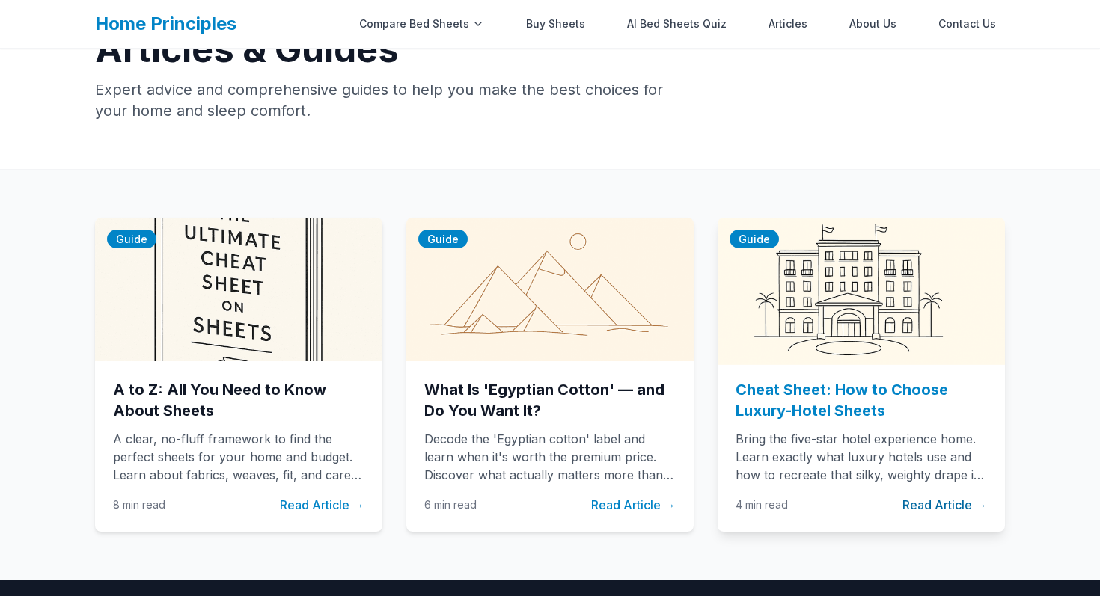
click at [768, 417] on h2 "Cheat Sheet: How to Choose Luxury-Hotel Sheets" at bounding box center [861, 400] width 251 height 42
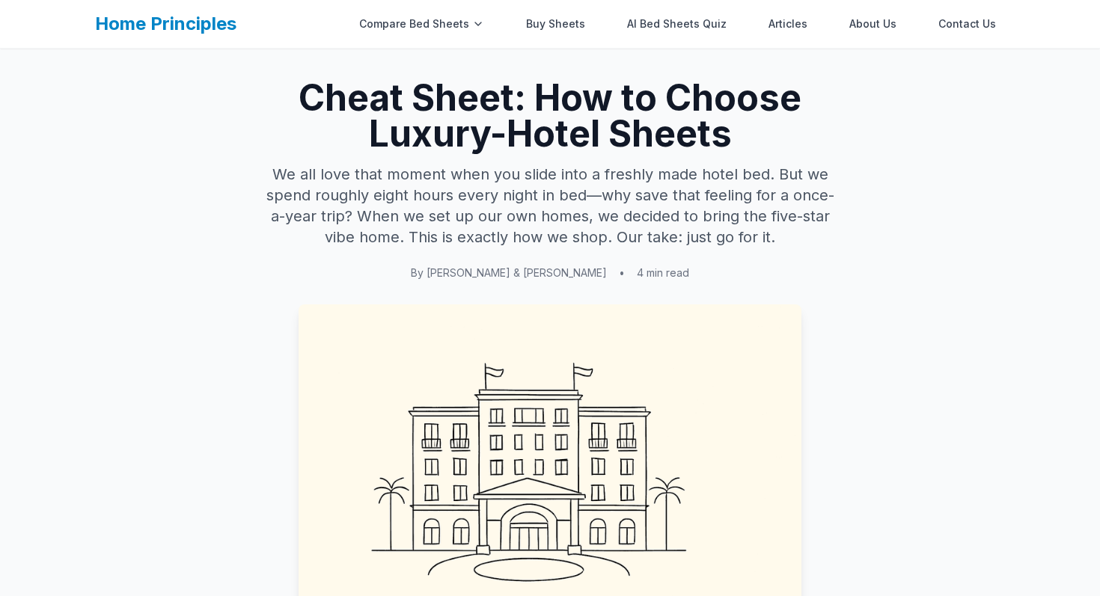
scroll to position [2, 0]
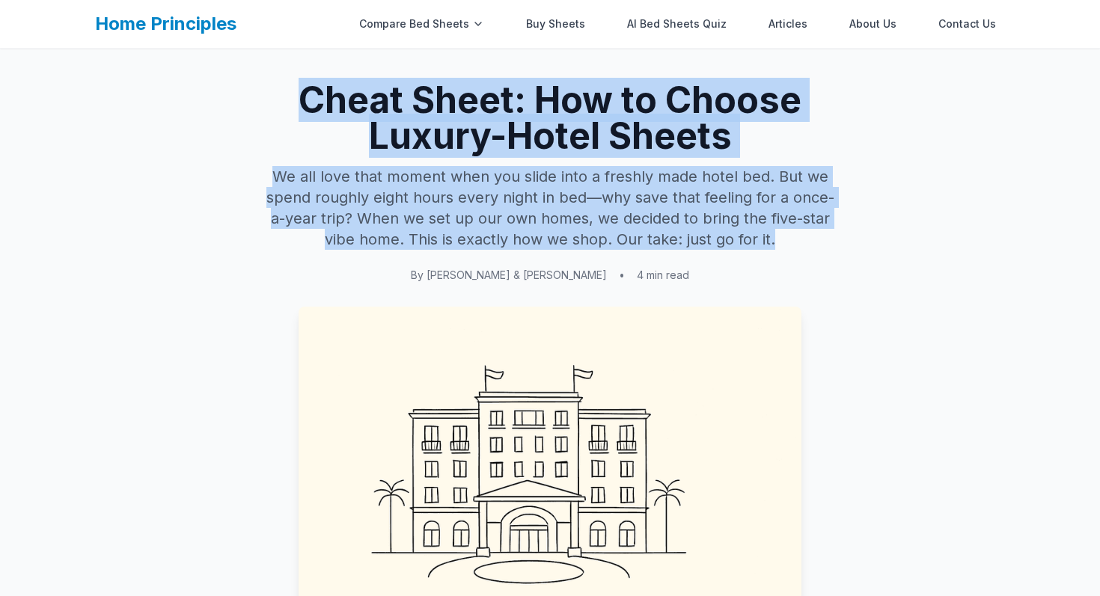
drag, startPoint x: 302, startPoint y: 97, endPoint x: 819, endPoint y: 243, distance: 537.2
click at [819, 243] on div "Cheat Sheet: How to Choose Luxury-Hotel Sheets We all love that moment when you…" at bounding box center [550, 362] width 623 height 560
copy div "Cheat Sheet: How to Choose Luxury-Hotel Sheets We all love that moment when you…"
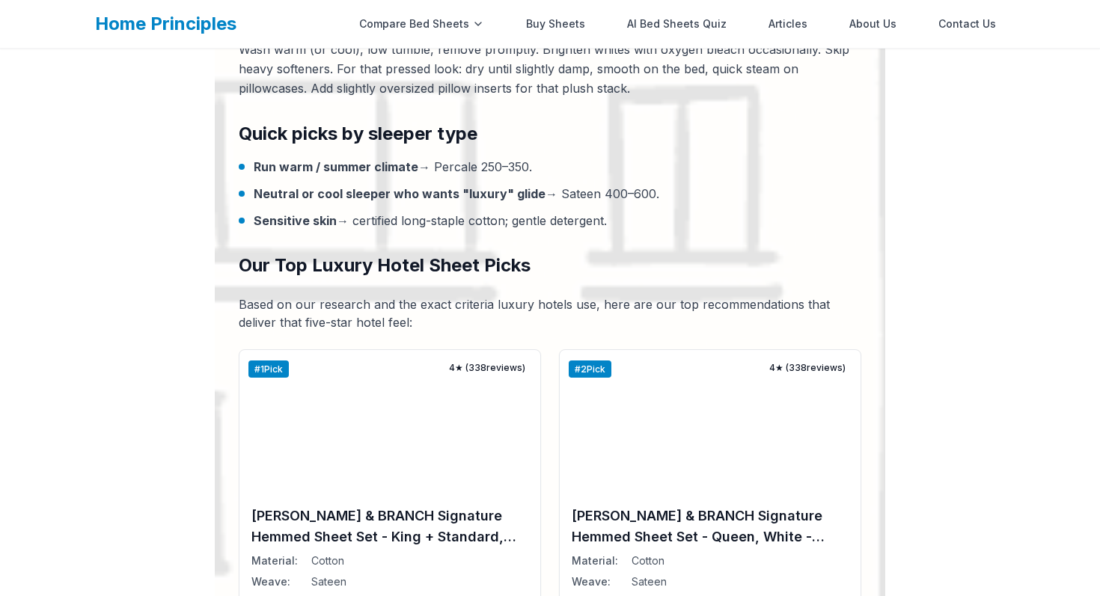
scroll to position [1827, 0]
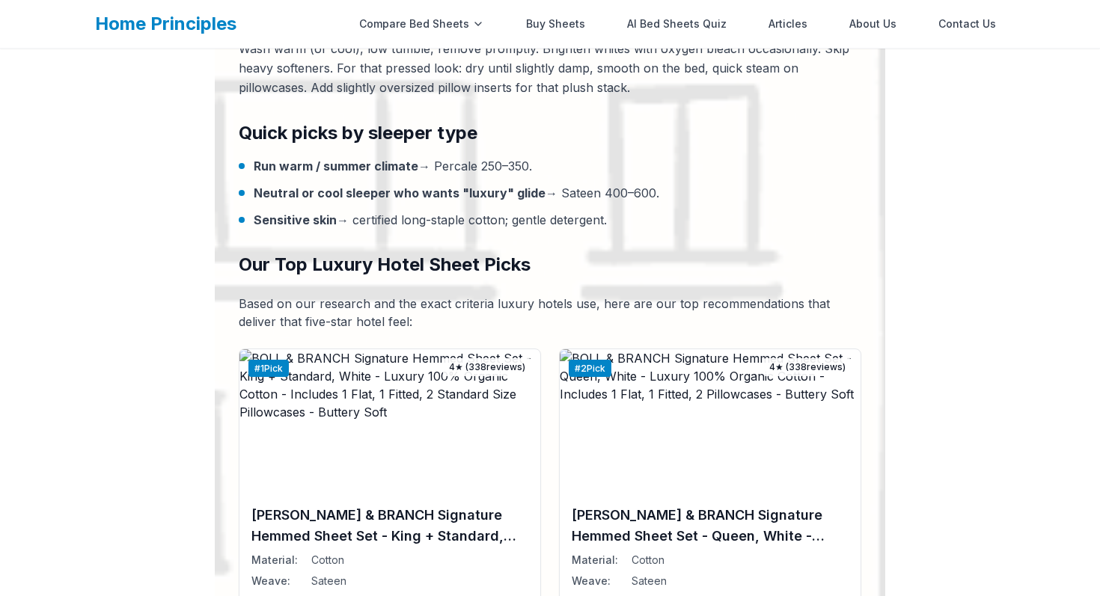
click at [651, 218] on div "Sensitive skin → certified long-staple cotton; gentle detergent." at bounding box center [550, 220] width 623 height 18
drag, startPoint x: 634, startPoint y: 221, endPoint x: 336, endPoint y: 87, distance: 326.5
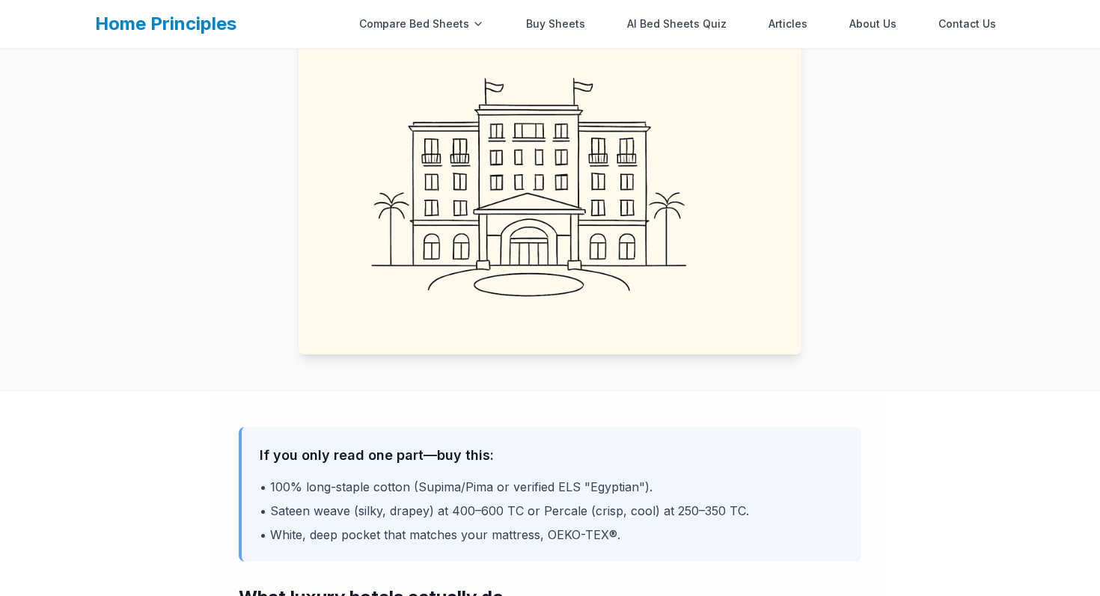
scroll to position [86, 0]
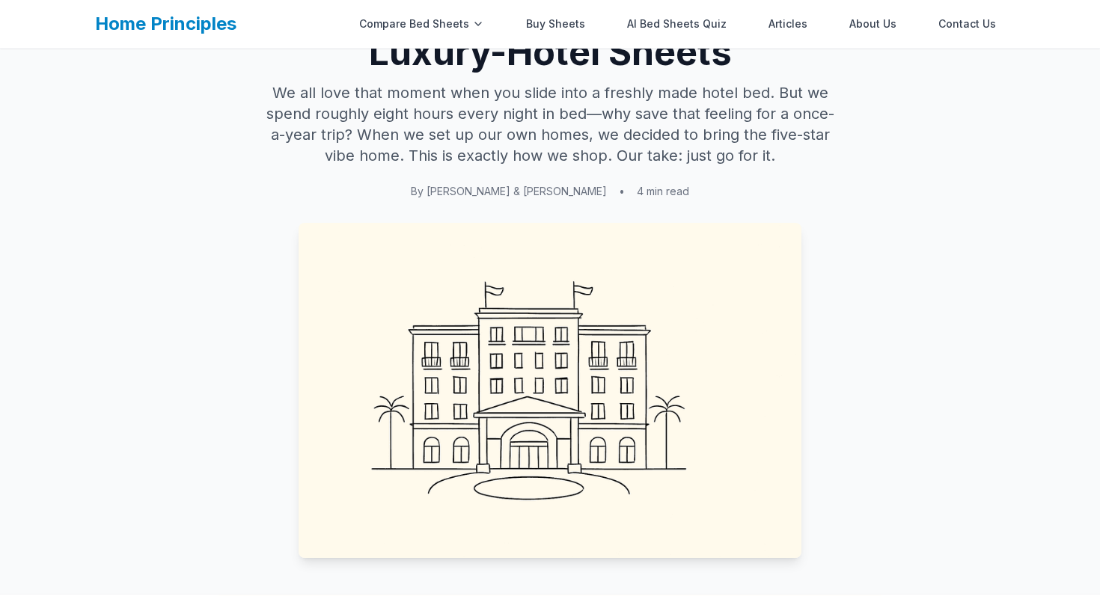
click at [278, 84] on p "We all love that moment when you slide into a freshly made hotel bed. But we sp…" at bounding box center [550, 124] width 575 height 84
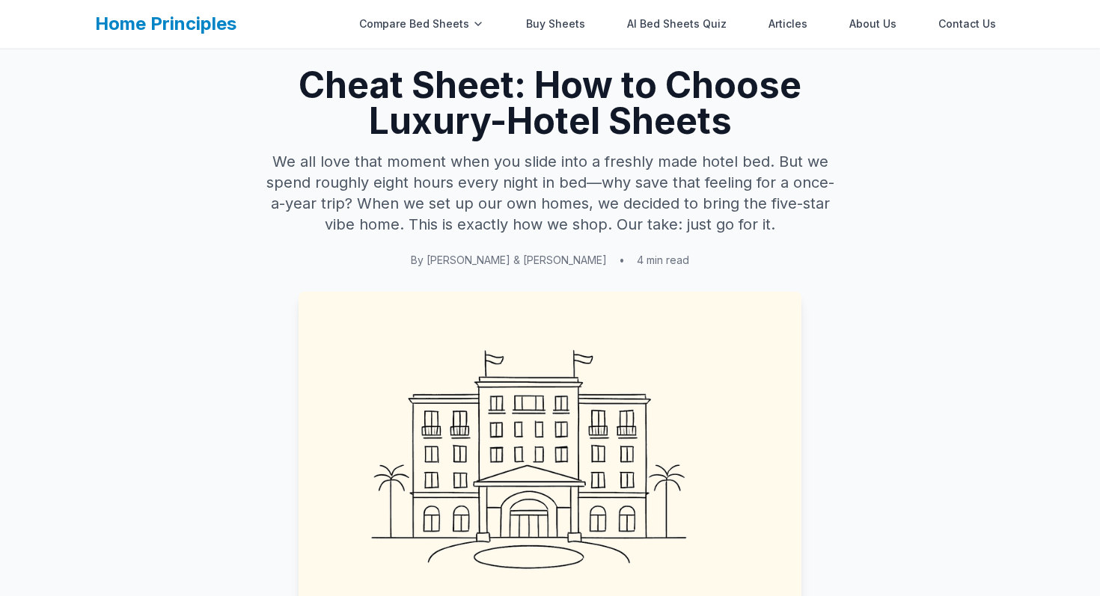
scroll to position [6, 0]
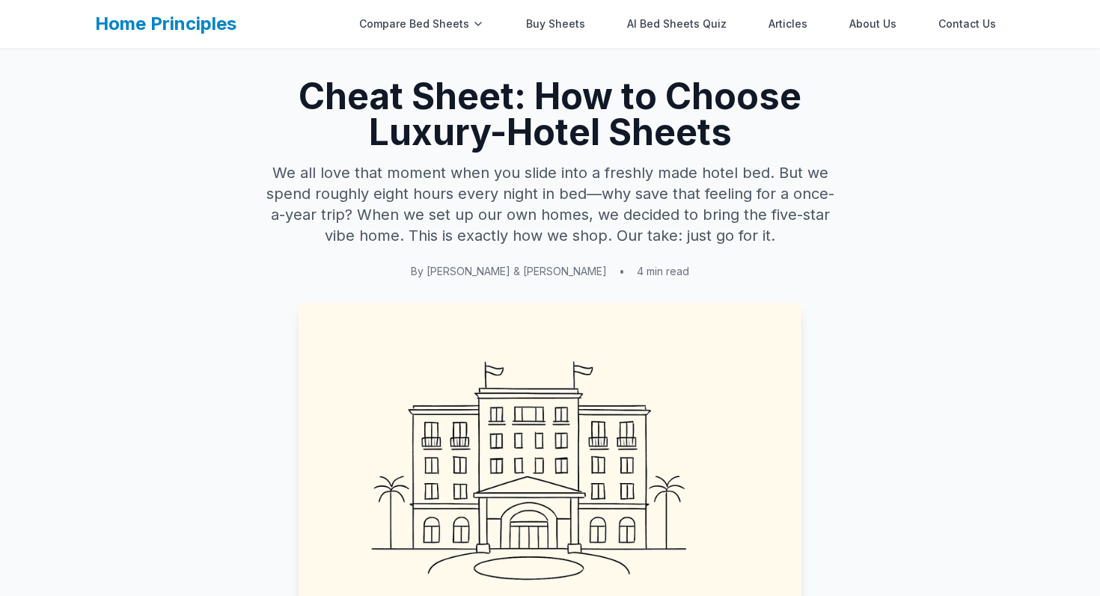
click at [302, 86] on h1 "Cheat Sheet: How to Choose Luxury-Hotel Sheets" at bounding box center [550, 115] width 623 height 72
copy div "Cheat Sheet: How to Choose Luxury-Hotel Sheets We all love that moment when you…"
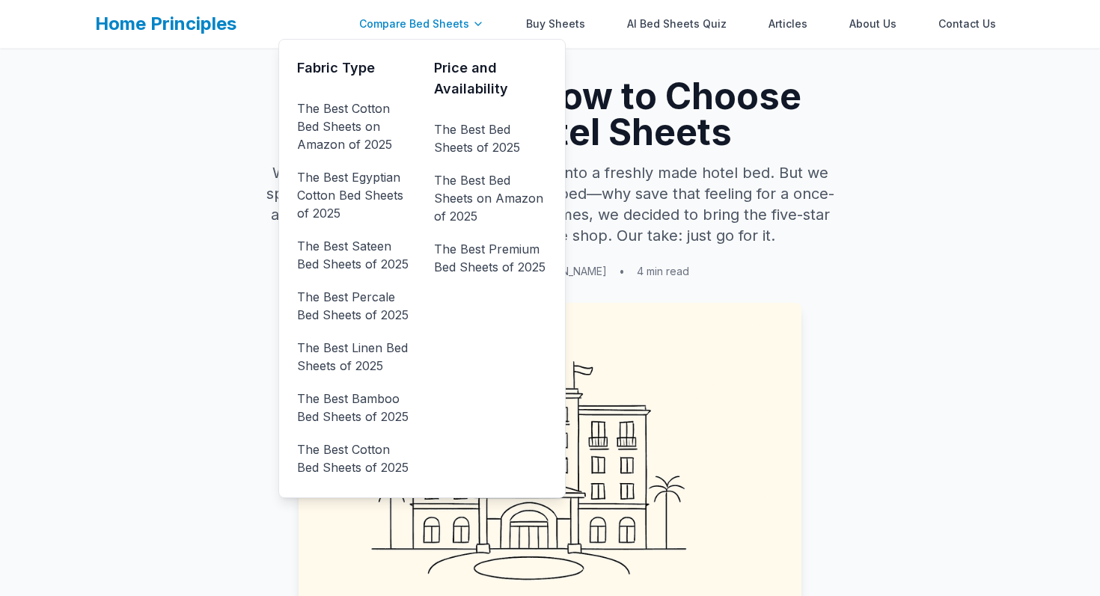
click at [418, 26] on div "Compare Bed Sheets" at bounding box center [421, 24] width 143 height 30
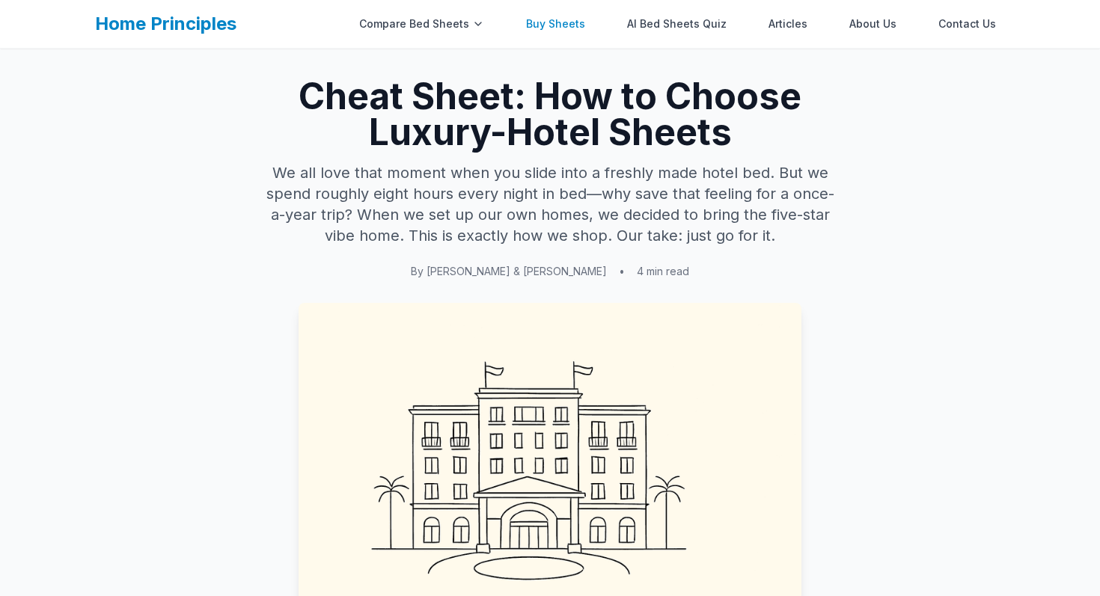
click at [560, 28] on link "Buy Sheets" at bounding box center [555, 24] width 77 height 30
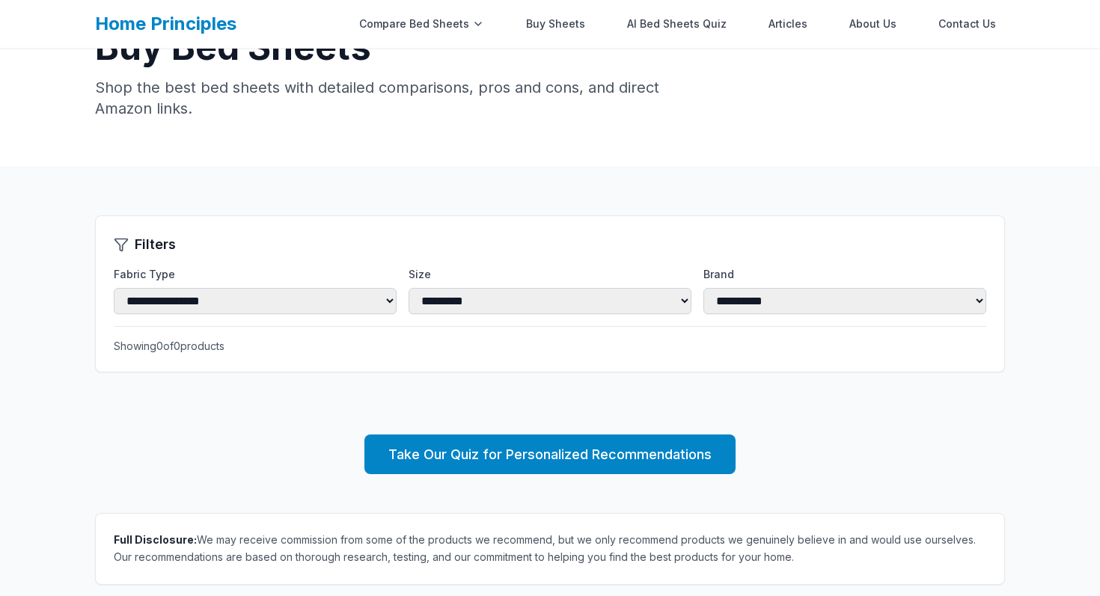
scroll to position [55, 0]
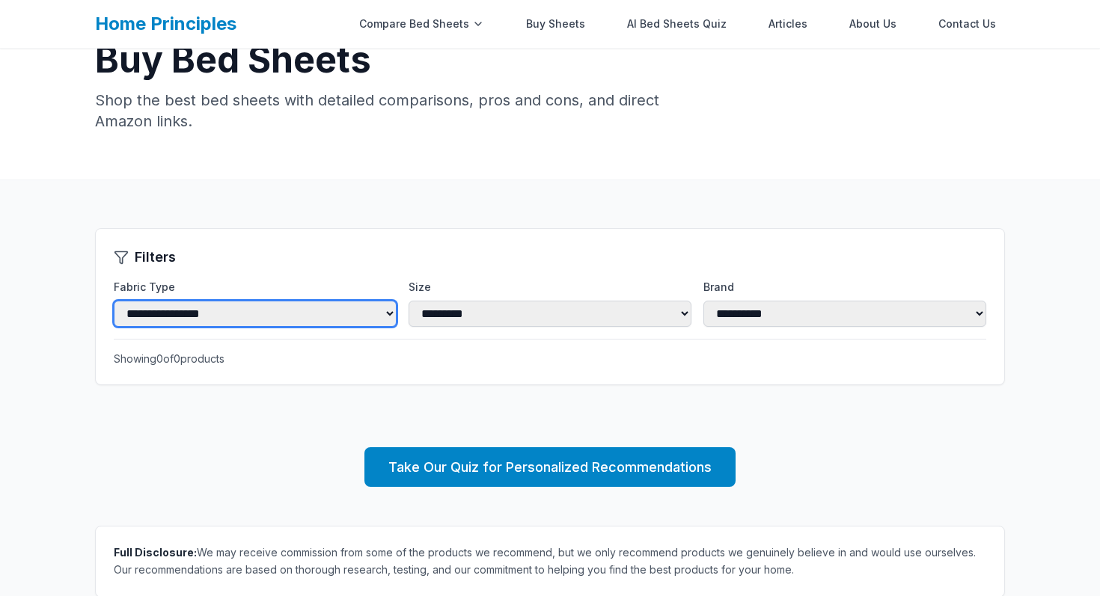
click at [191, 327] on select "**********" at bounding box center [255, 314] width 283 height 26
click at [114, 301] on select "**********" at bounding box center [255, 314] width 283 height 26
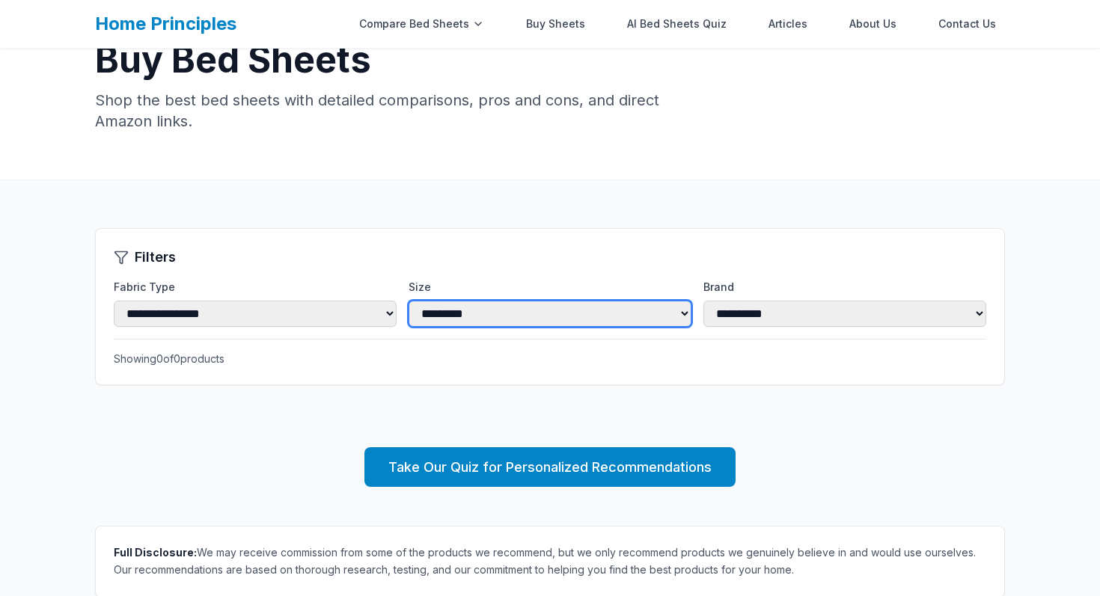
click at [436, 306] on select "*********" at bounding box center [550, 314] width 283 height 26
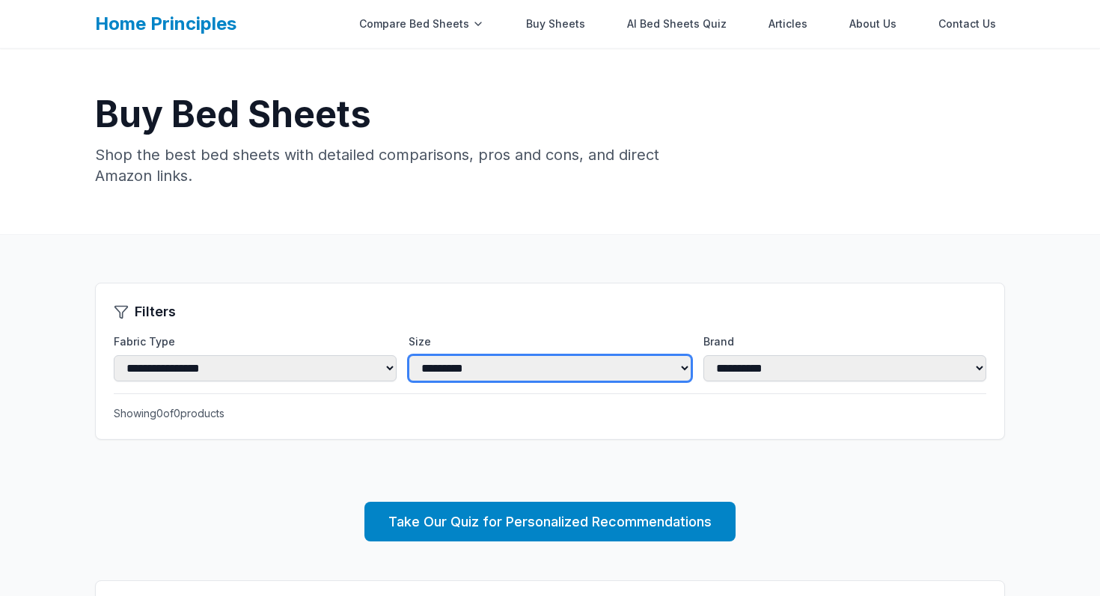
scroll to position [8, 0]
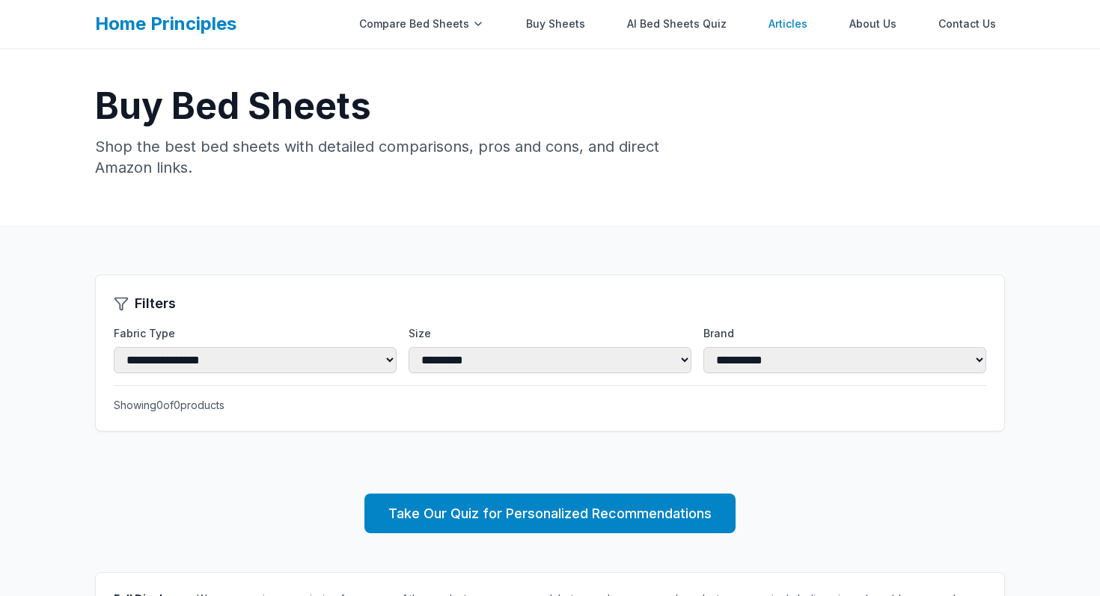
click at [792, 18] on link "Articles" at bounding box center [787, 24] width 57 height 30
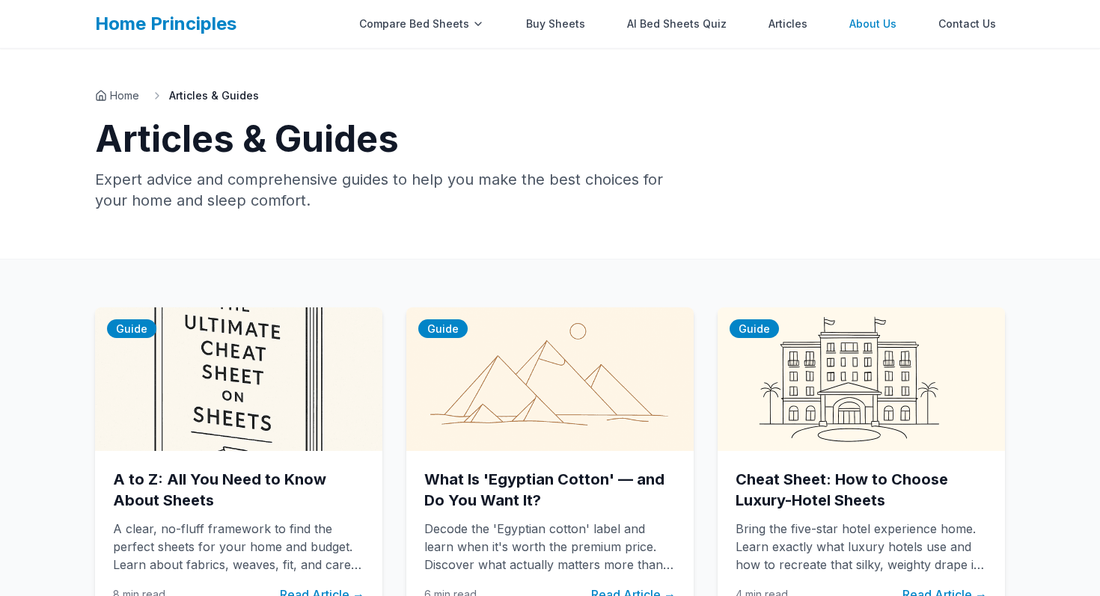
click at [867, 27] on link "About Us" at bounding box center [872, 24] width 65 height 30
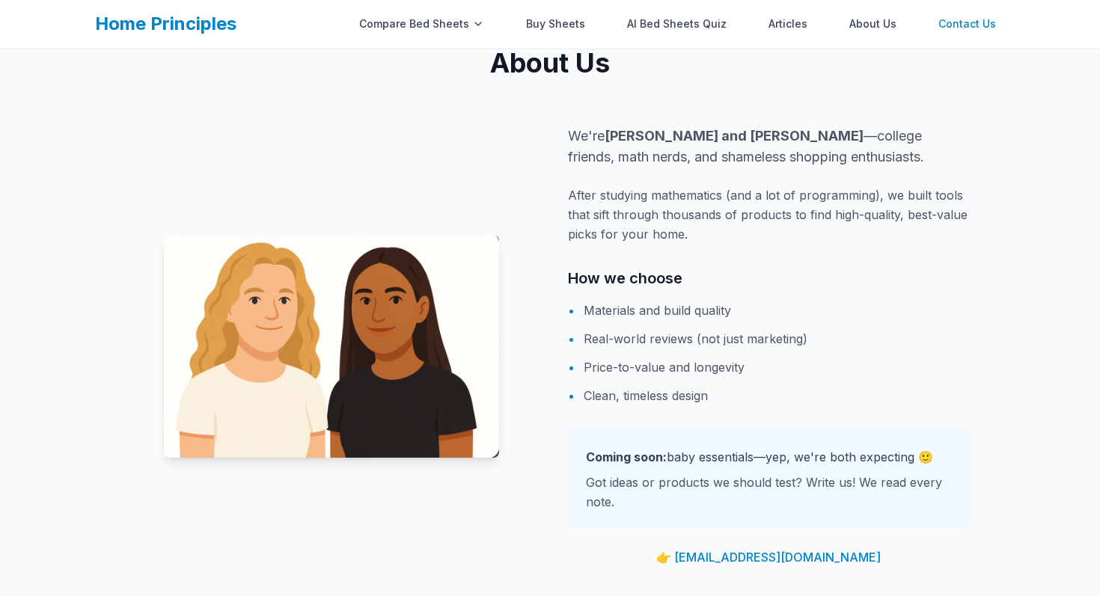
click at [967, 25] on link "Contact Us" at bounding box center [967, 24] width 76 height 30
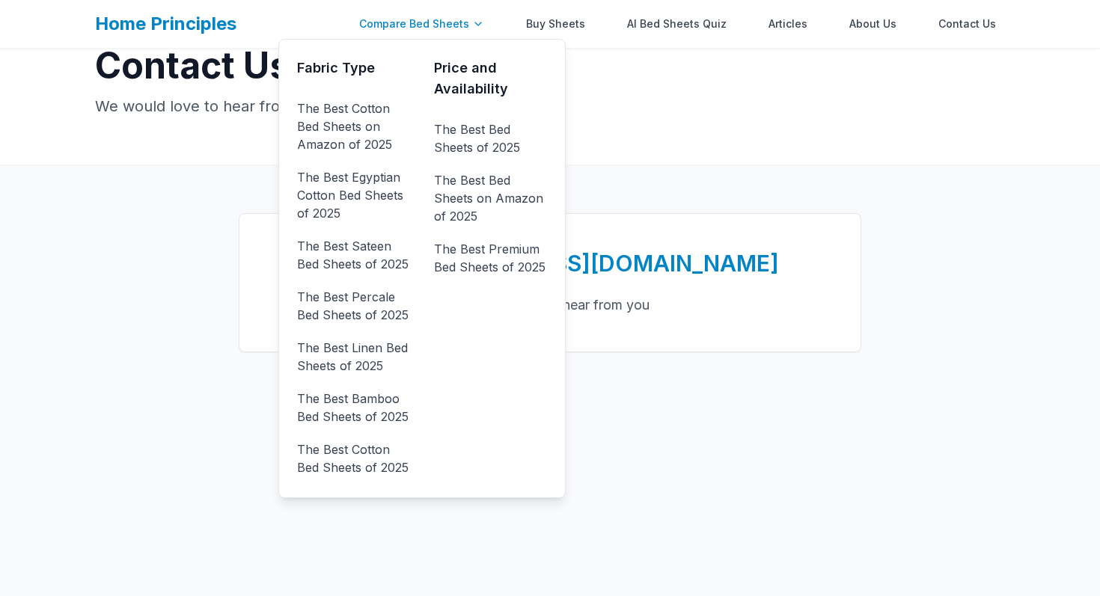
click at [450, 19] on div "Compare Bed Sheets" at bounding box center [421, 24] width 143 height 30
click at [355, 147] on link "The Best Cotton Bed Sheets on Amazon of 2025" at bounding box center [353, 127] width 113 height 60
